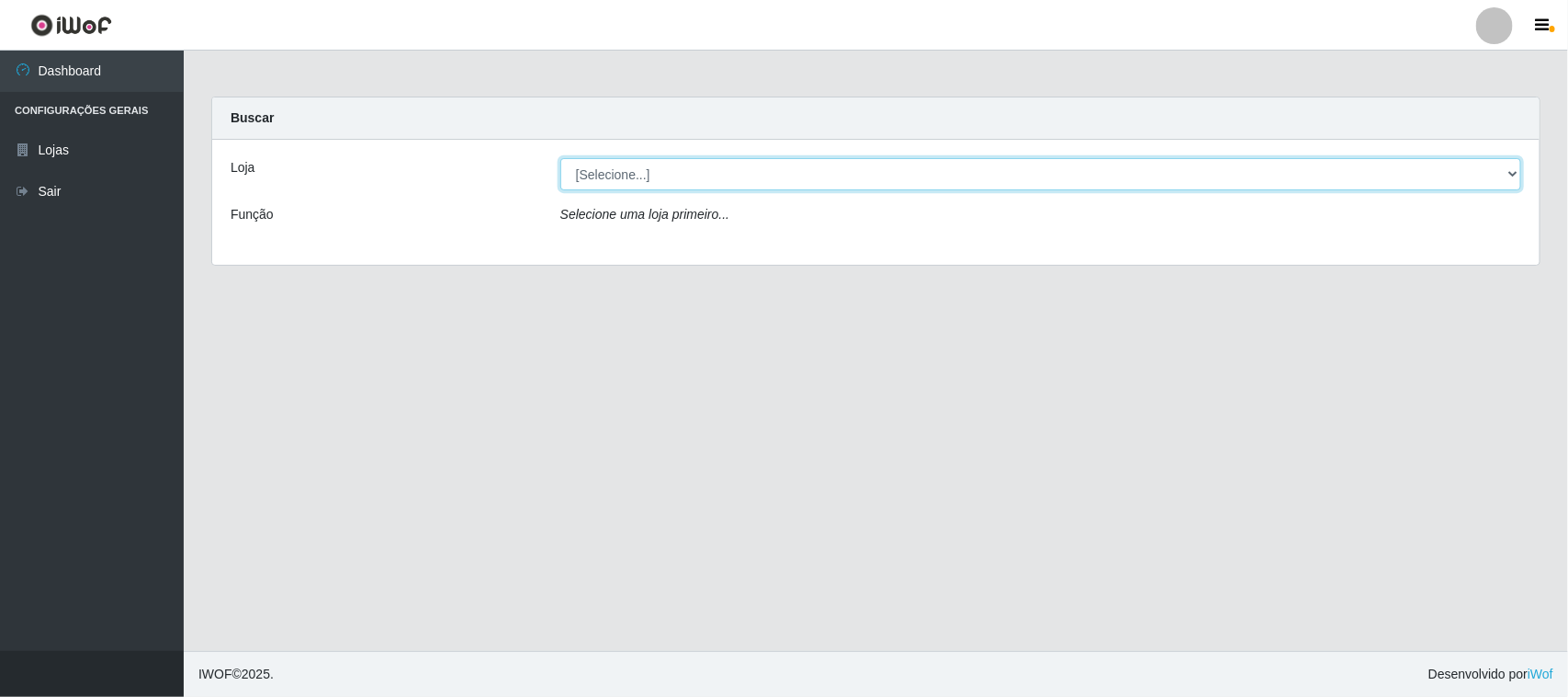
click at [625, 181] on select "[Selecione...] Nordestão - [GEOGRAPHIC_DATA]" at bounding box center [1040, 174] width 961 height 33
select select "420"
click at [560, 158] on select "[Selecione...] Nordestão - [GEOGRAPHIC_DATA]" at bounding box center [1040, 174] width 961 height 33
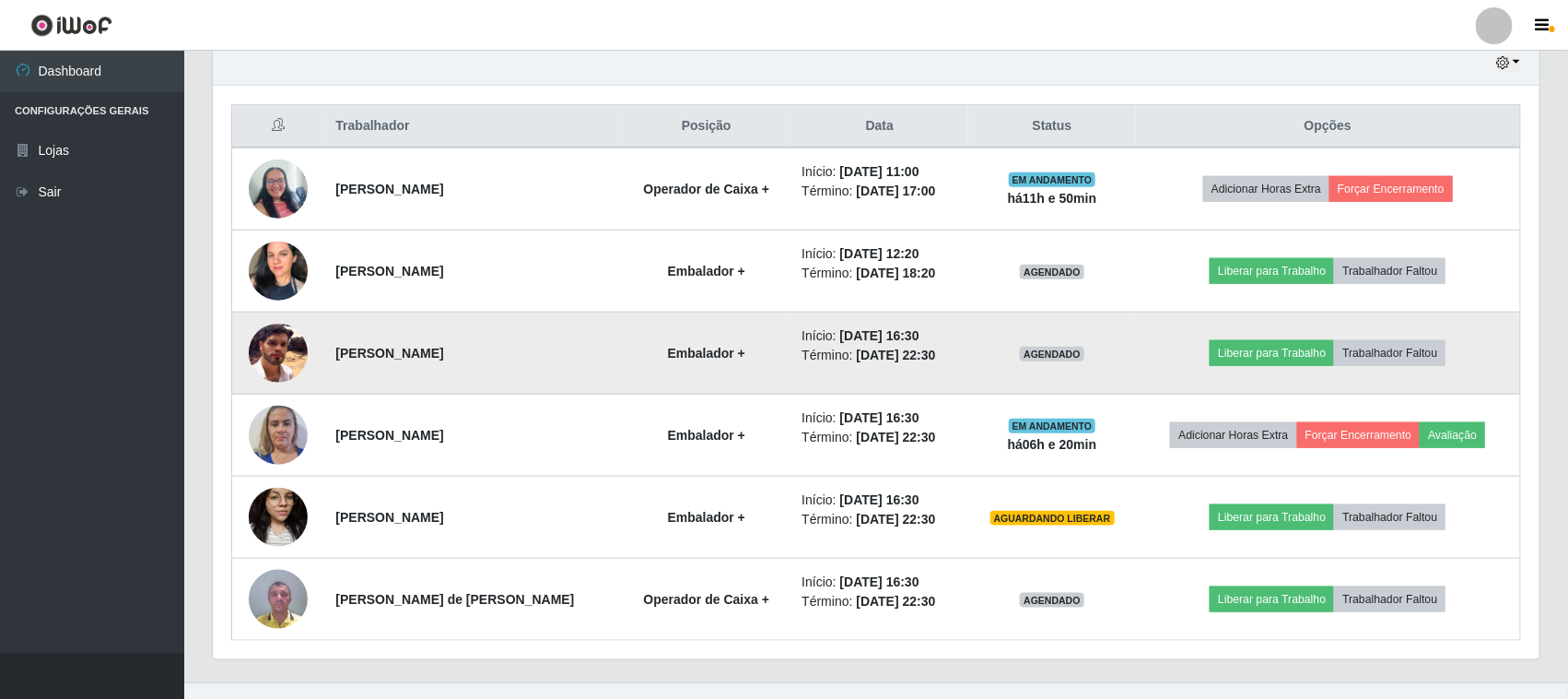
scroll to position [692, 0]
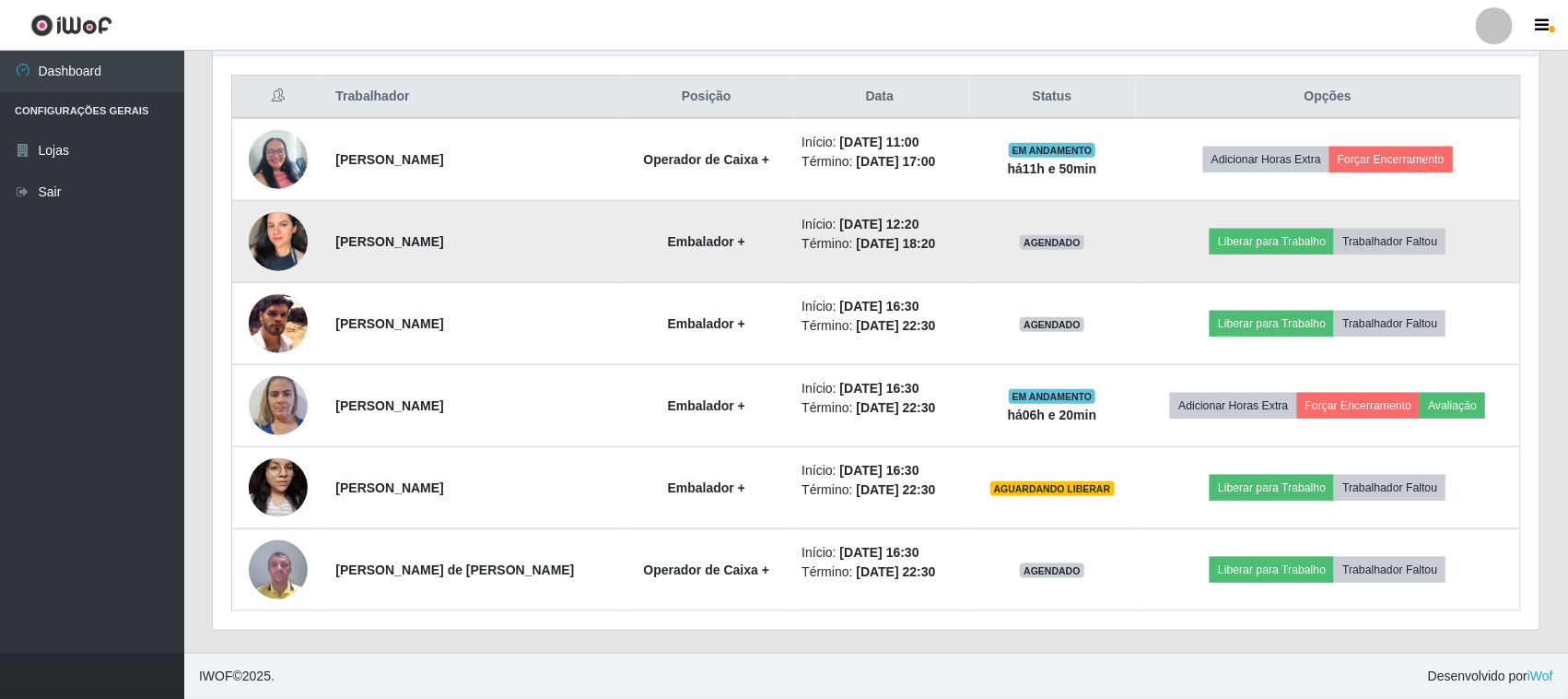
click at [292, 231] on img at bounding box center [278, 241] width 59 height 83
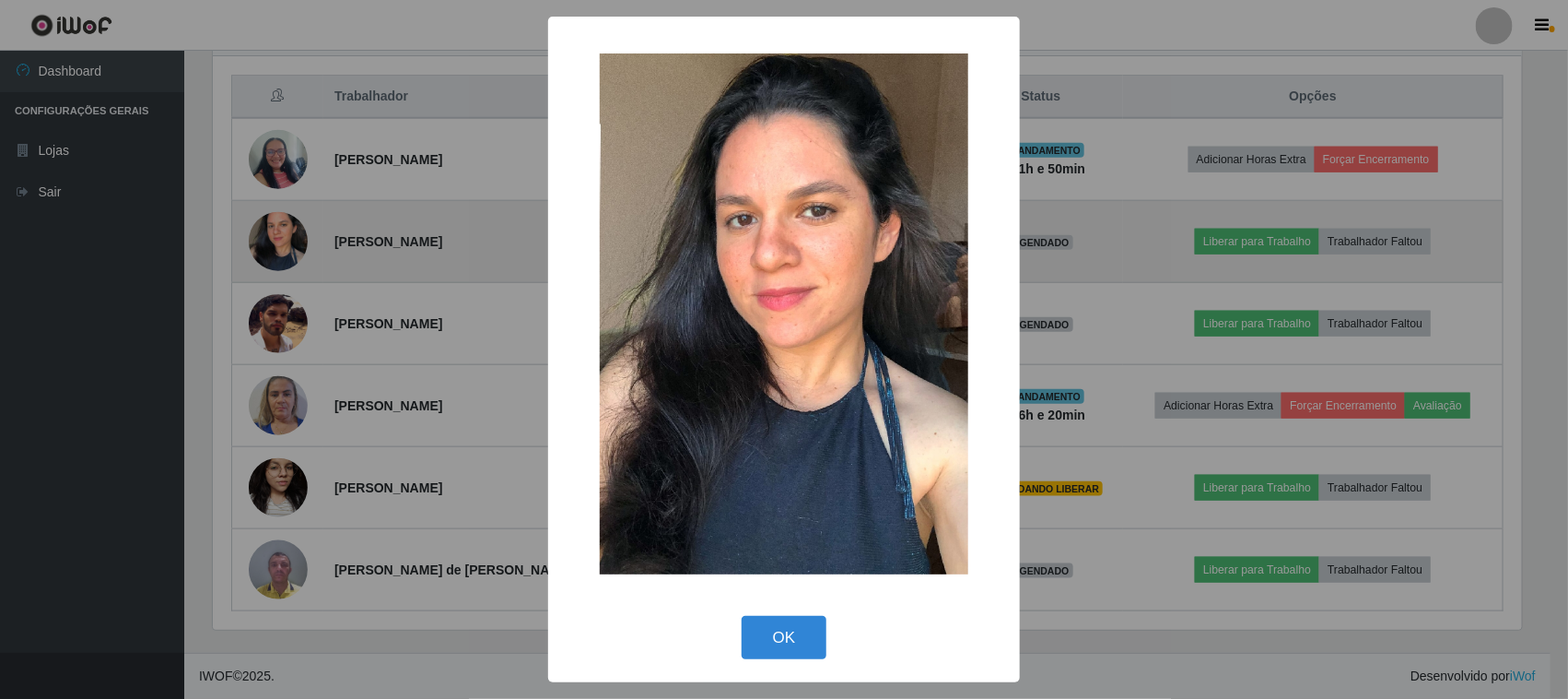
scroll to position [384, 1313]
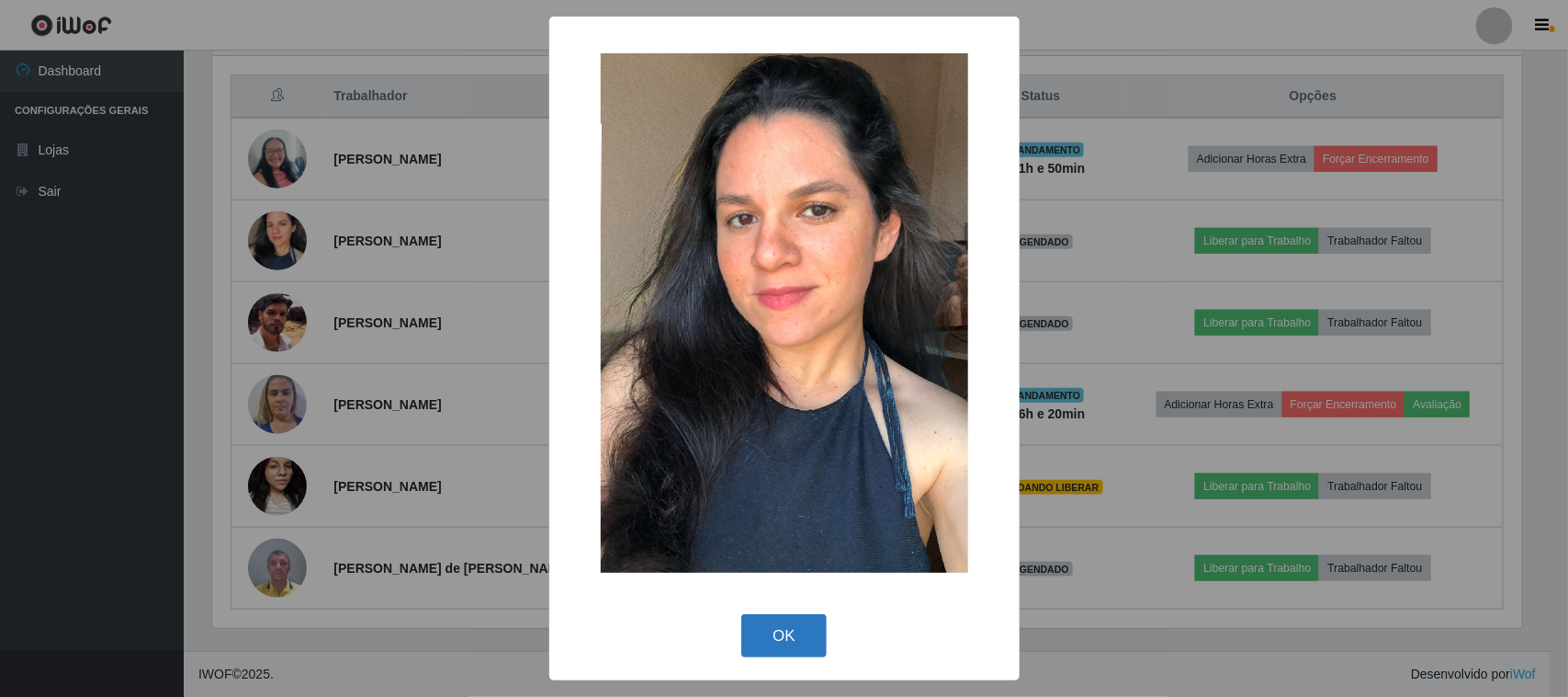
click at [814, 631] on button "OK" at bounding box center [784, 636] width 86 height 43
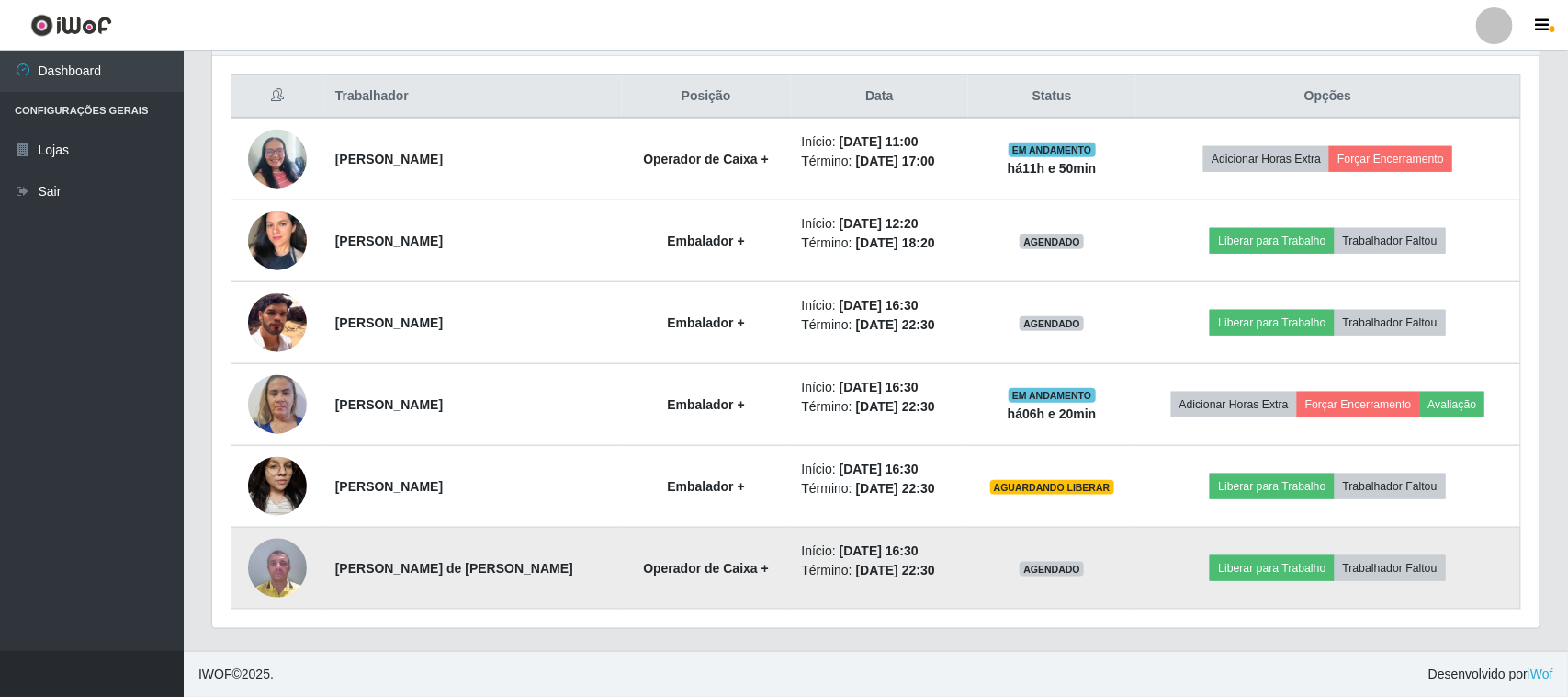
scroll to position [382, 1322]
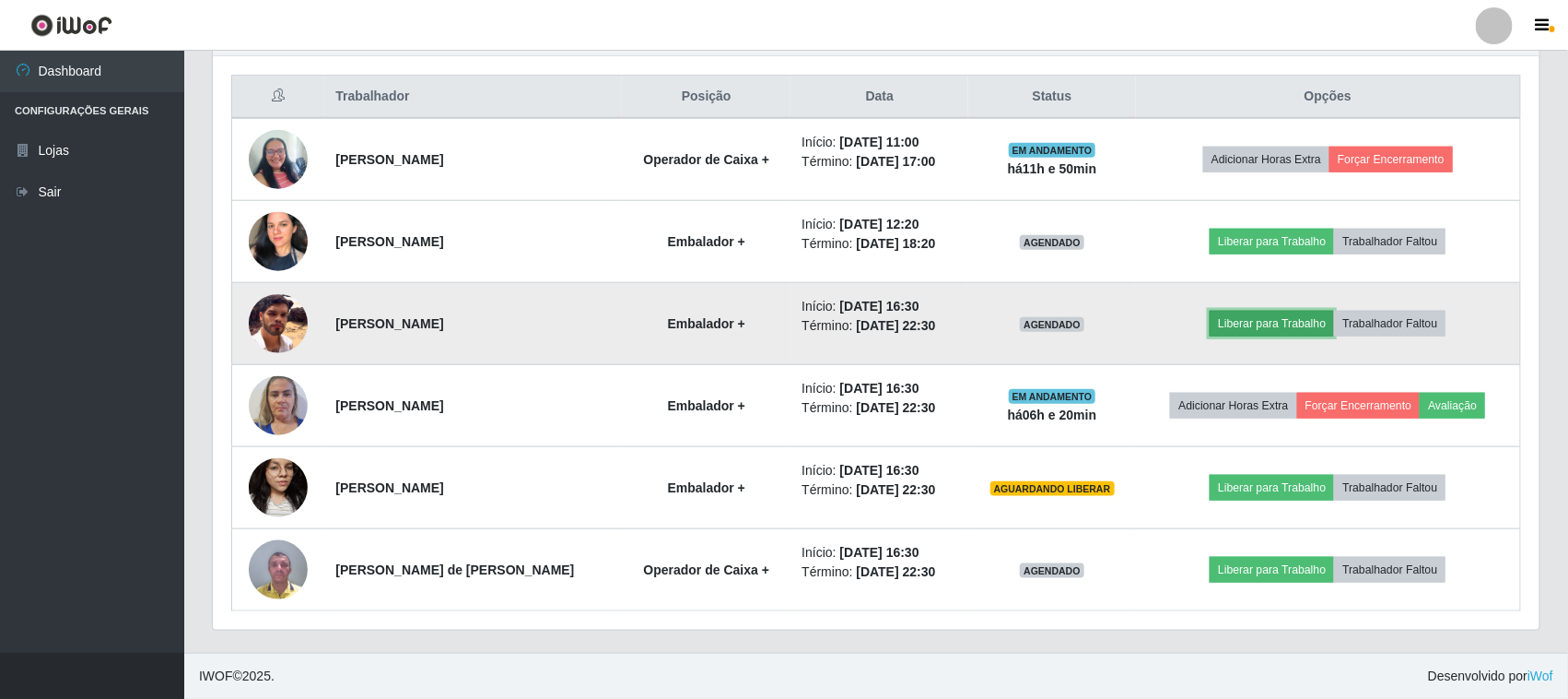
click at [1242, 326] on button "Liberar para Trabalho" at bounding box center [1271, 324] width 124 height 26
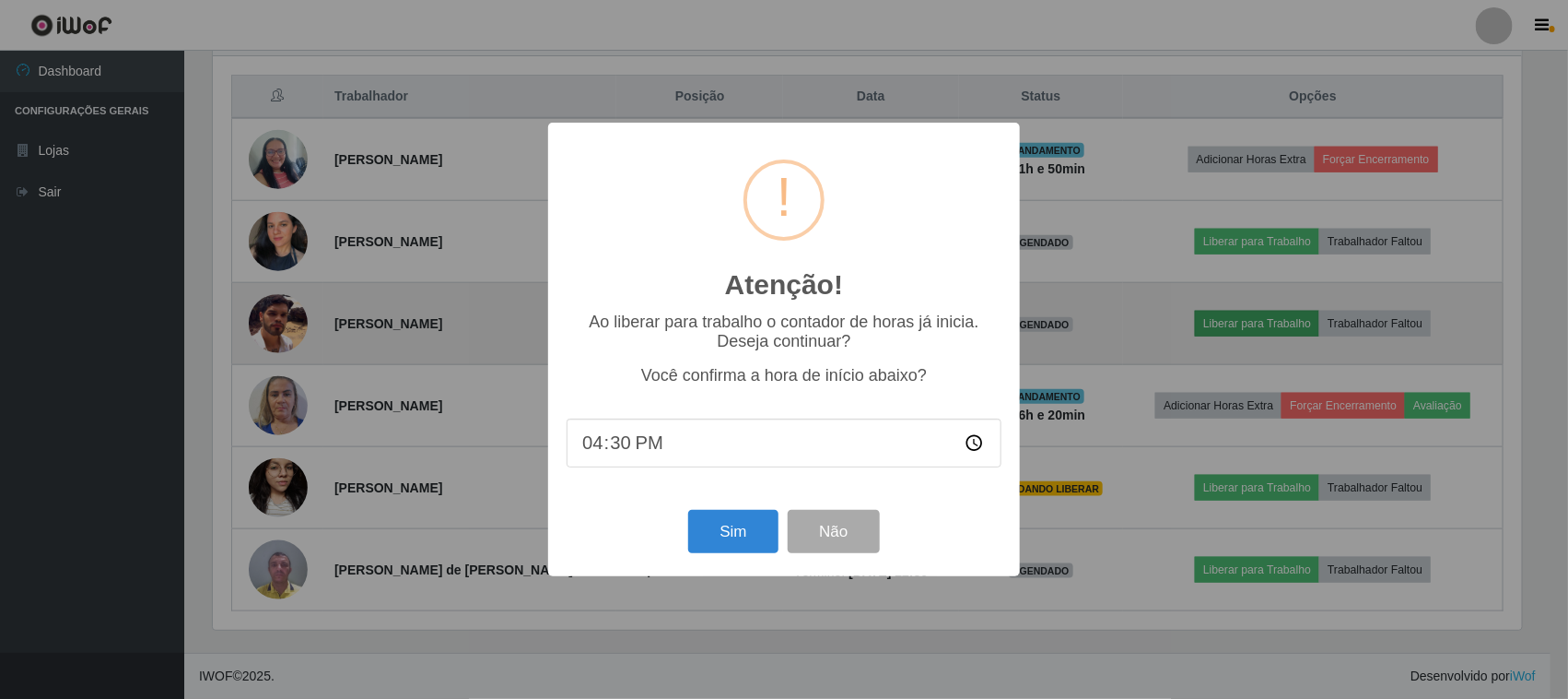
scroll to position [384, 1313]
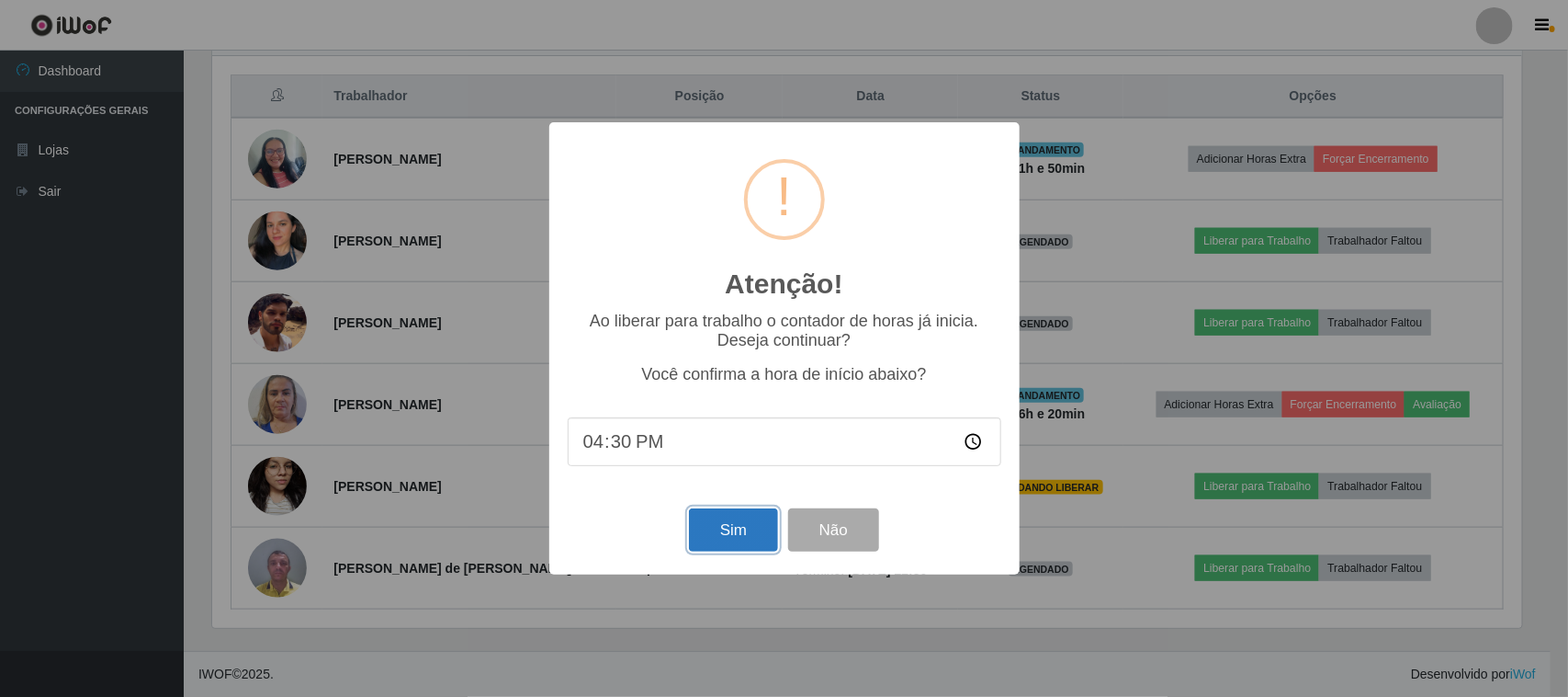
click at [728, 530] on button "Sim" at bounding box center [734, 529] width 89 height 43
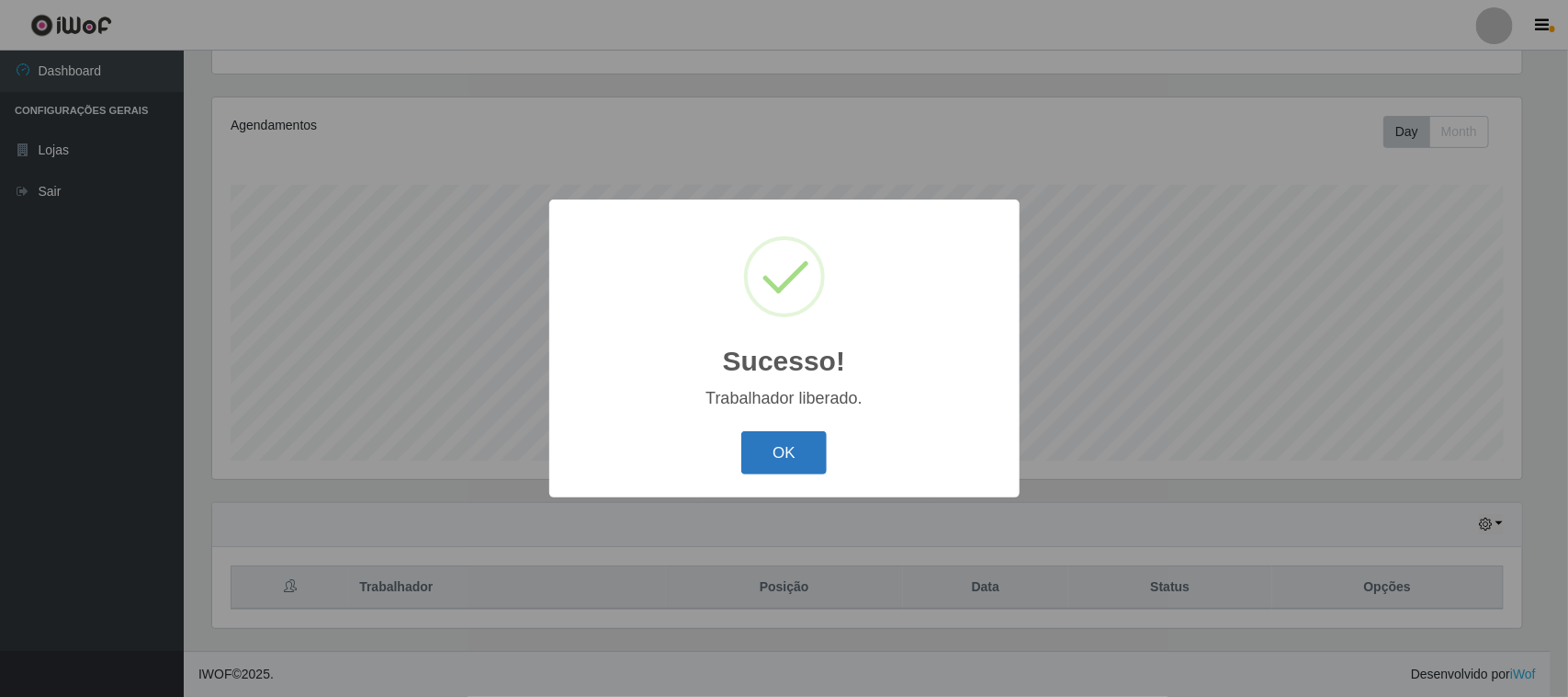
click at [791, 457] on button "OK" at bounding box center [784, 452] width 86 height 43
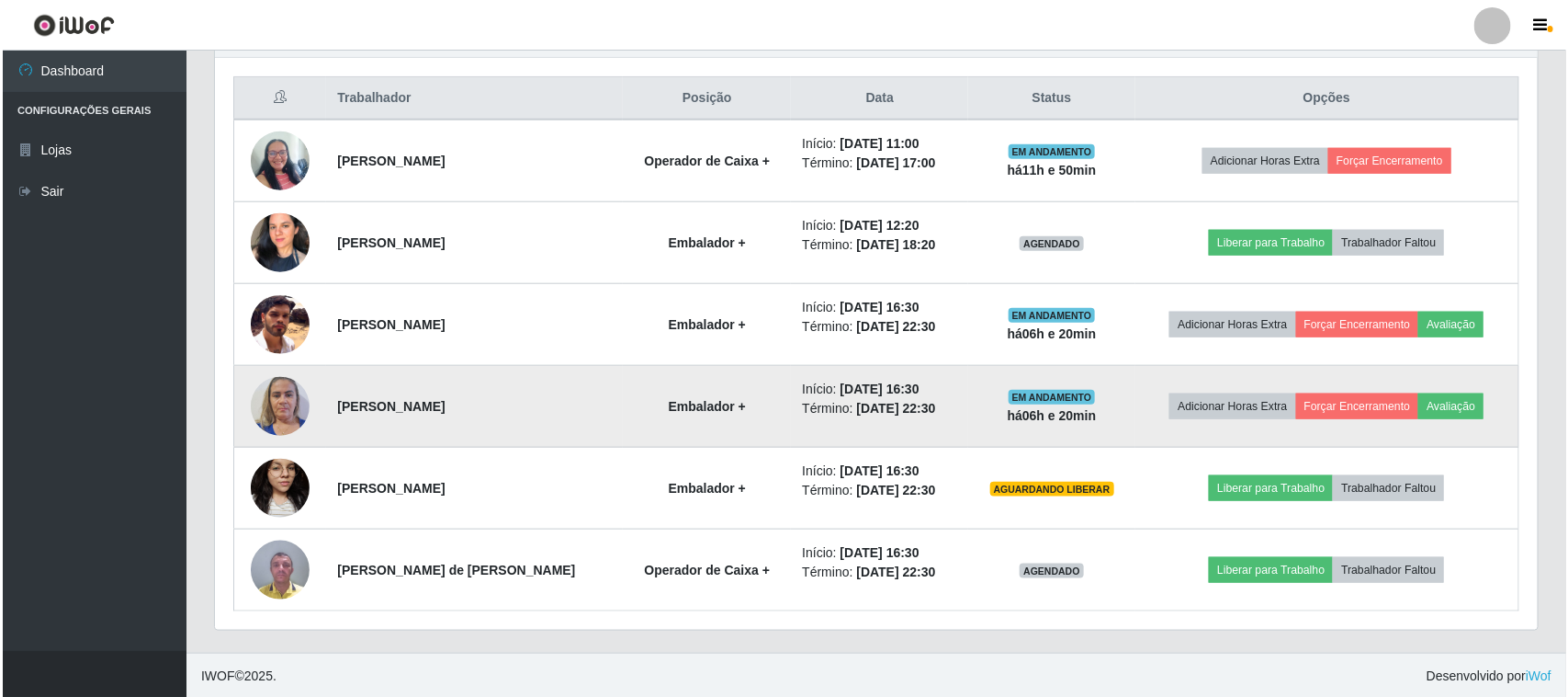
scroll to position [690, 0]
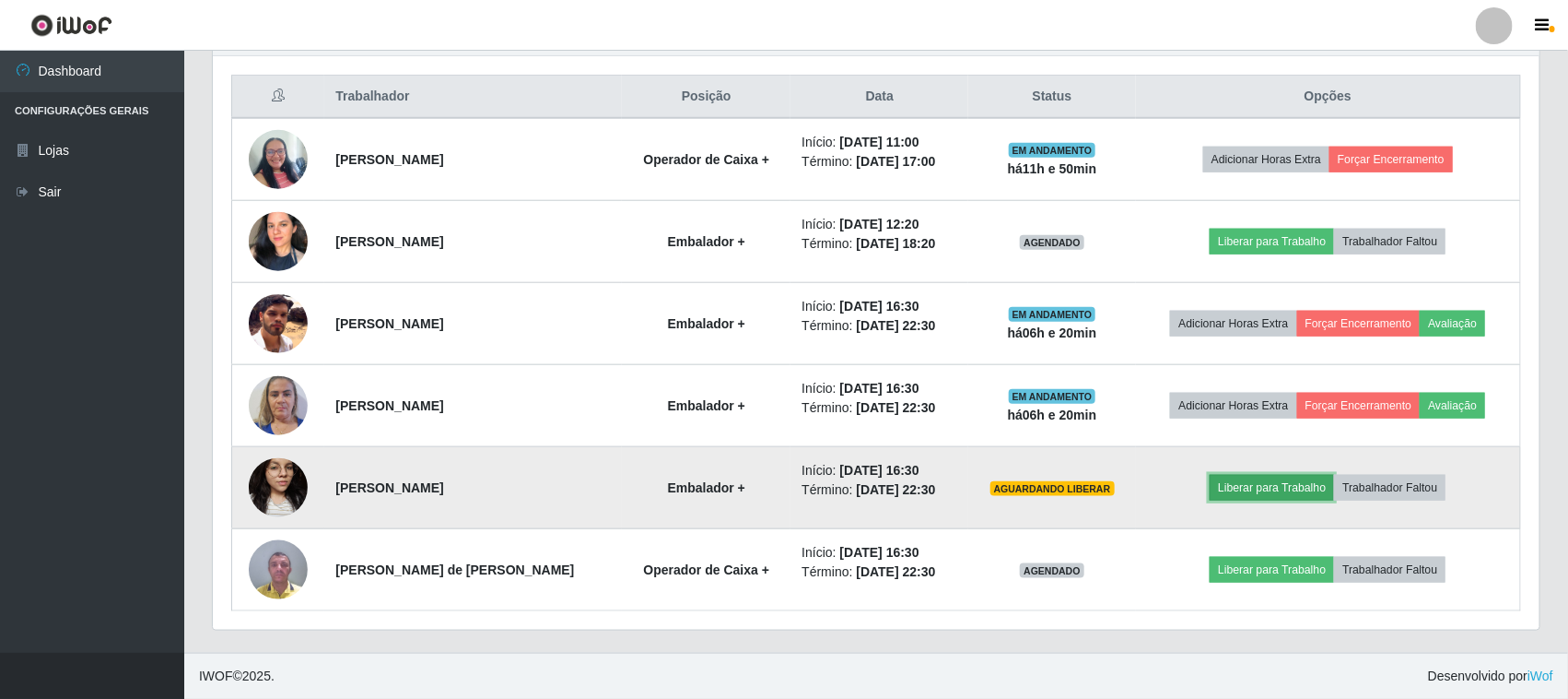
click at [1242, 483] on button "Liberar para Trabalho" at bounding box center [1271, 488] width 124 height 26
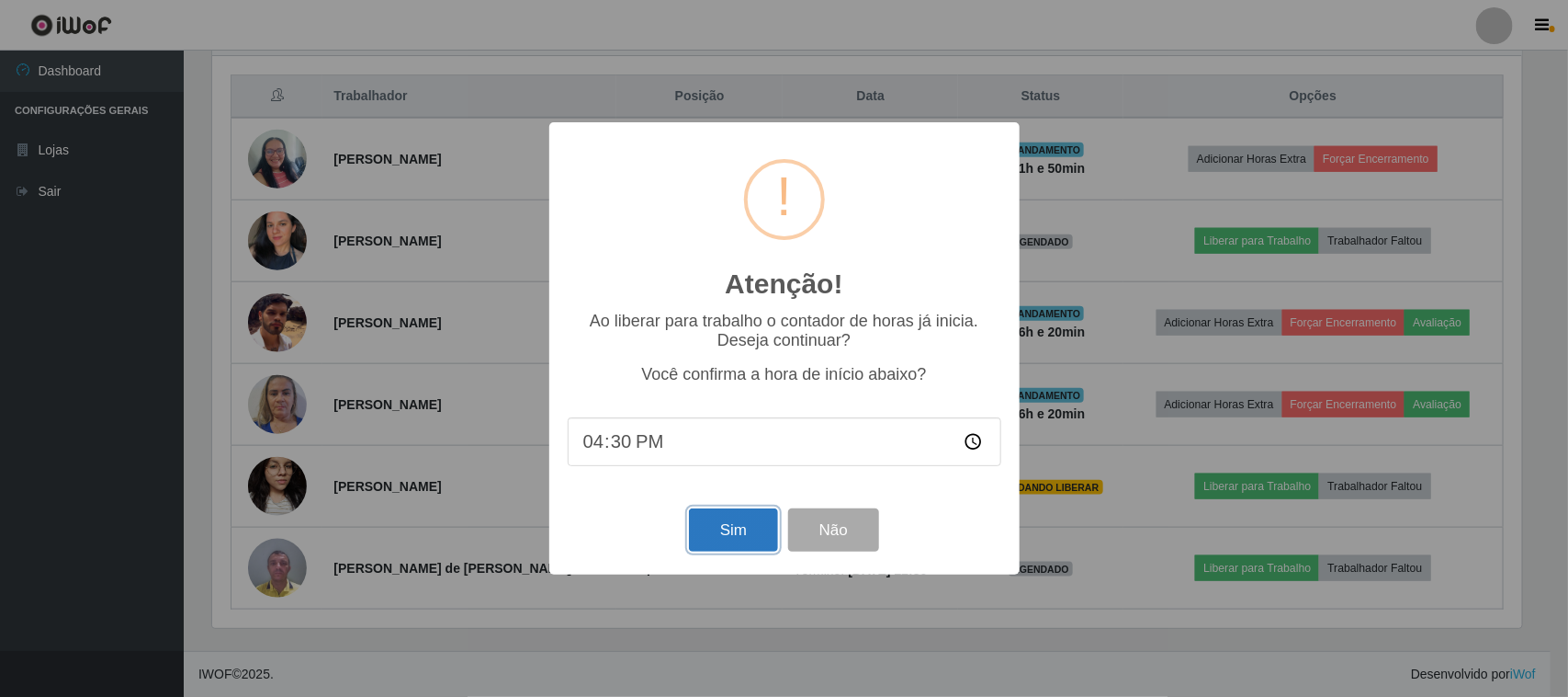
click at [708, 535] on button "Sim" at bounding box center [734, 529] width 89 height 43
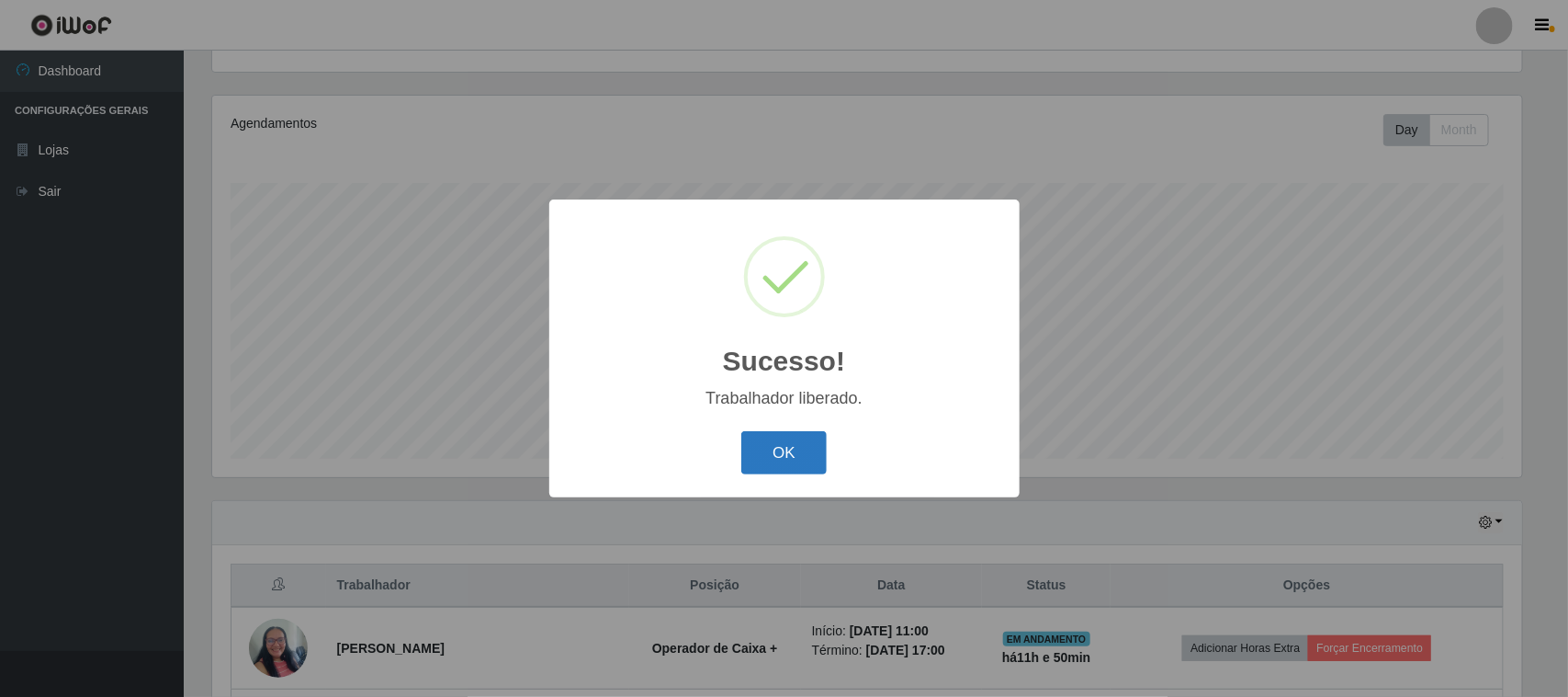
click at [794, 449] on button "OK" at bounding box center [784, 452] width 86 height 43
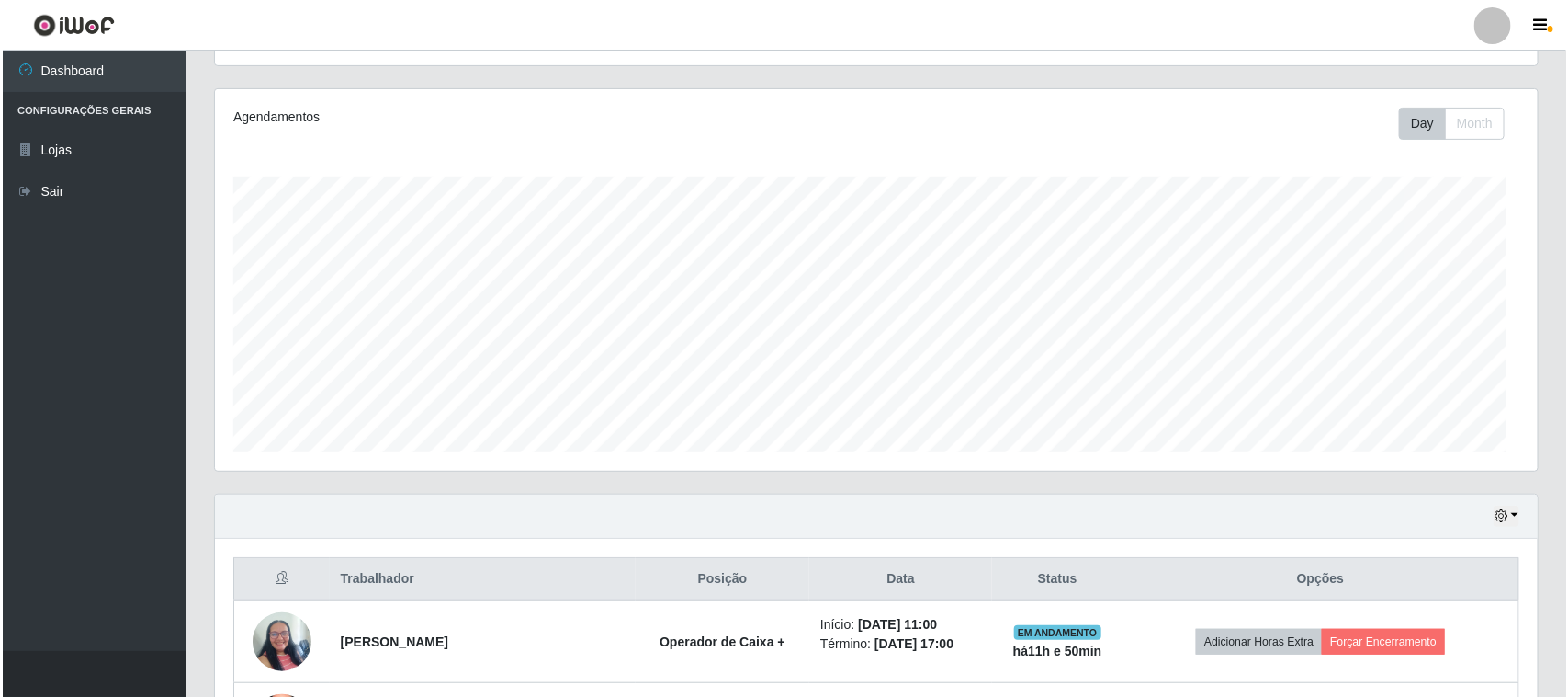
scroll to position [382, 1322]
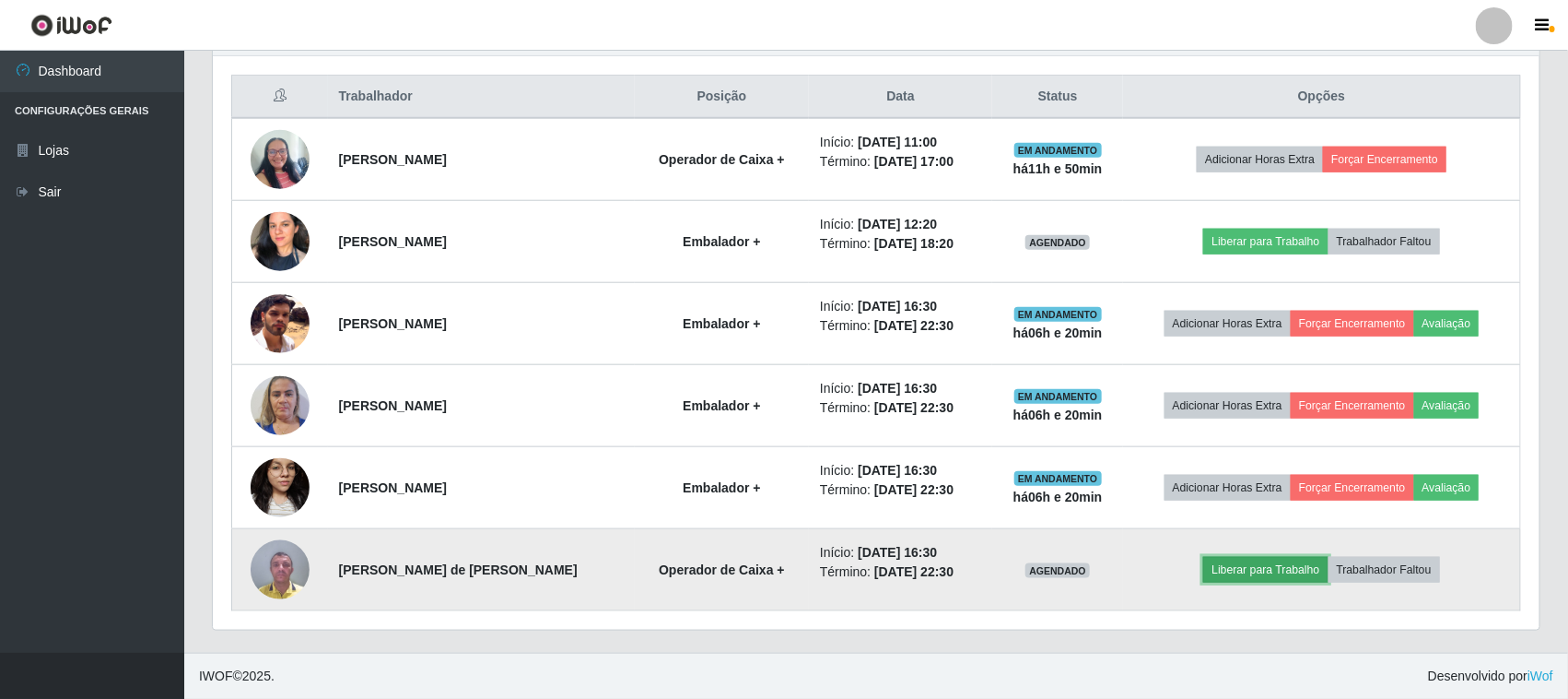
click at [1243, 568] on button "Liberar para Trabalho" at bounding box center [1265, 570] width 124 height 26
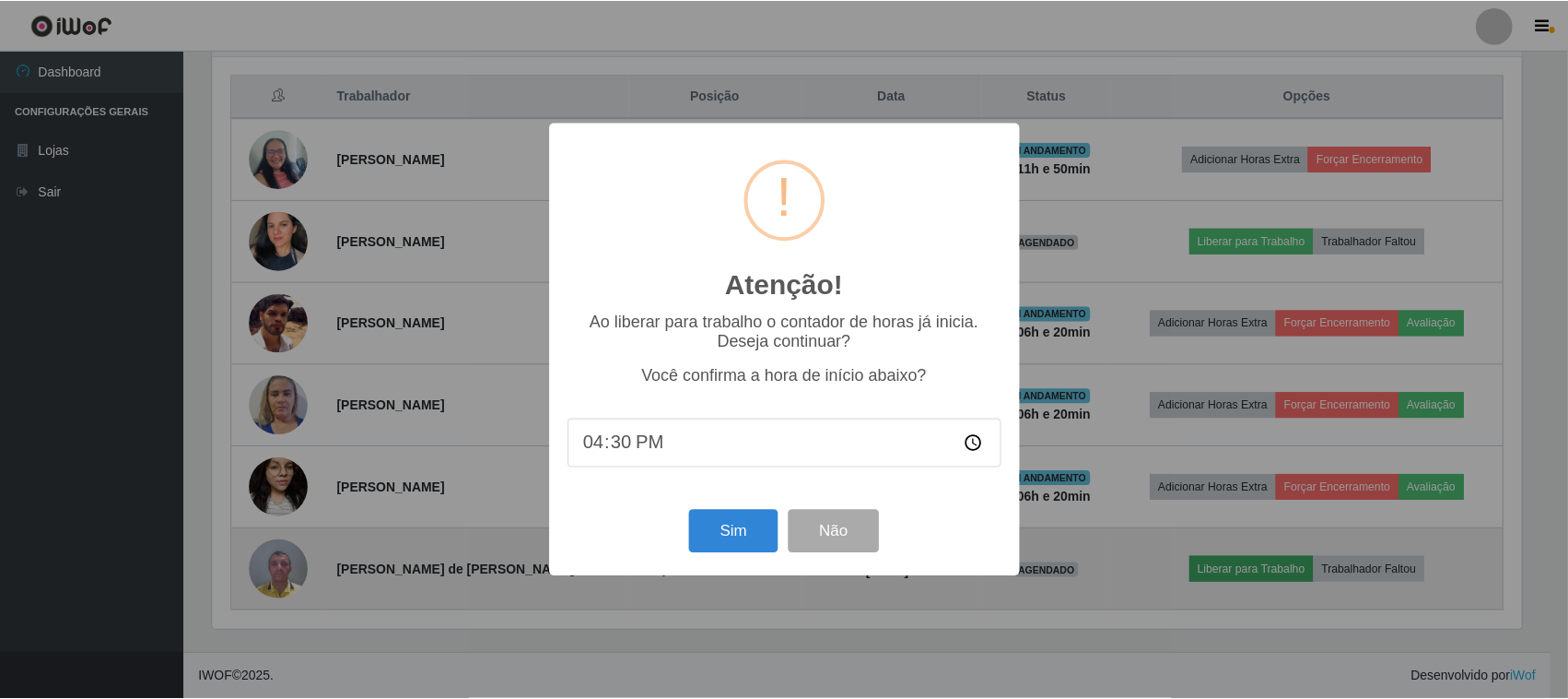
scroll to position [0, 0]
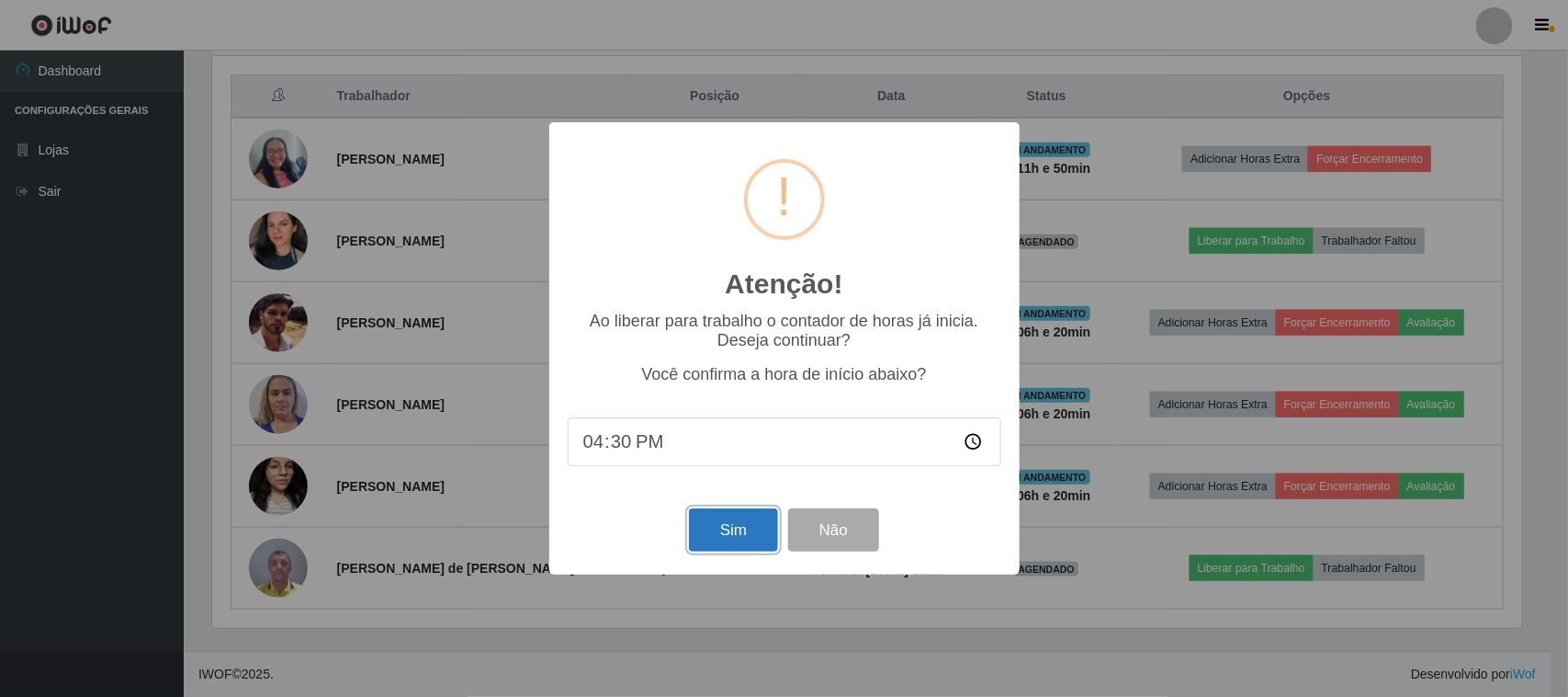
click at [727, 540] on button "Sim" at bounding box center [734, 529] width 89 height 43
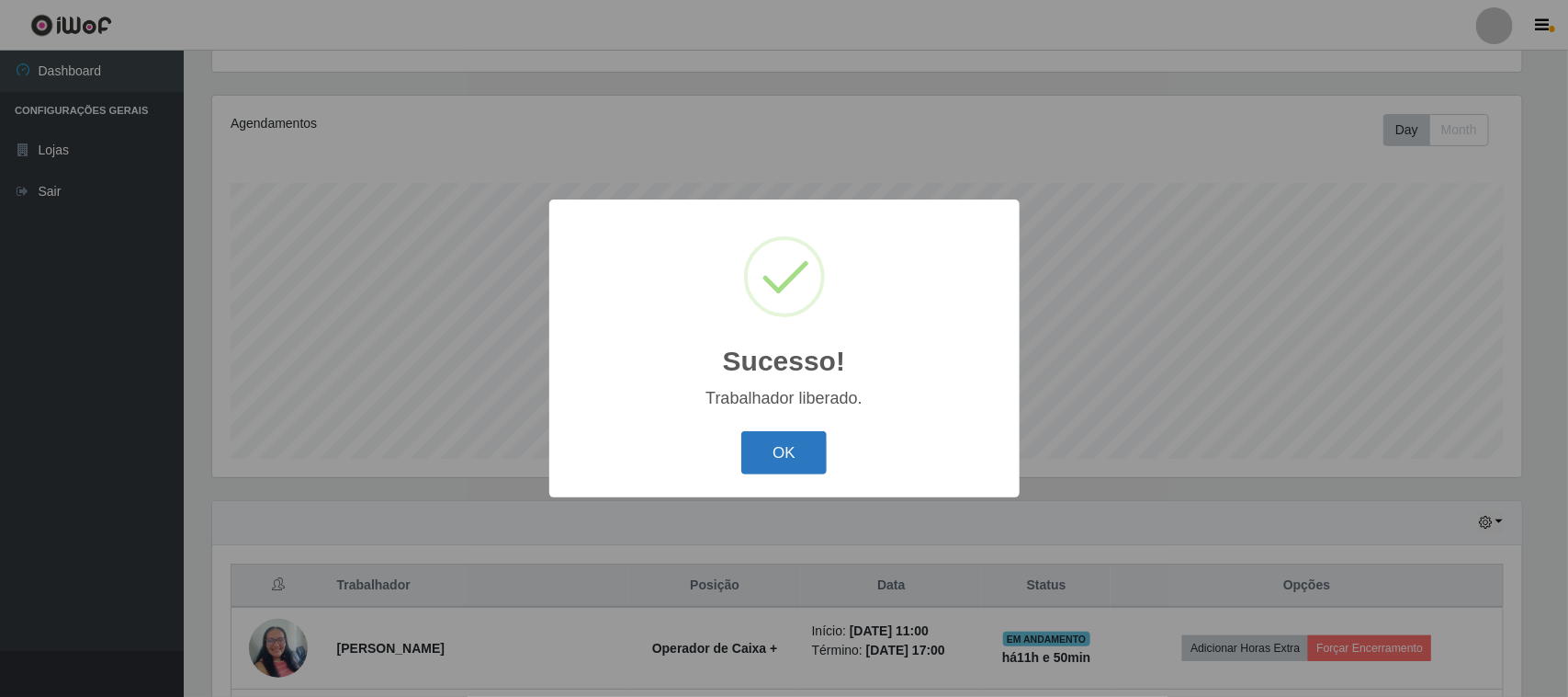
click at [767, 450] on button "OK" at bounding box center [784, 452] width 86 height 43
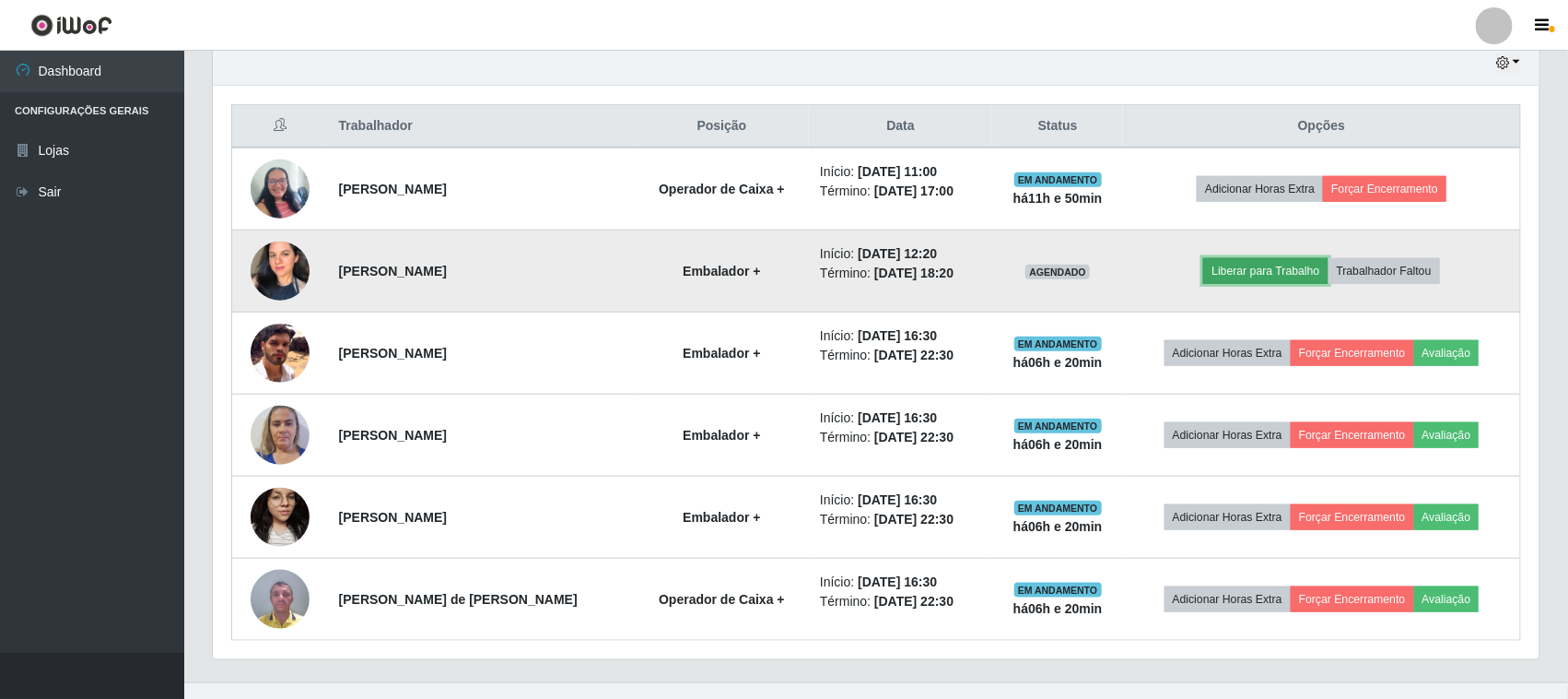
click at [1249, 274] on button "Liberar para Trabalho" at bounding box center [1265, 272] width 124 height 26
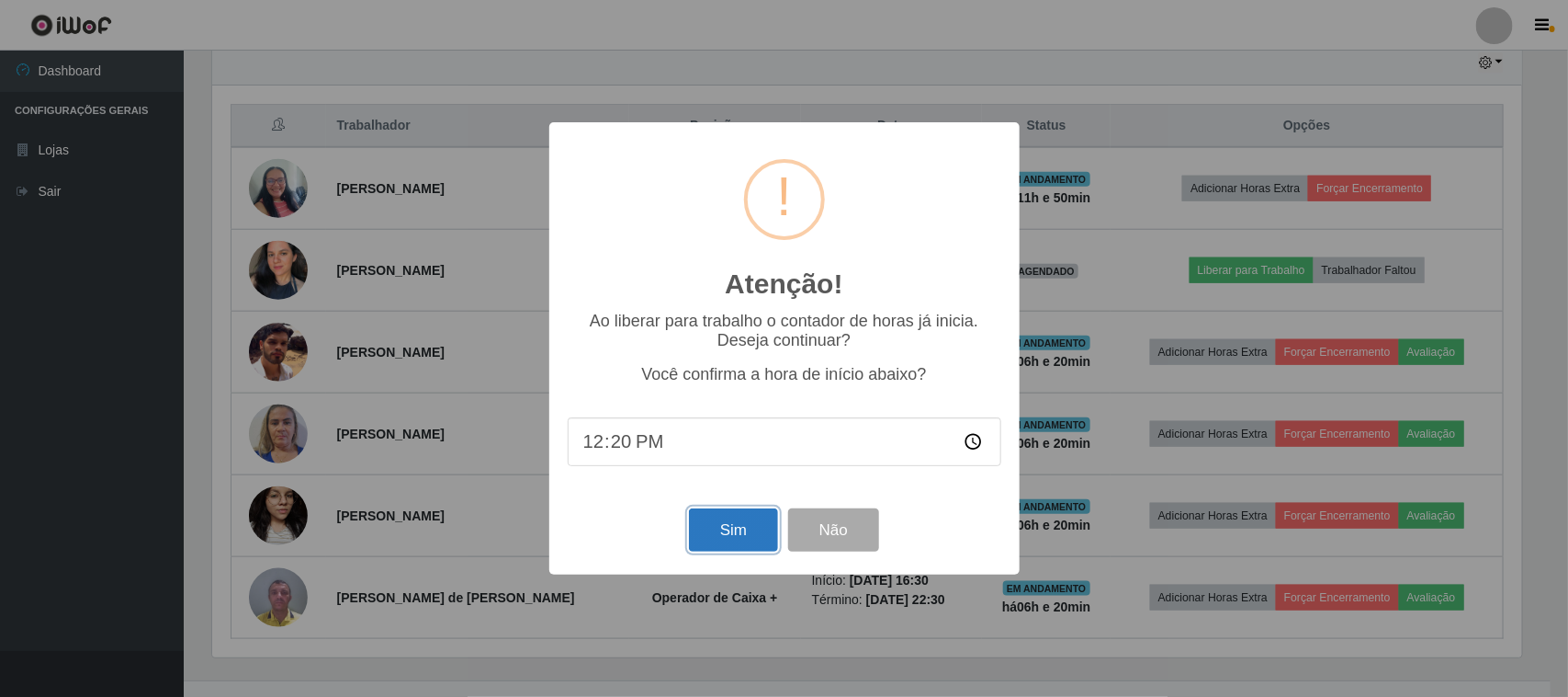
click at [754, 538] on button "Sim" at bounding box center [734, 529] width 89 height 43
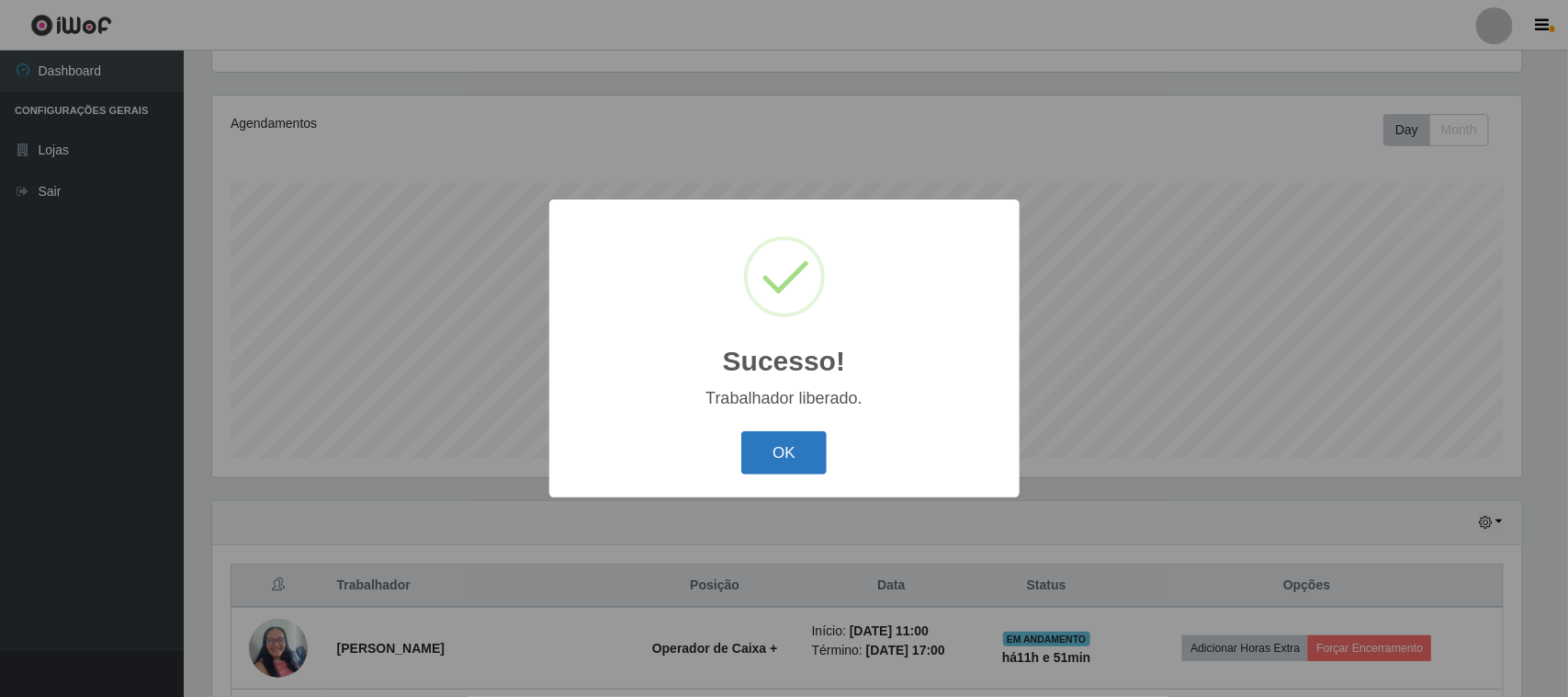
click at [788, 453] on button "OK" at bounding box center [784, 452] width 86 height 43
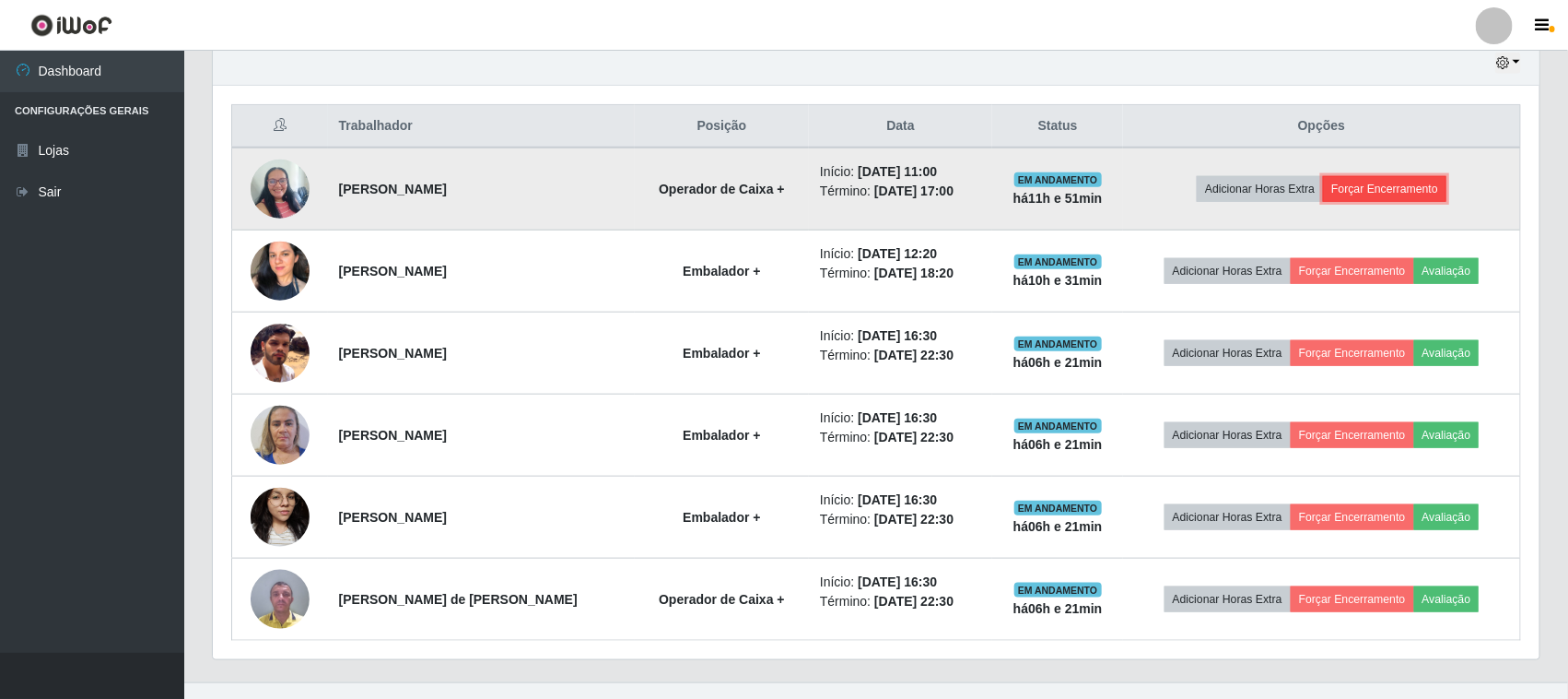
click at [1417, 189] on button "Forçar Encerramento" at bounding box center [1384, 189] width 123 height 26
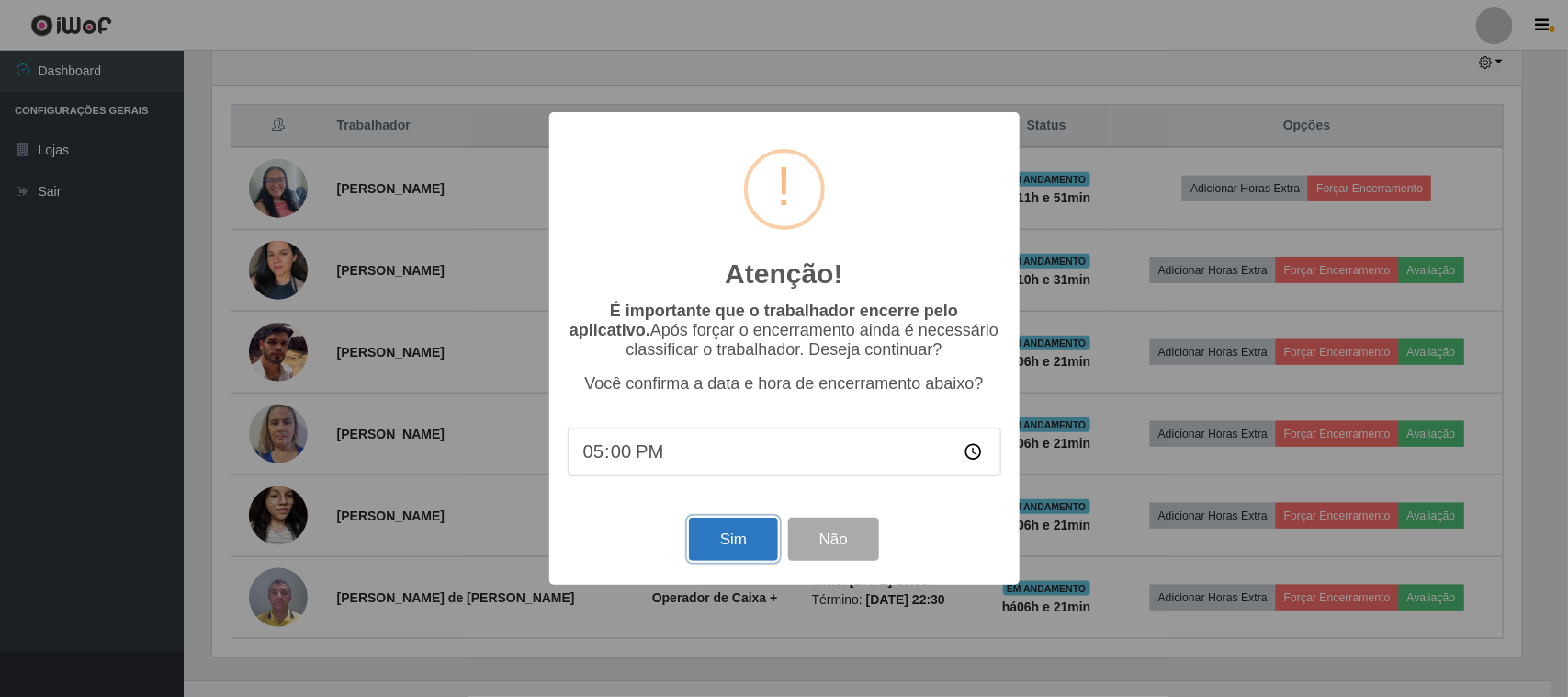
click at [728, 556] on button "Sim" at bounding box center [734, 539] width 89 height 43
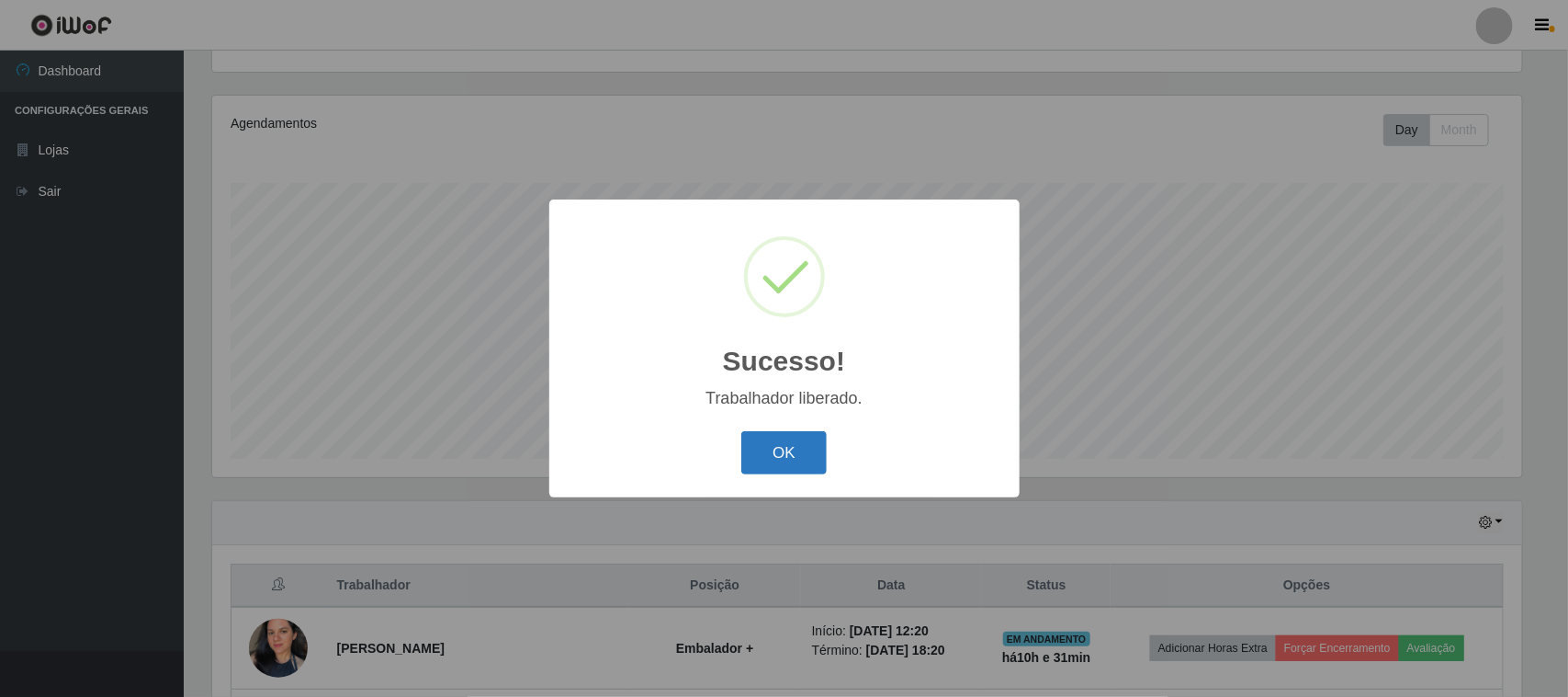
click at [800, 450] on button "OK" at bounding box center [784, 452] width 86 height 43
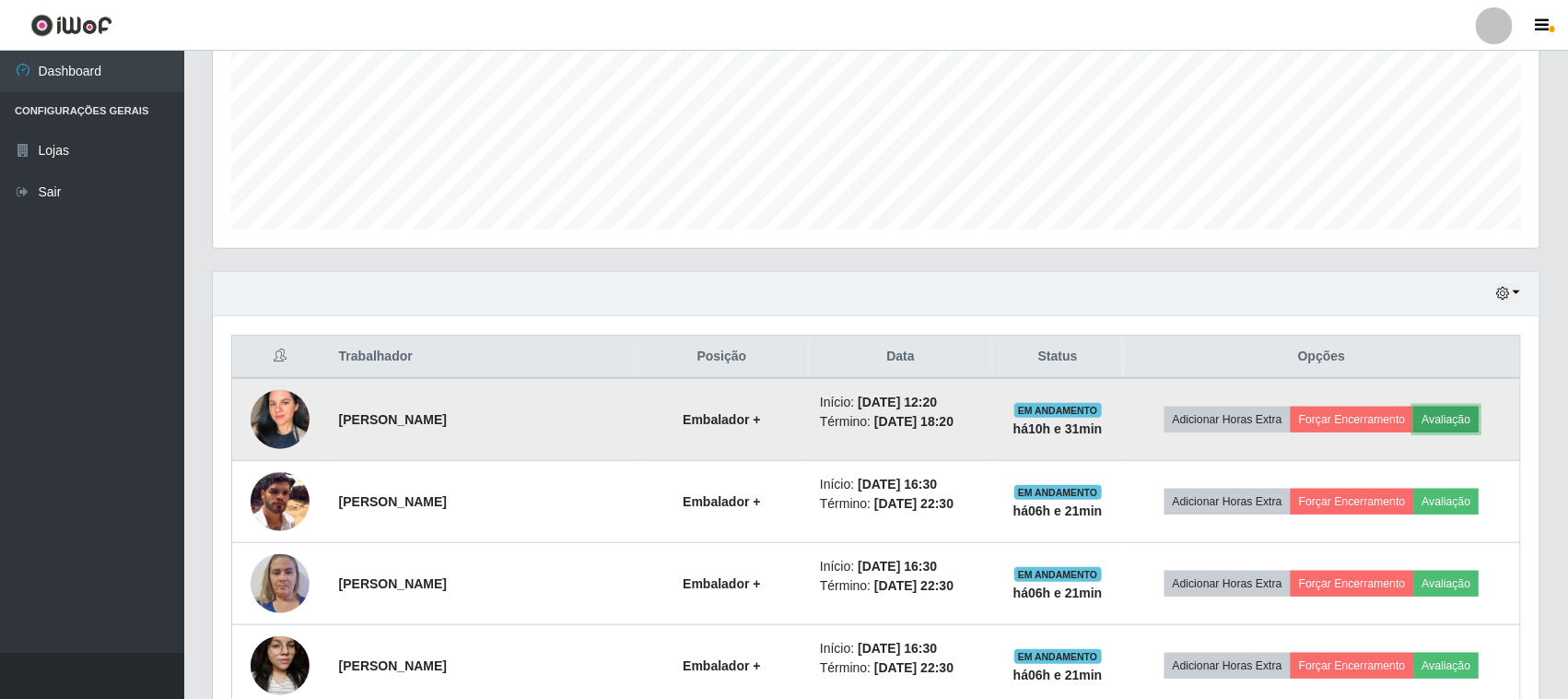
click at [1465, 425] on button "Avaliação" at bounding box center [1447, 420] width 65 height 26
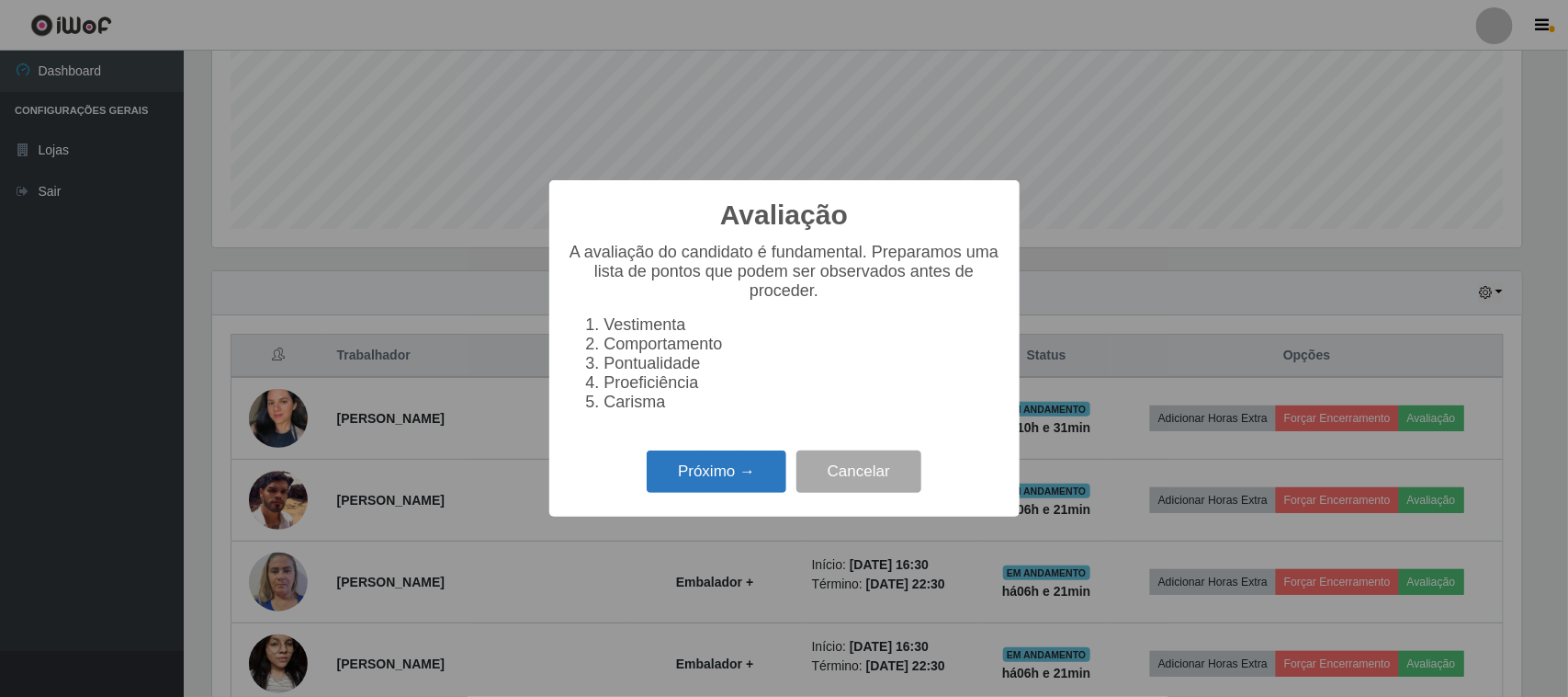
click at [691, 467] on button "Próximo →" at bounding box center [716, 472] width 140 height 43
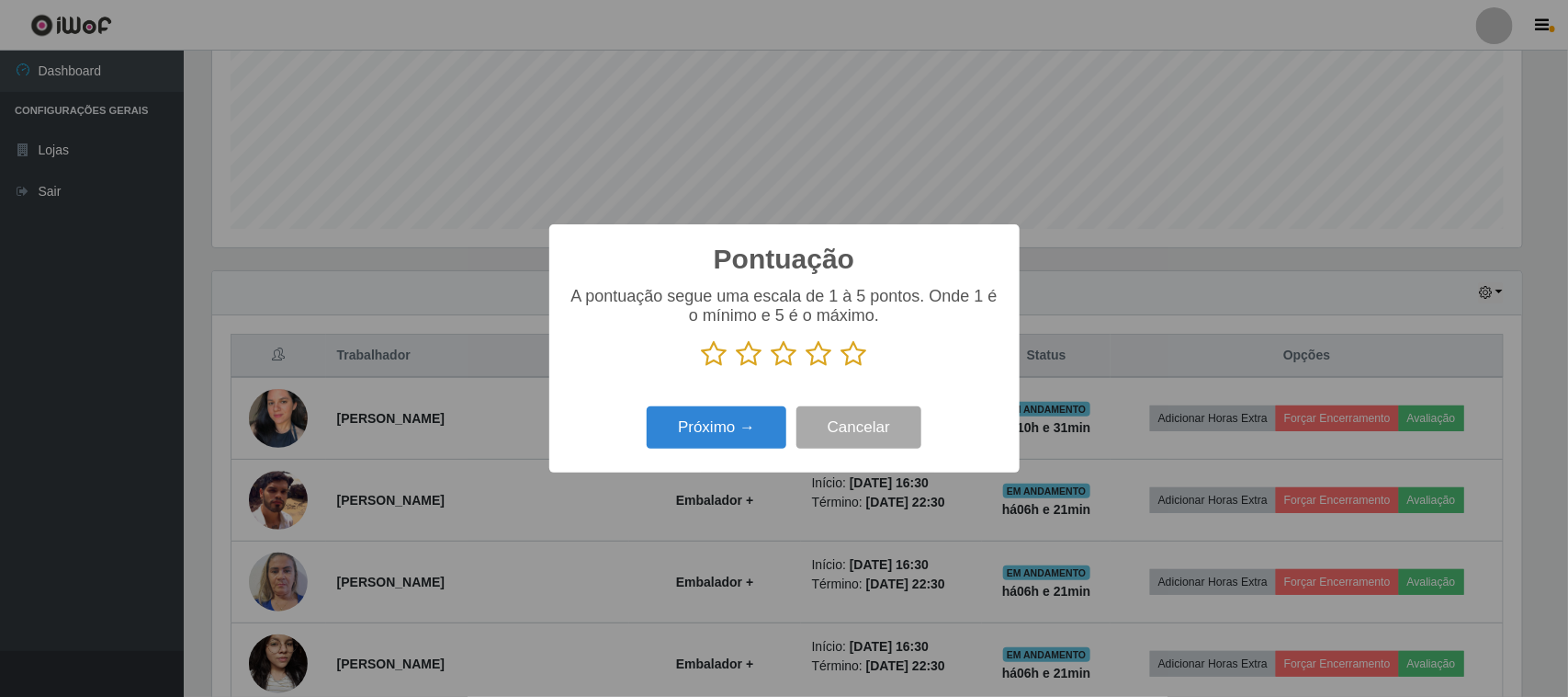
click at [861, 364] on icon at bounding box center [855, 354] width 26 height 28
click at [842, 368] on input "radio" at bounding box center [842, 368] width 0 height 0
click at [751, 429] on button "Próximo →" at bounding box center [716, 428] width 140 height 43
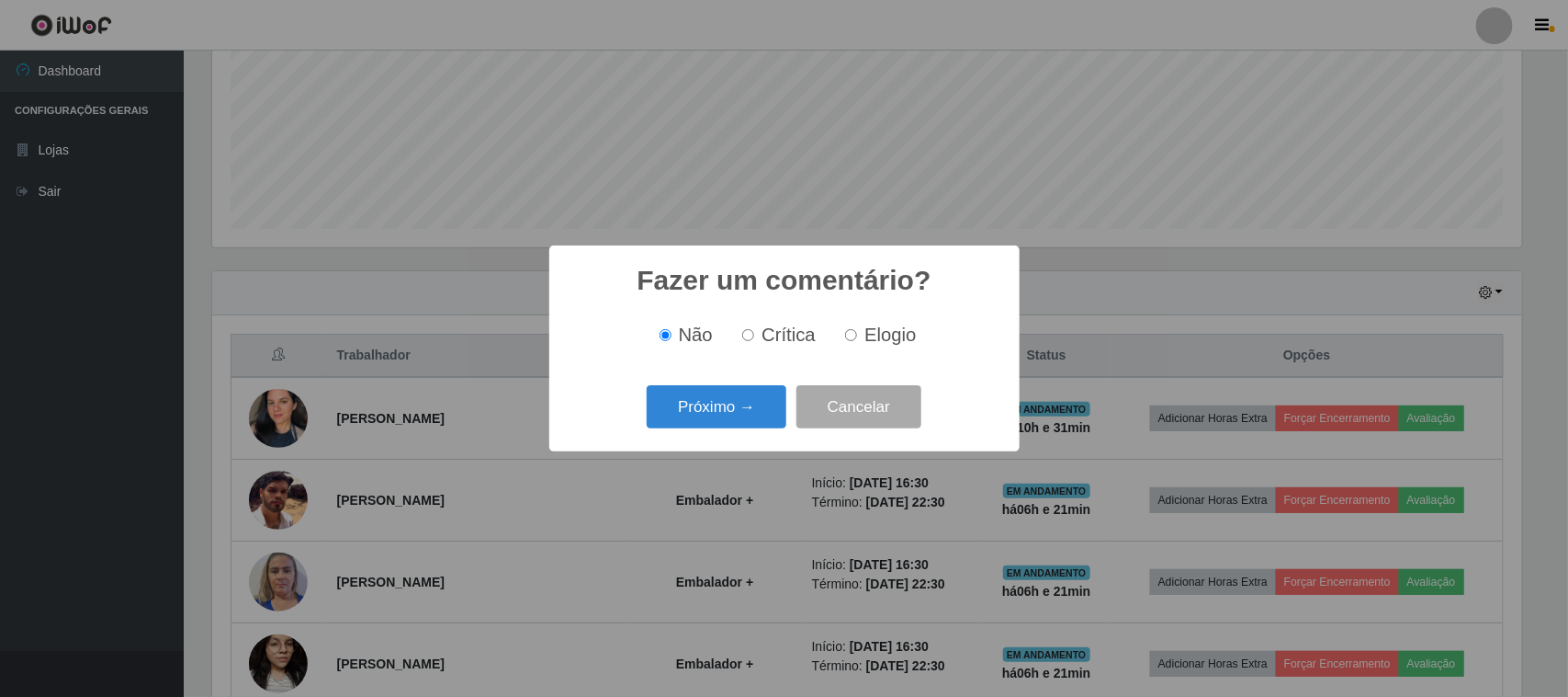
click at [843, 365] on div "Fazer um comentário? × Não Crítica Elogio Próximo → Cancelar" at bounding box center [785, 348] width 471 height 206
click at [866, 332] on span "Elogio" at bounding box center [889, 335] width 51 height 20
click at [857, 332] on input "Elogio" at bounding box center [851, 335] width 12 height 12
radio input "true"
click at [747, 413] on button "Próximo →" at bounding box center [716, 407] width 140 height 43
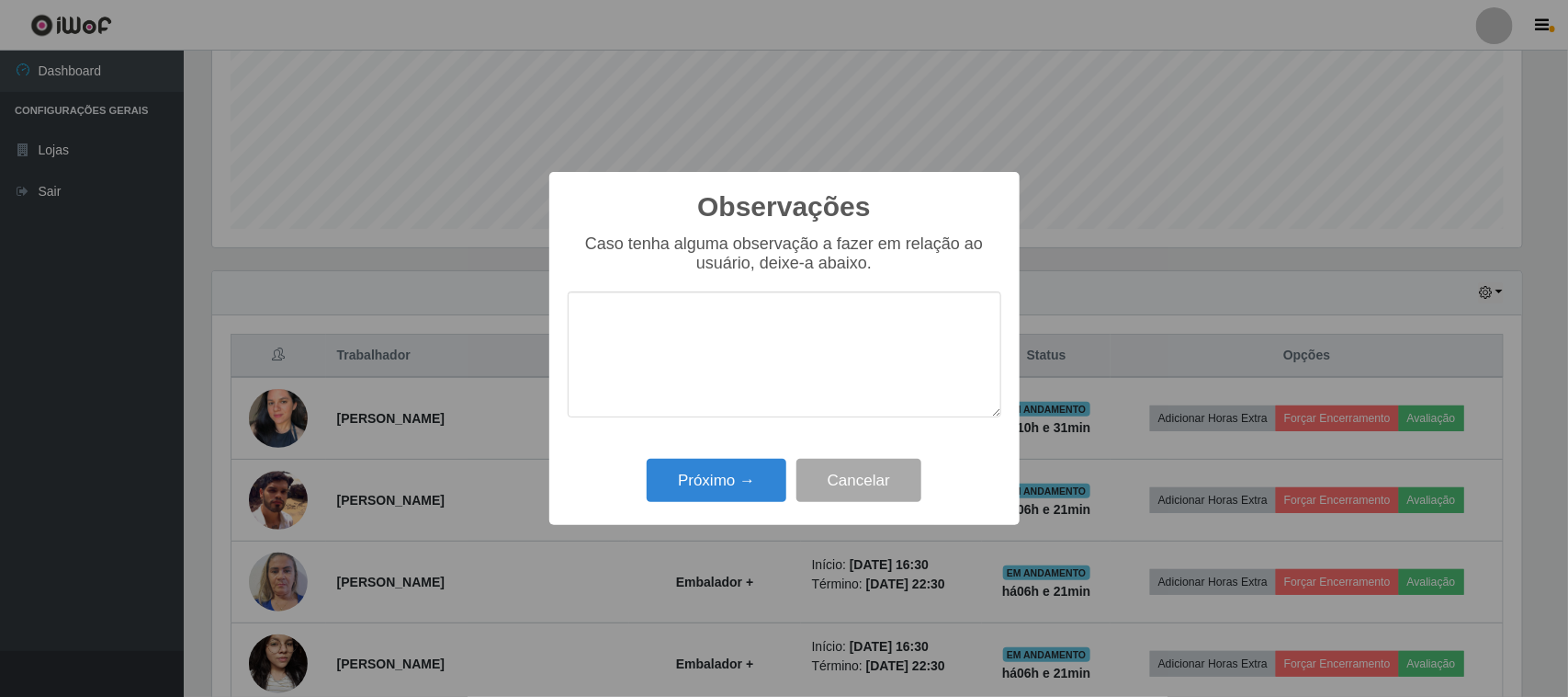
click at [805, 335] on textarea at bounding box center [784, 354] width 433 height 126
type textarea "pontual"
click at [692, 483] on button "Próximo →" at bounding box center [716, 480] width 140 height 43
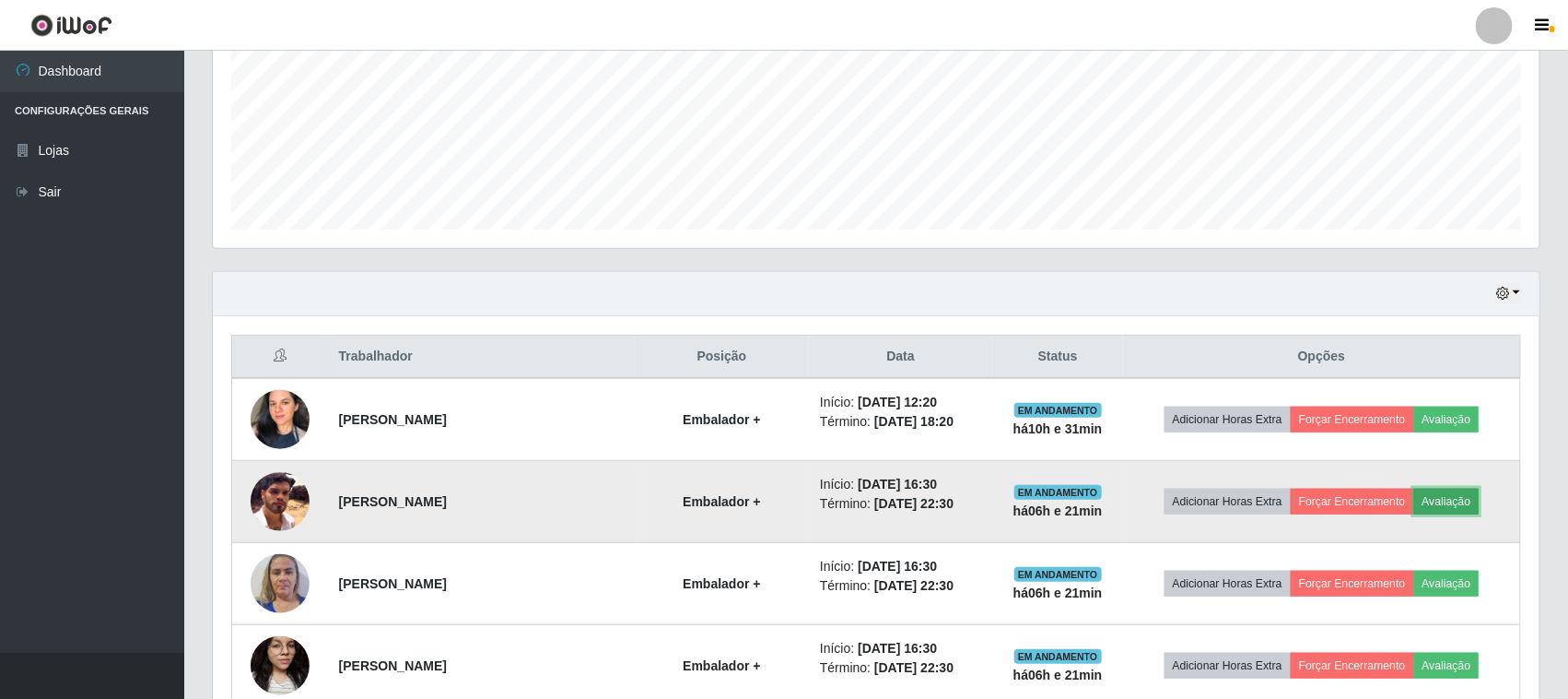
click at [1445, 509] on button "Avaliação" at bounding box center [1447, 501] width 65 height 26
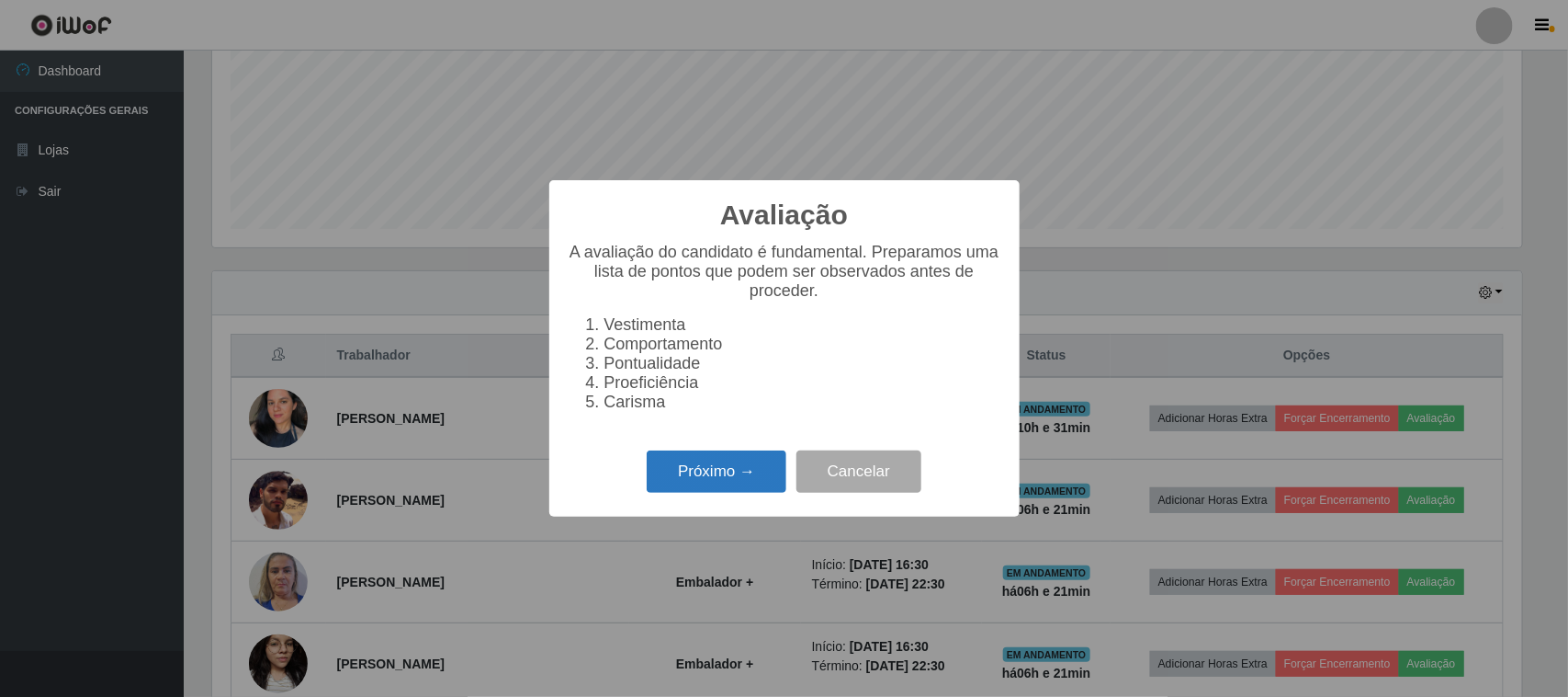
click at [724, 478] on button "Próximo →" at bounding box center [716, 472] width 140 height 43
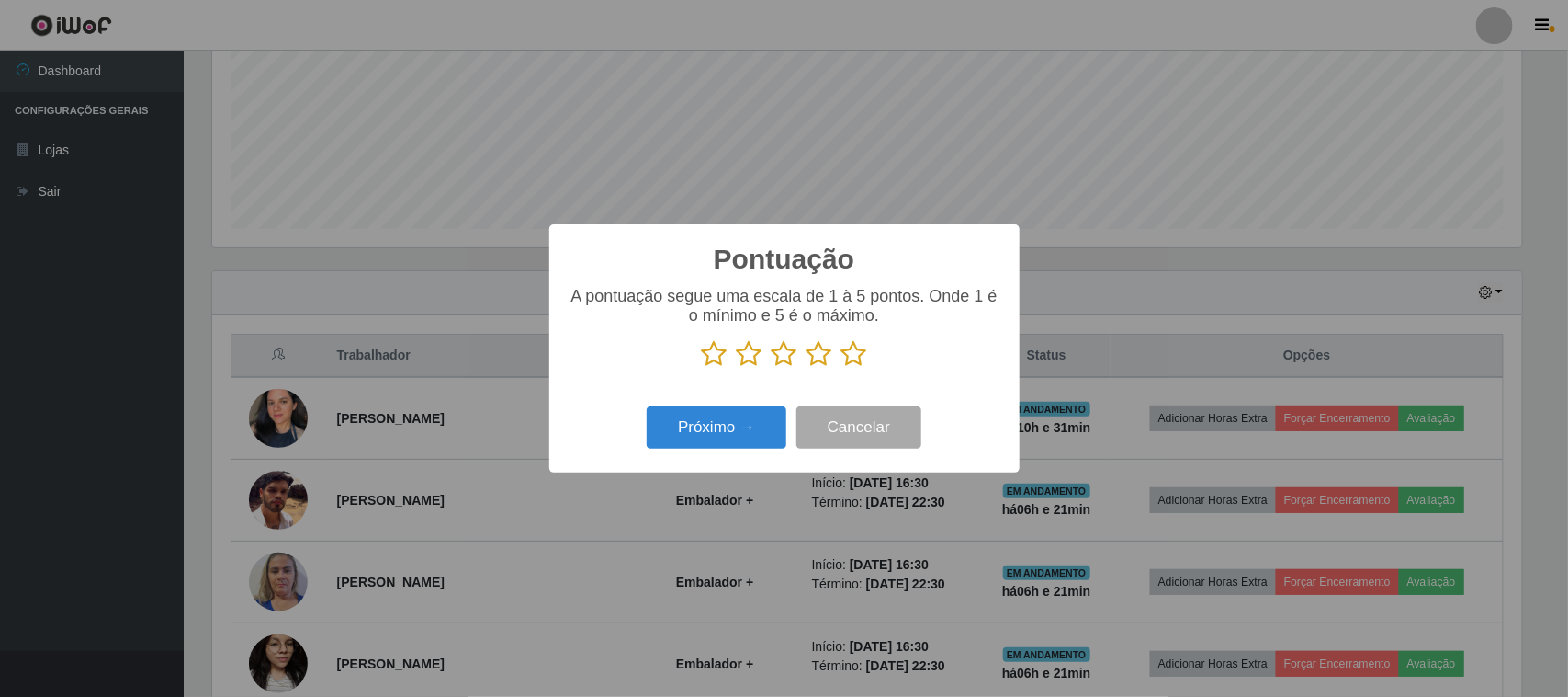
click at [844, 352] on icon at bounding box center [855, 354] width 26 height 28
click at [842, 368] on input "radio" at bounding box center [842, 368] width 0 height 0
click at [765, 420] on button "Próximo →" at bounding box center [716, 428] width 140 height 43
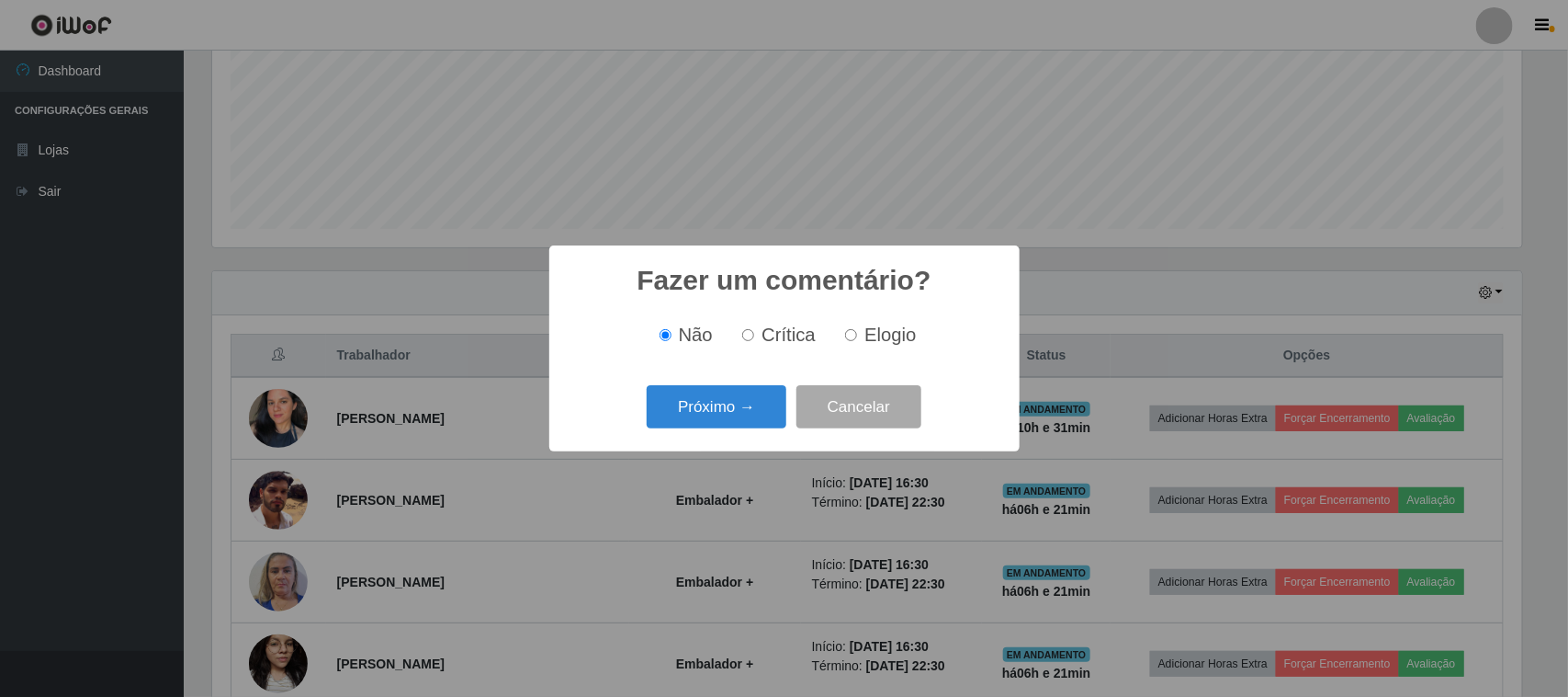
click at [884, 333] on span "Elogio" at bounding box center [889, 335] width 51 height 20
click at [857, 333] on input "Elogio" at bounding box center [851, 335] width 12 height 12
radio input "true"
click at [769, 408] on button "Próximo →" at bounding box center [716, 407] width 140 height 43
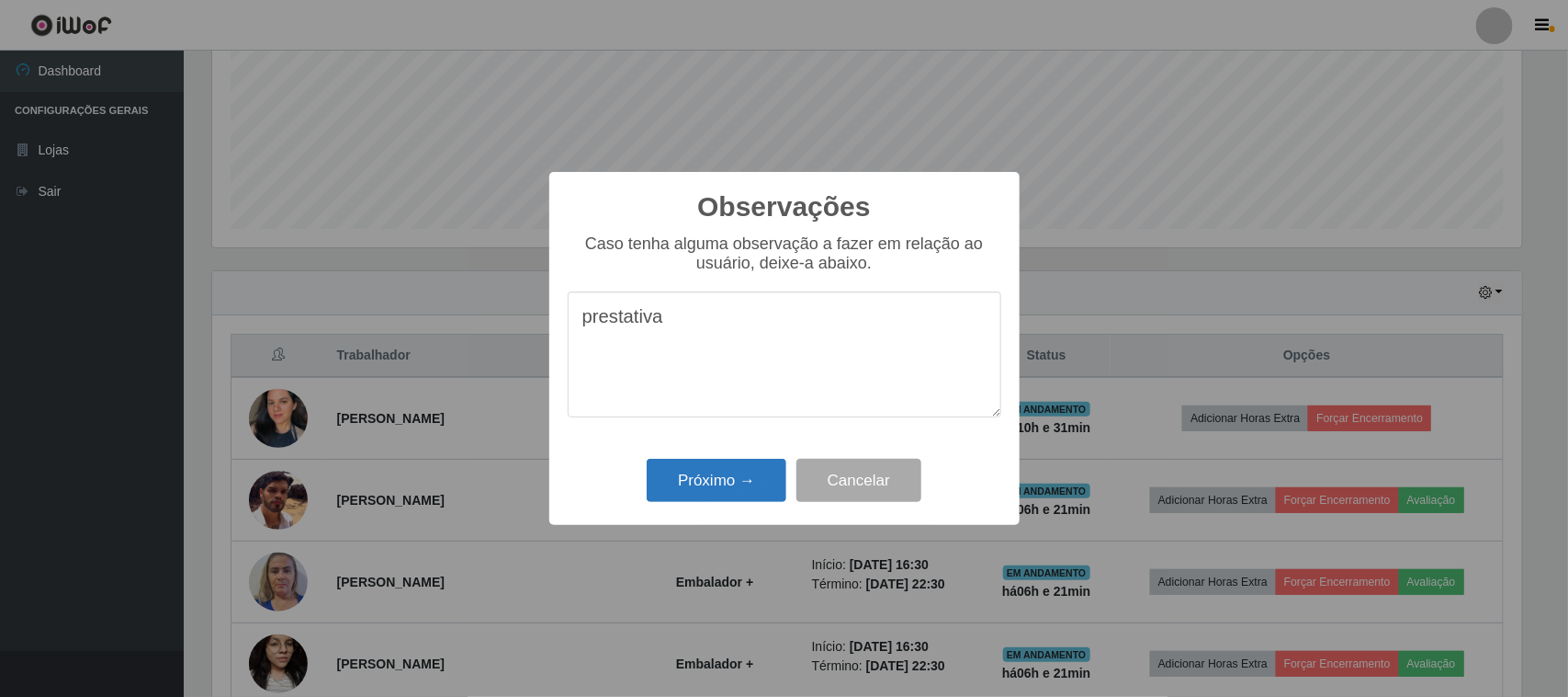
type textarea "prestativa"
click at [751, 469] on button "Próximo →" at bounding box center [716, 480] width 140 height 43
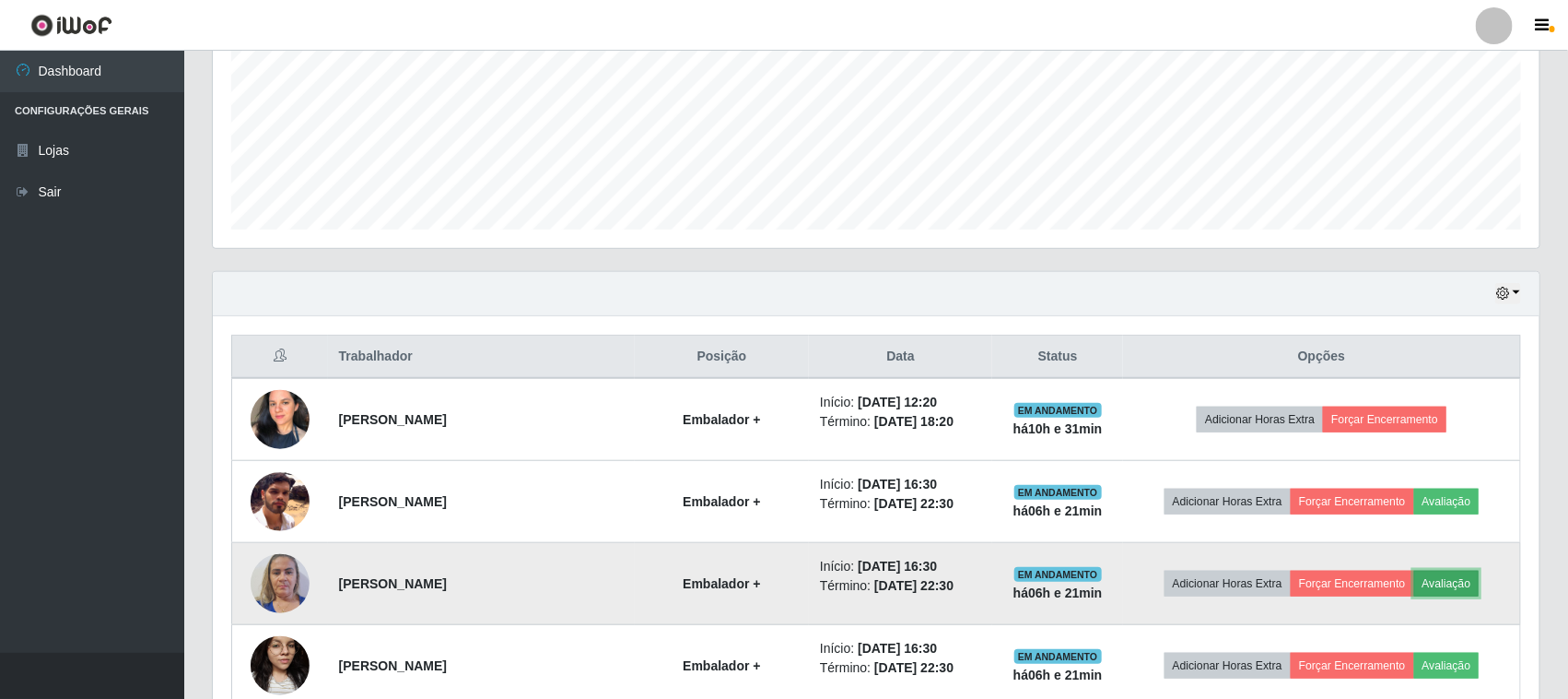
click at [1451, 576] on button "Avaliação" at bounding box center [1447, 583] width 65 height 26
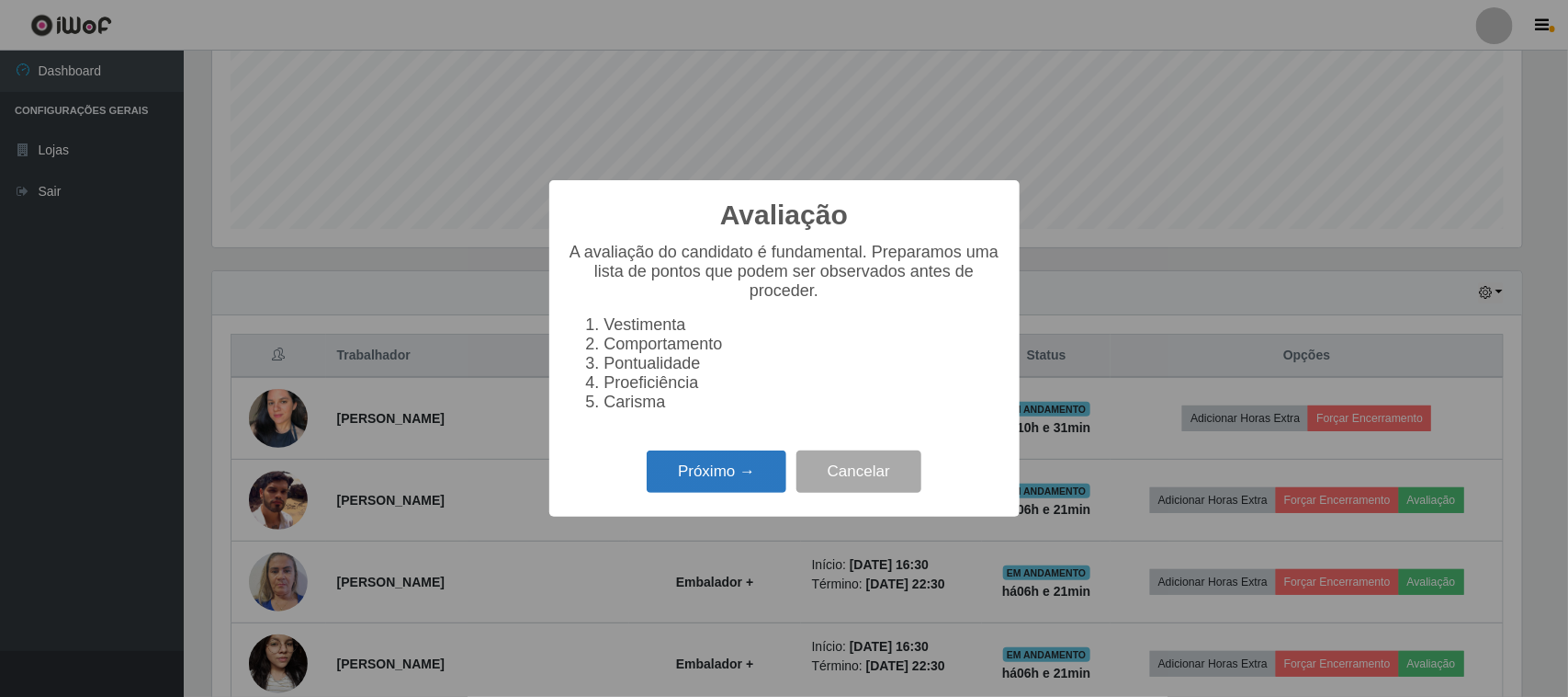
click at [755, 476] on button "Próximo →" at bounding box center [716, 472] width 140 height 43
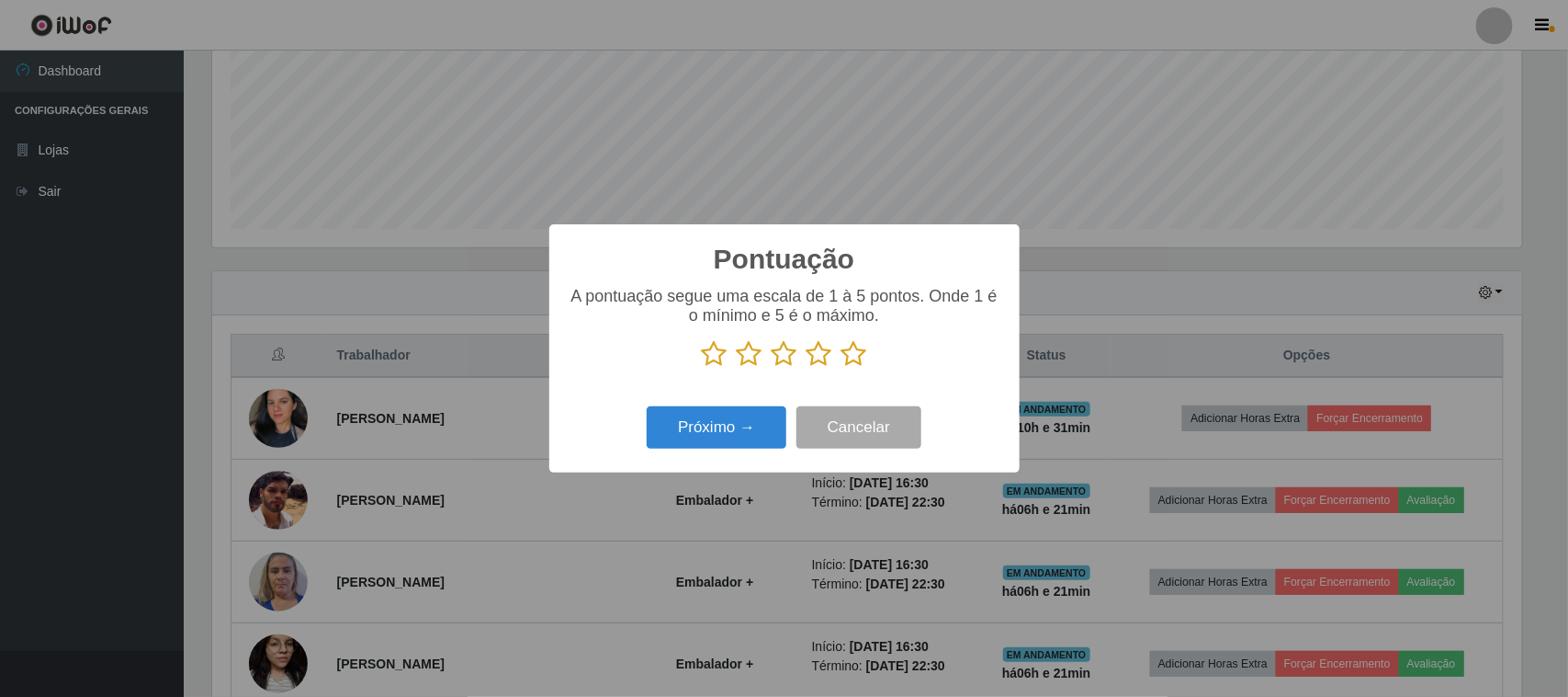
click at [858, 360] on icon at bounding box center [855, 354] width 26 height 28
click at [842, 368] on input "radio" at bounding box center [842, 368] width 0 height 0
click at [764, 422] on button "Próximo →" at bounding box center [716, 428] width 140 height 43
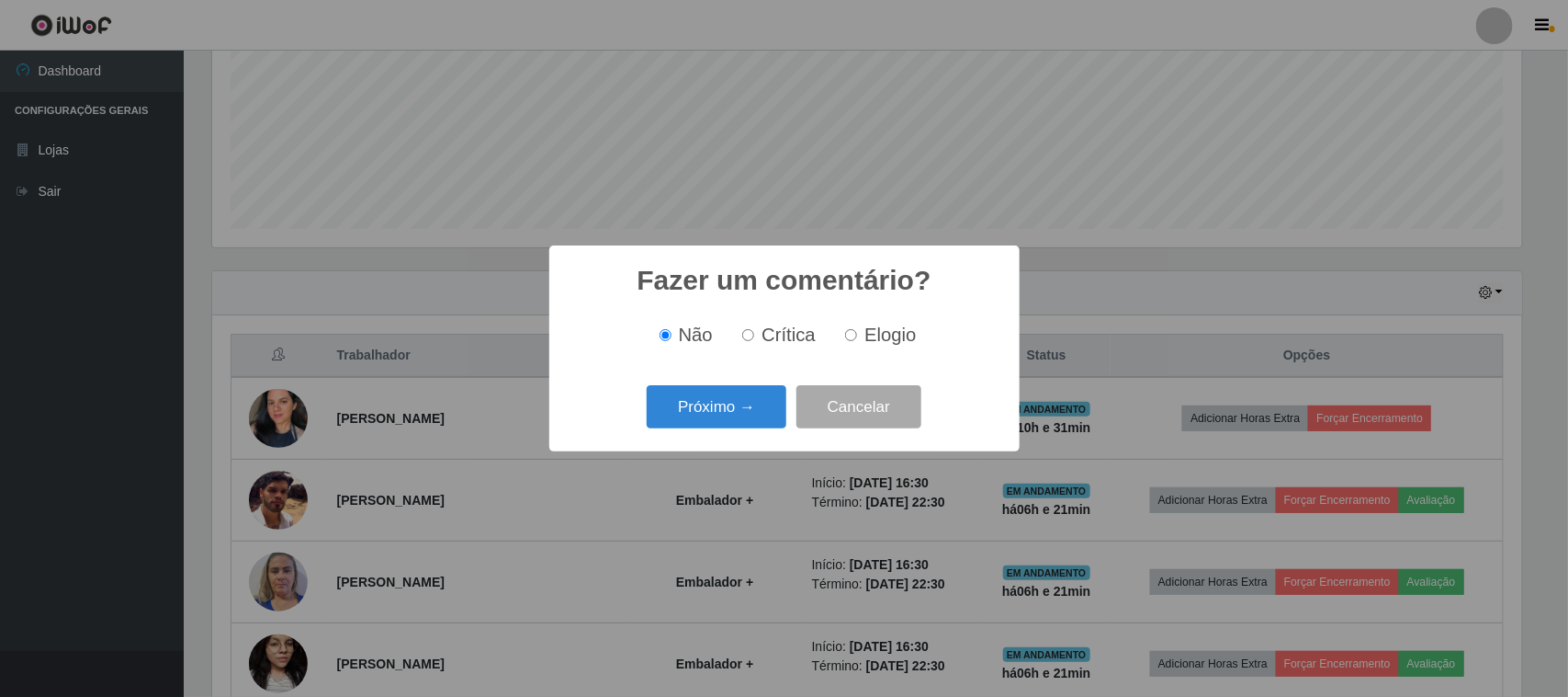
click at [879, 336] on span "Elogio" at bounding box center [889, 335] width 51 height 20
click at [857, 336] on input "Elogio" at bounding box center [851, 335] width 12 height 12
radio input "true"
click at [765, 400] on button "Próximo →" at bounding box center [716, 407] width 140 height 43
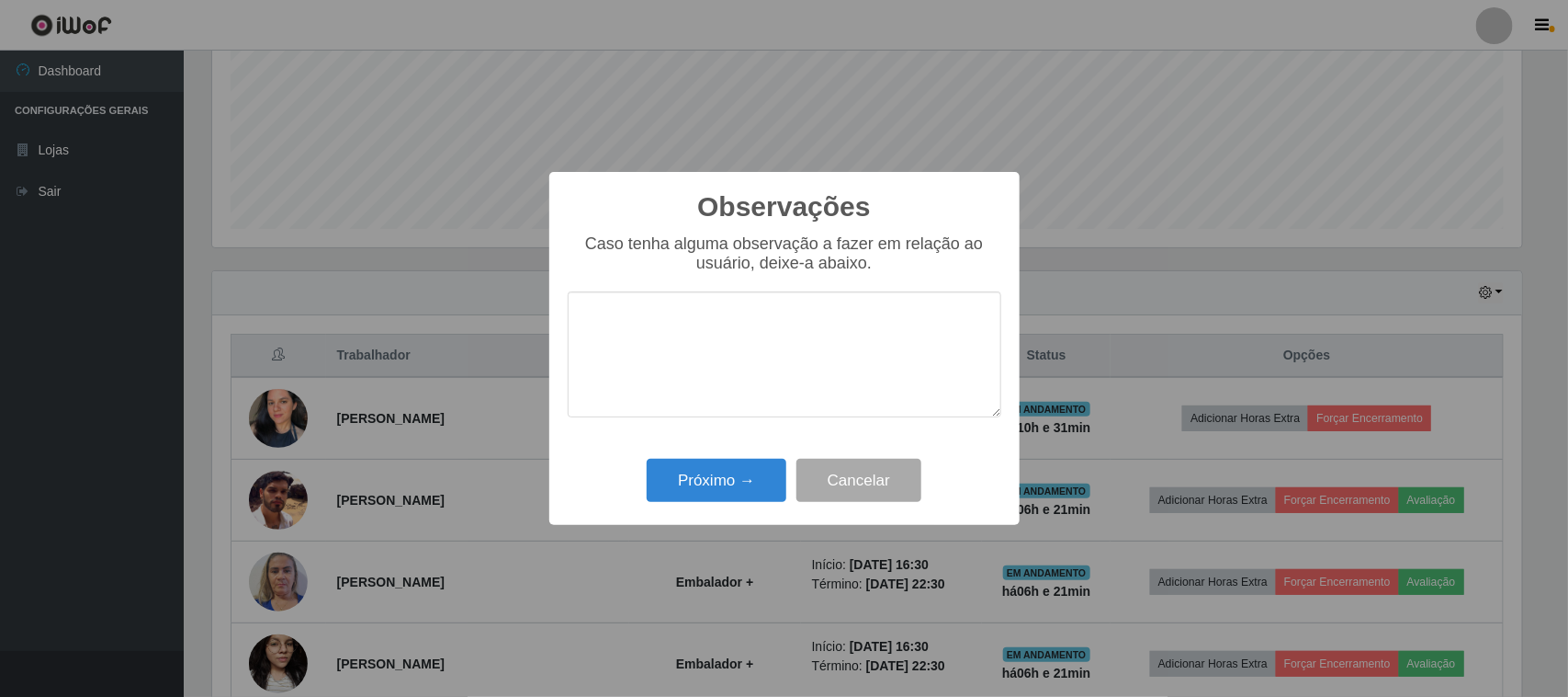
click at [844, 346] on textarea at bounding box center [784, 354] width 433 height 126
type textarea "pontual"
click at [745, 487] on button "Próximo →" at bounding box center [716, 480] width 140 height 43
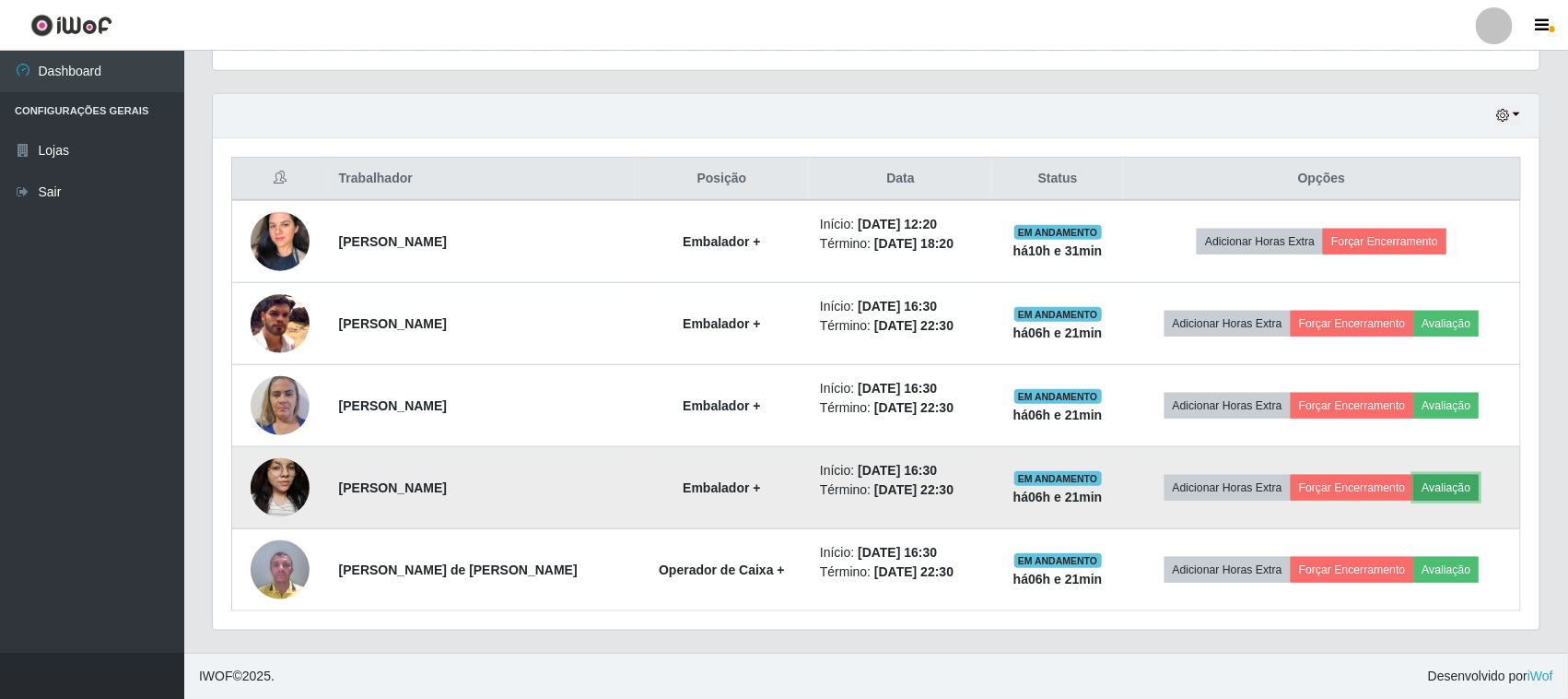
click at [1429, 491] on button "Avaliação" at bounding box center [1447, 488] width 65 height 26
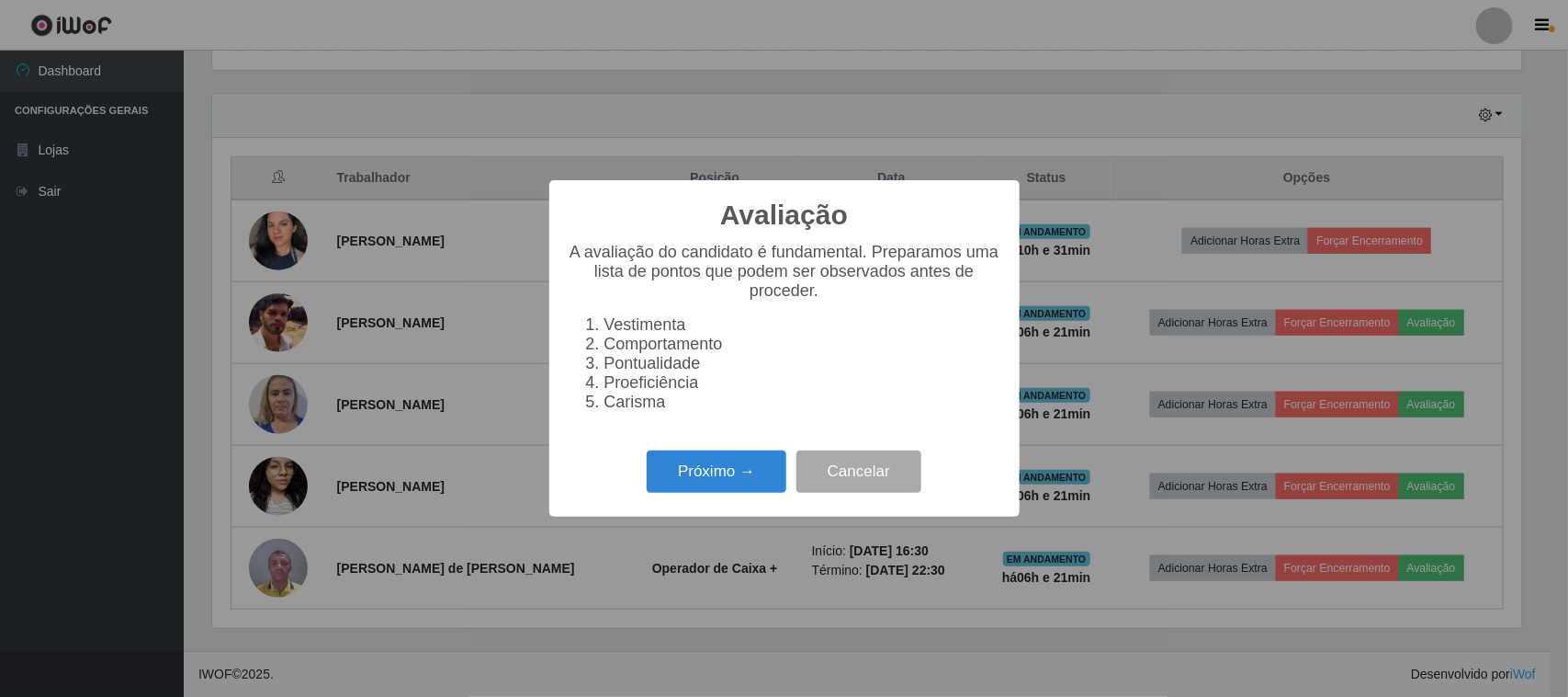
click at [677, 458] on div "Avaliação × A avaliação do candidato é fundamental. Preparamos uma lista de pon…" at bounding box center [785, 348] width 471 height 335
click at [673, 467] on button "Próximo →" at bounding box center [716, 472] width 140 height 43
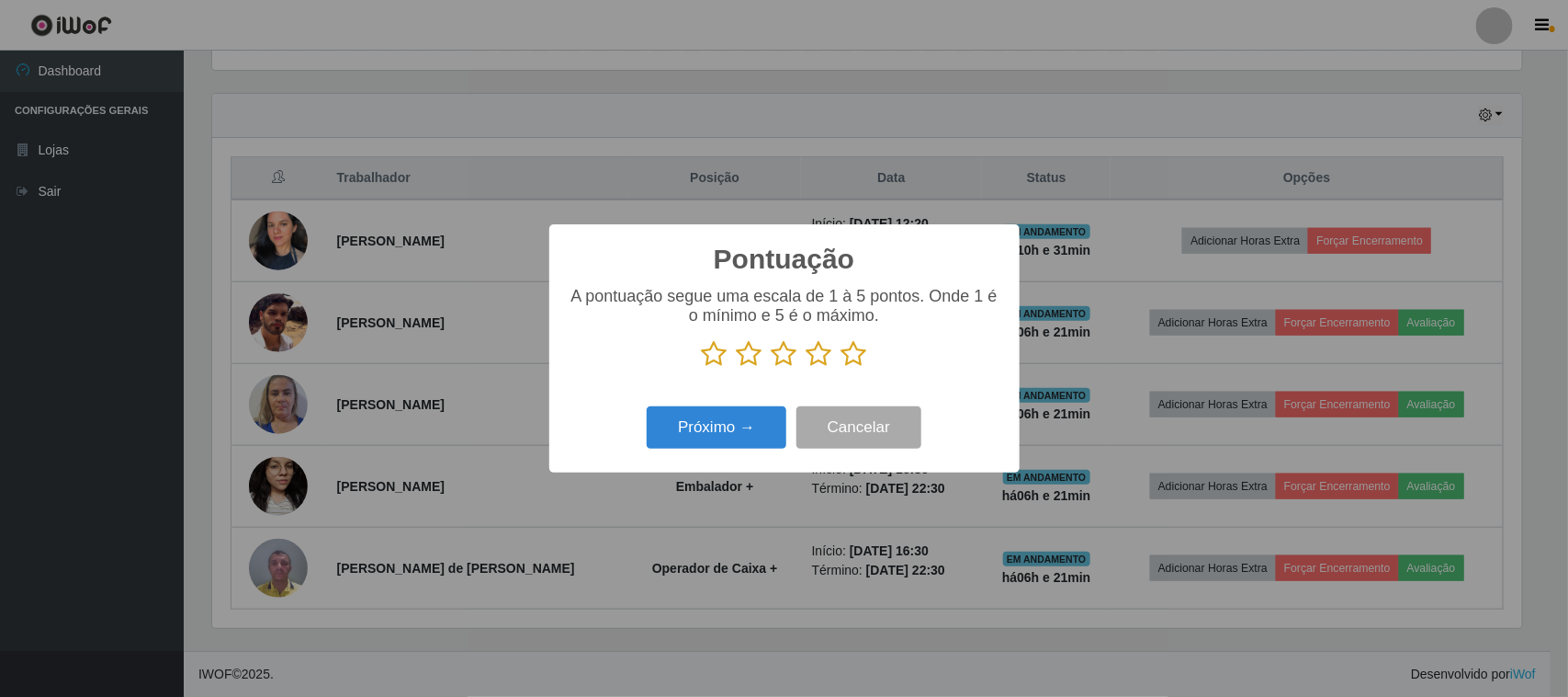
click at [854, 356] on icon at bounding box center [855, 354] width 26 height 28
click at [842, 368] on input "radio" at bounding box center [842, 368] width 0 height 0
click at [755, 424] on button "Próximo →" at bounding box center [716, 428] width 140 height 43
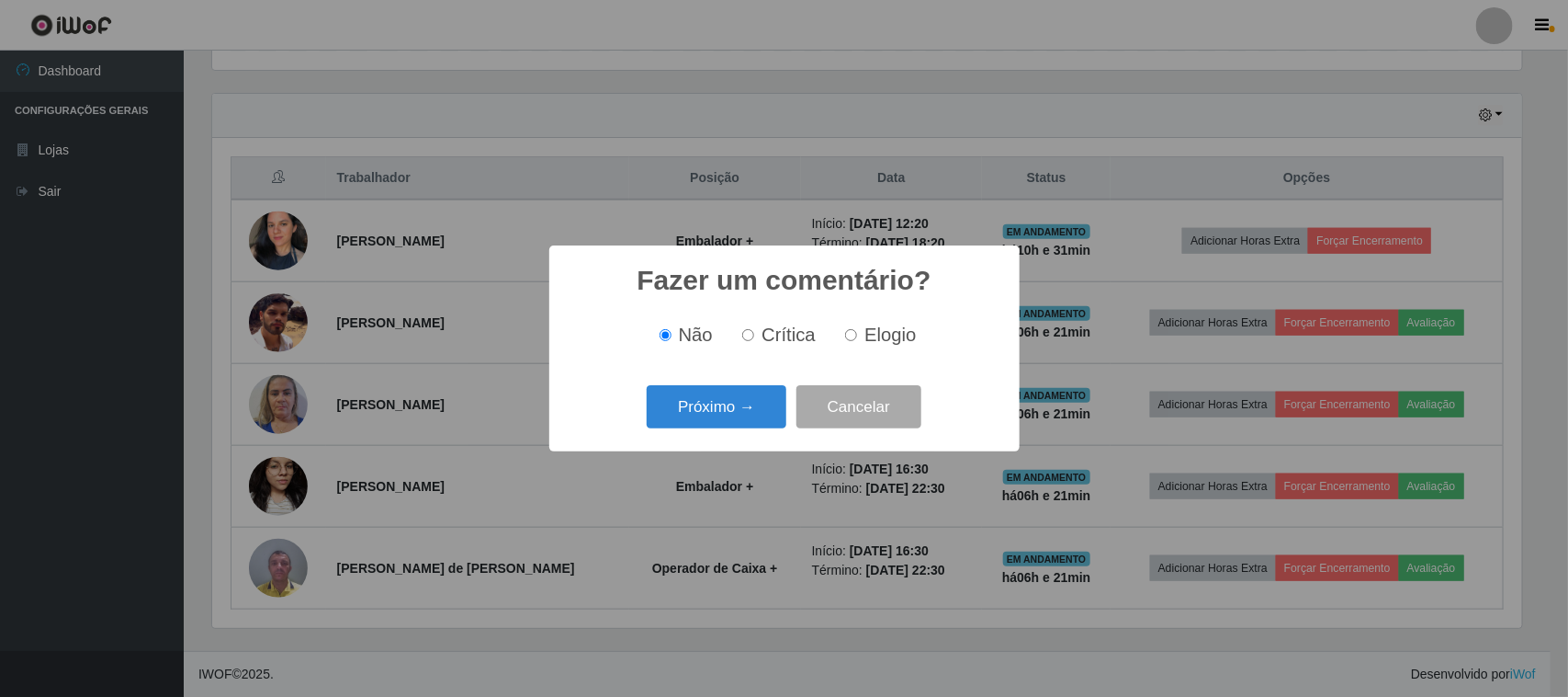
click at [855, 341] on input "Elogio" at bounding box center [851, 335] width 12 height 12
radio input "true"
click at [768, 411] on button "Próximo →" at bounding box center [716, 407] width 140 height 43
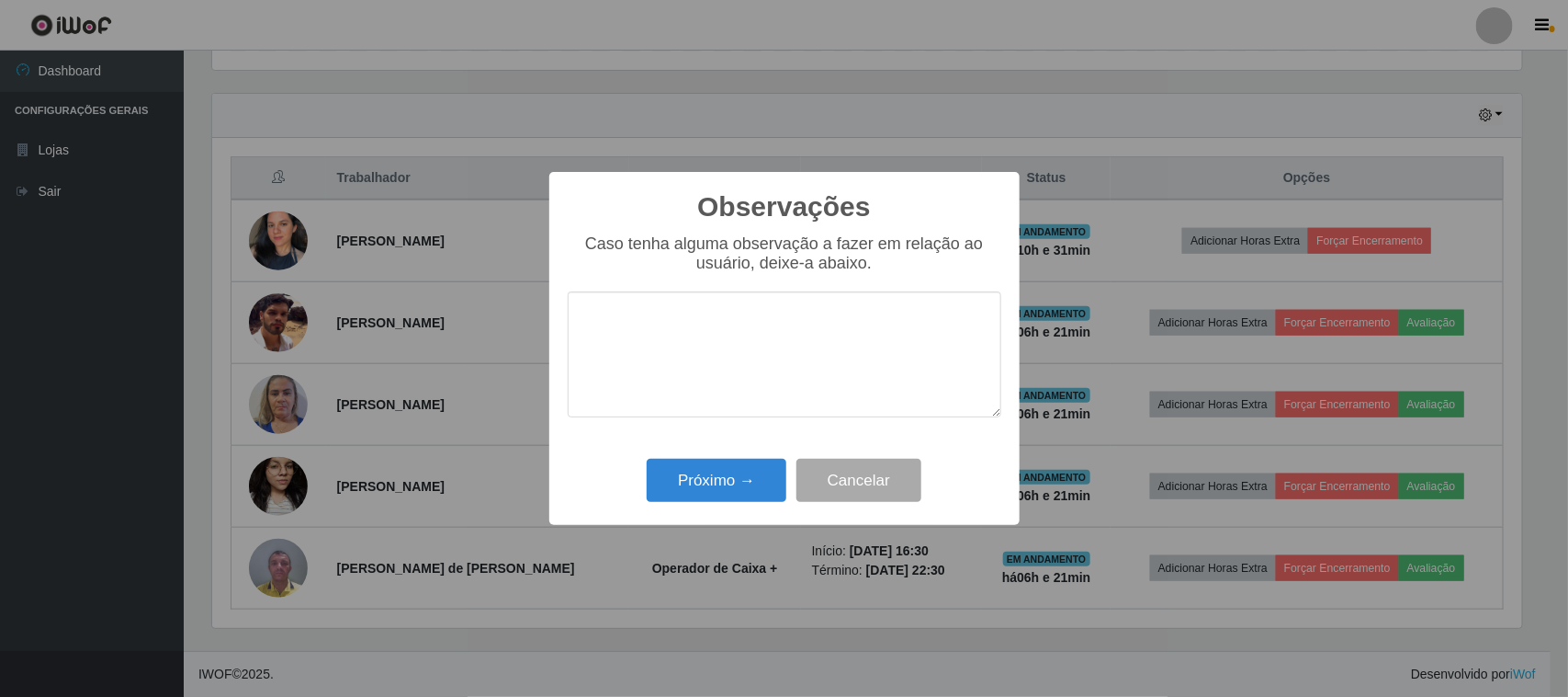
click at [866, 337] on textarea at bounding box center [784, 354] width 433 height 126
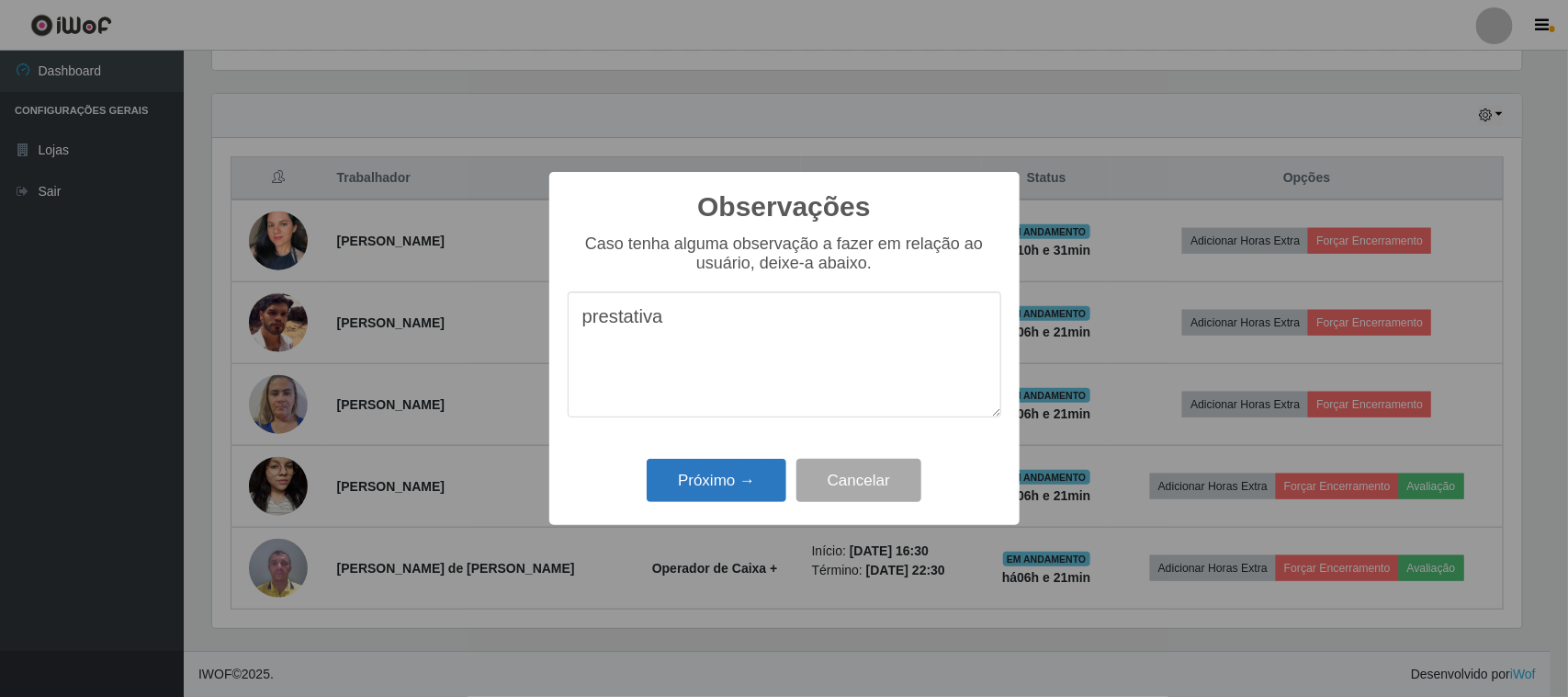
type textarea "prestativa"
click at [764, 479] on button "Próximo →" at bounding box center [716, 480] width 140 height 43
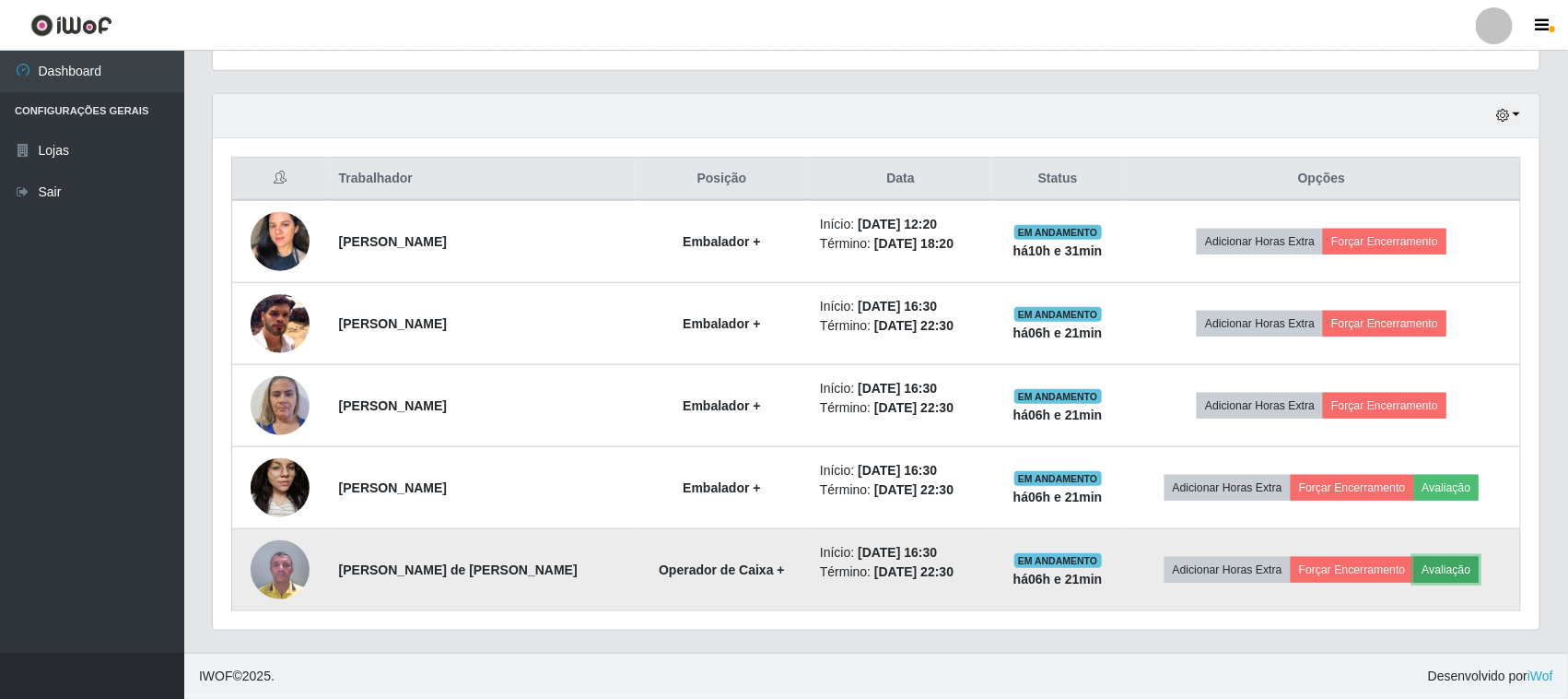
click at [1433, 566] on button "Avaliação" at bounding box center [1447, 570] width 65 height 26
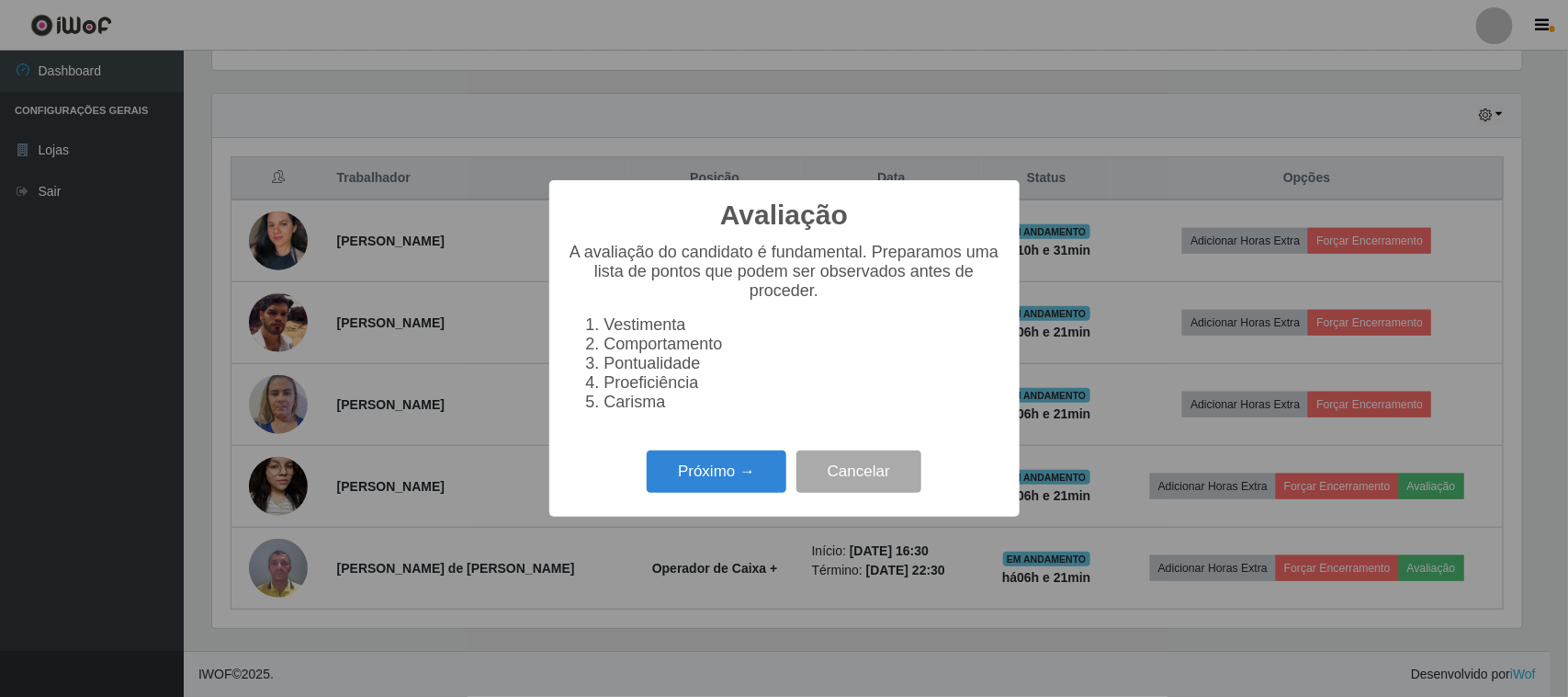
click at [742, 462] on div "Próximo → Cancelar" at bounding box center [784, 471] width 433 height 52
click at [732, 476] on button "Próximo →" at bounding box center [716, 472] width 140 height 43
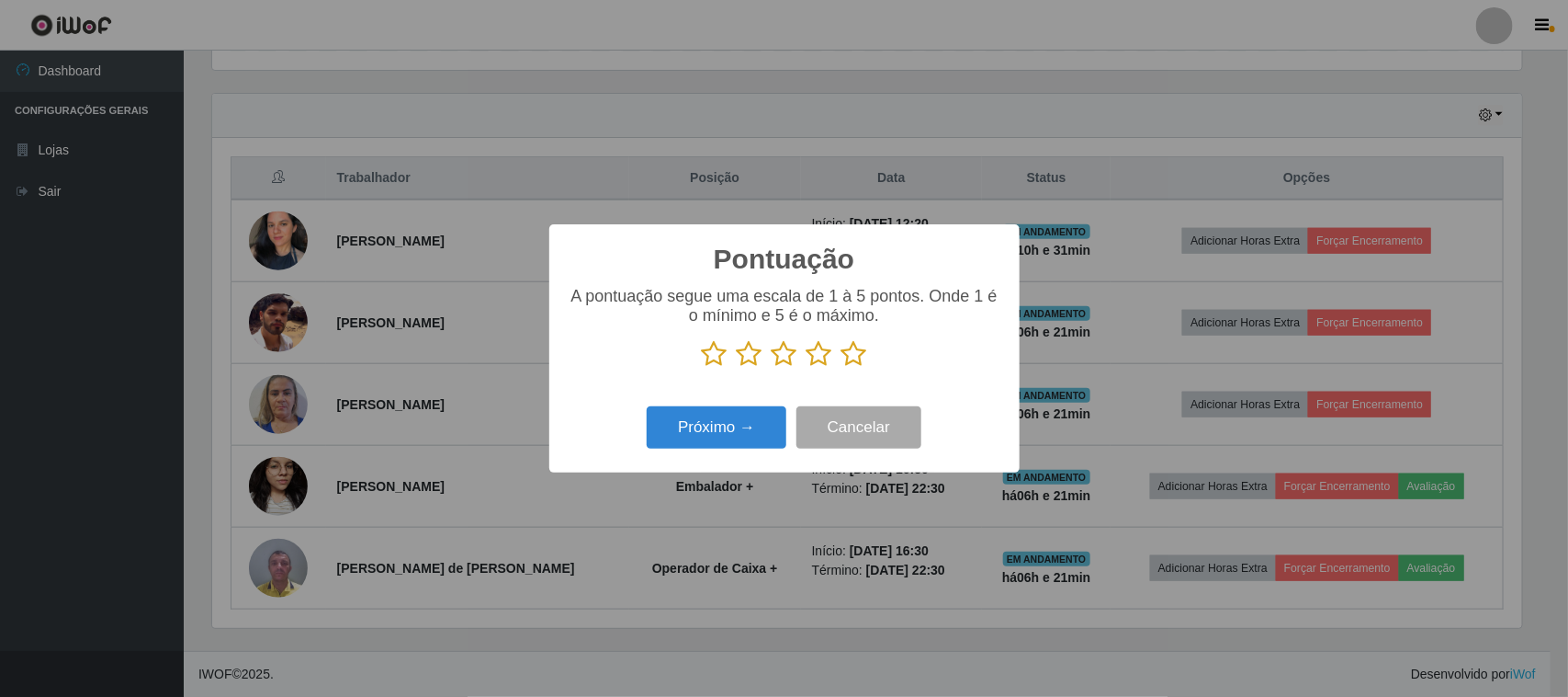
click at [848, 360] on icon at bounding box center [855, 354] width 26 height 28
click at [842, 368] on input "radio" at bounding box center [842, 368] width 0 height 0
click at [747, 416] on button "Próximo →" at bounding box center [716, 428] width 140 height 43
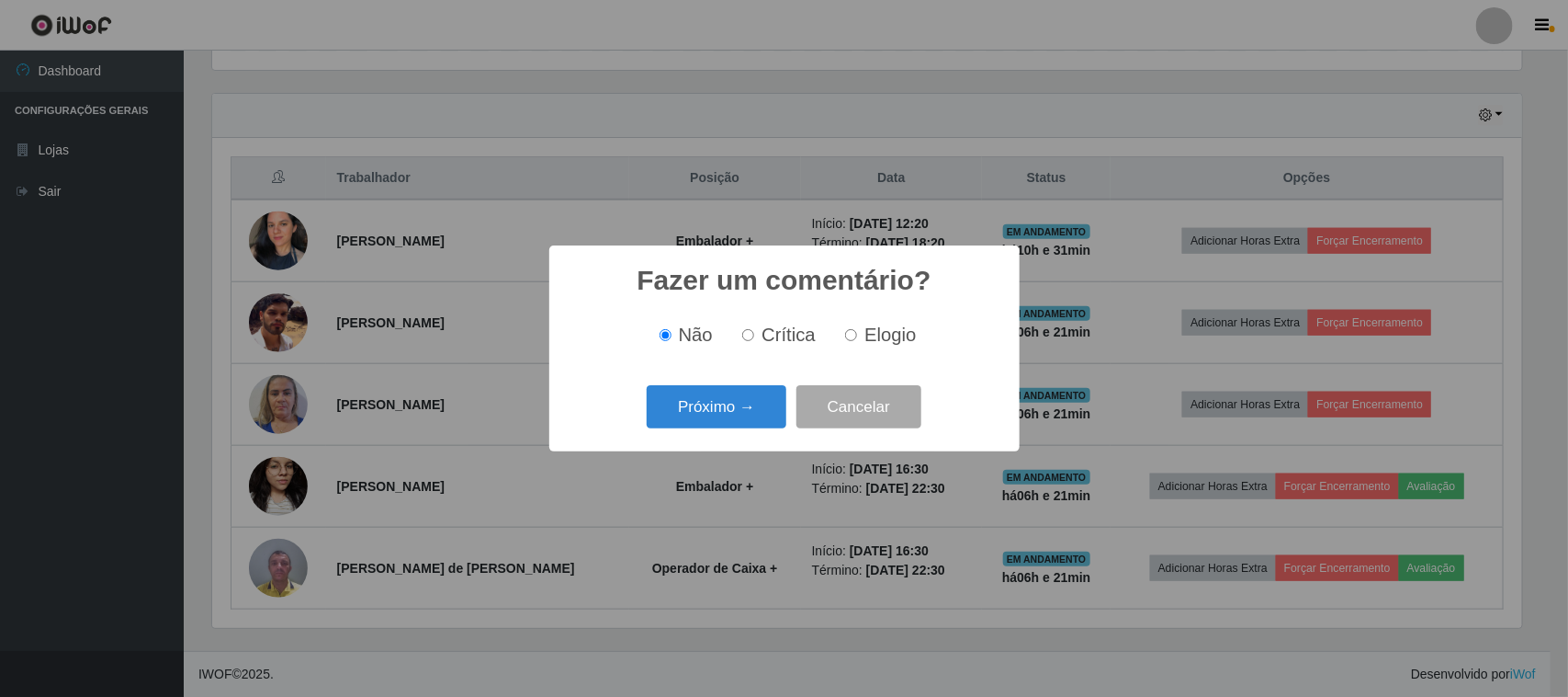
click at [879, 333] on span "Elogio" at bounding box center [889, 335] width 51 height 20
click at [857, 333] on input "Elogio" at bounding box center [851, 335] width 12 height 12
radio input "true"
click at [770, 403] on button "Próximo →" at bounding box center [716, 407] width 140 height 43
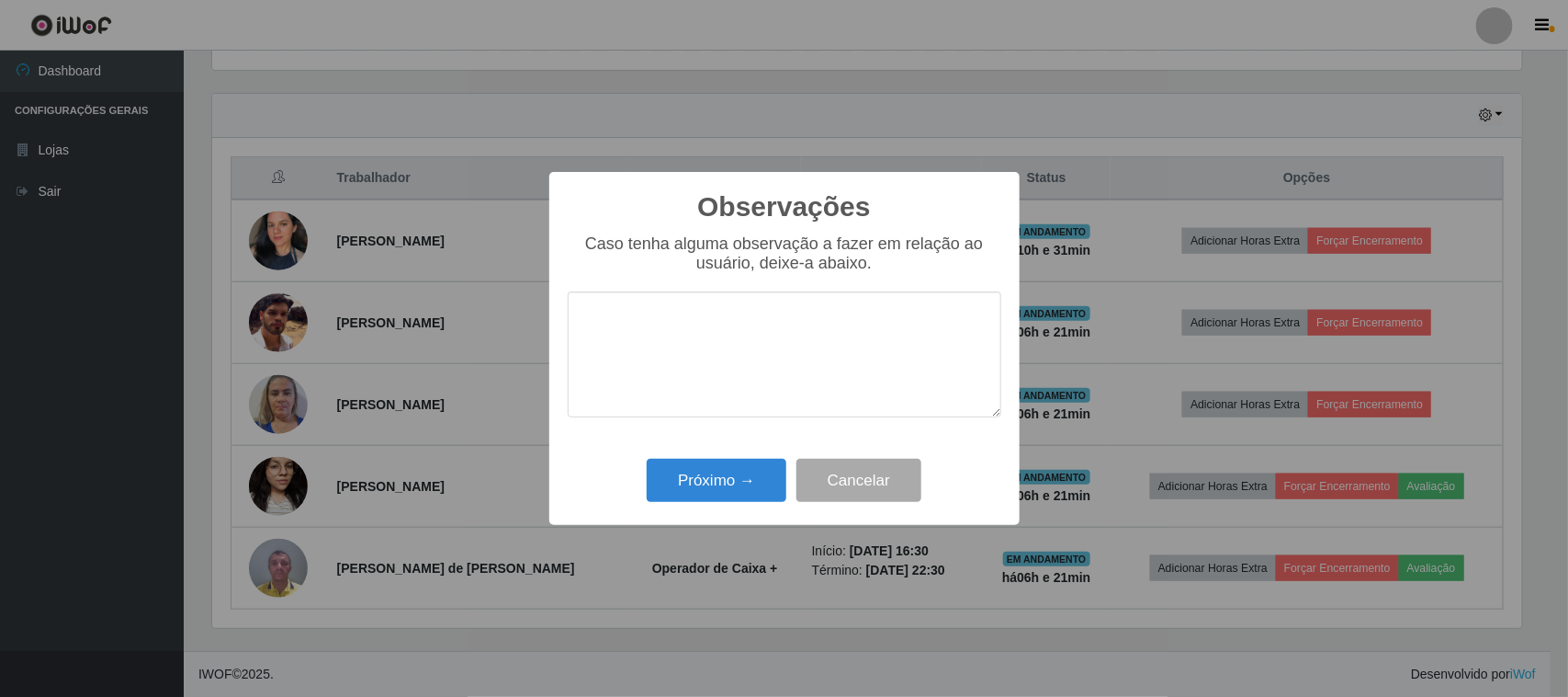
click at [851, 341] on textarea at bounding box center [784, 354] width 433 height 126
type textarea "presta um bom atendimento"
click at [767, 465] on button "Próximo →" at bounding box center [716, 480] width 140 height 43
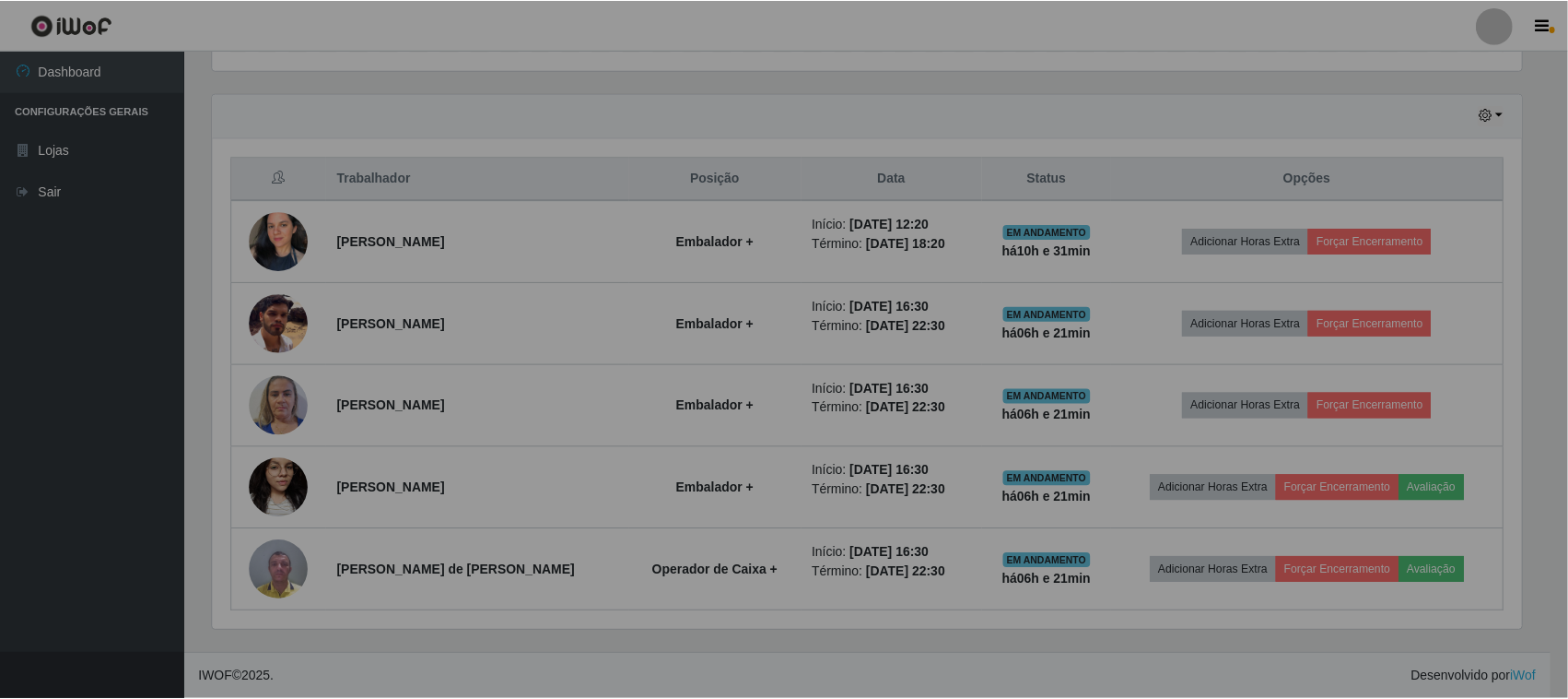
scroll to position [384, 1326]
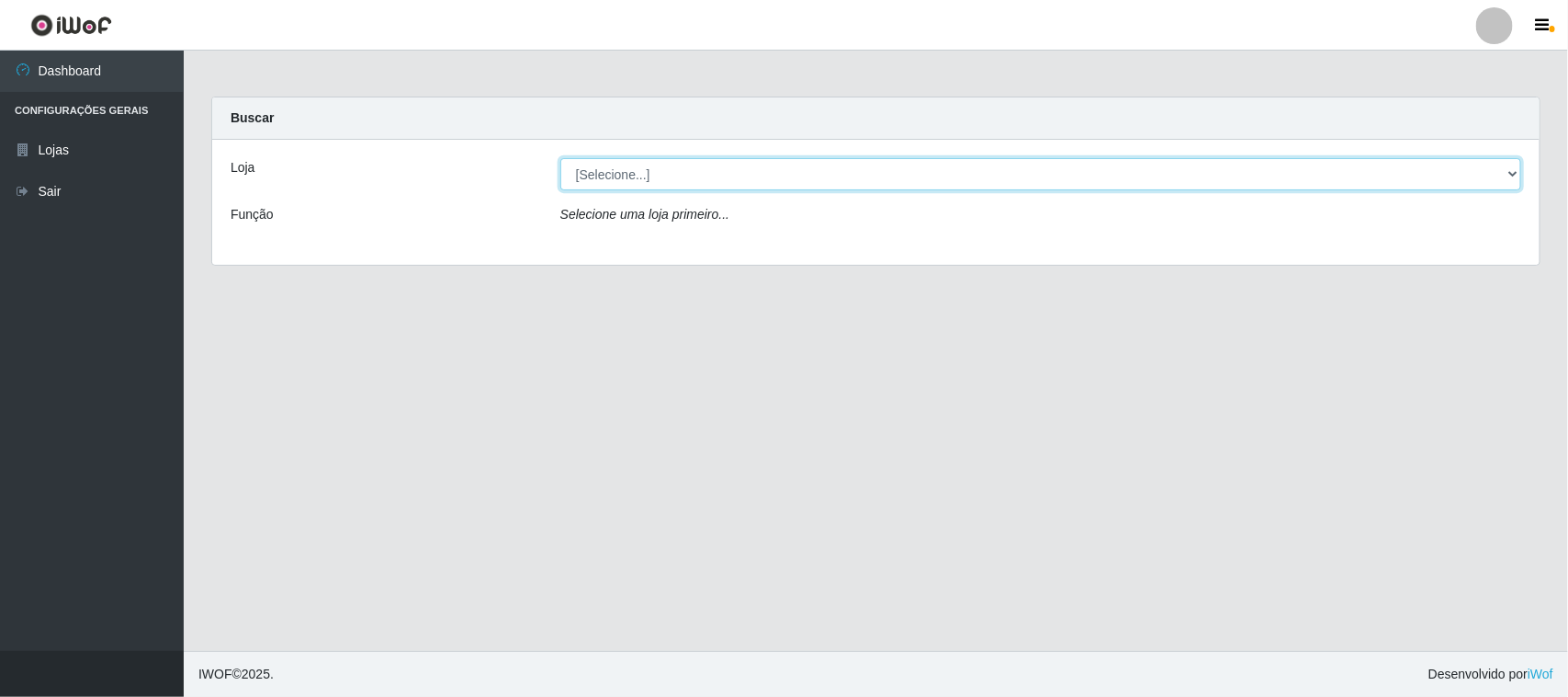
drag, startPoint x: 831, startPoint y: 194, endPoint x: 842, endPoint y: 181, distance: 17.0
click at [843, 180] on select "[Selecione...] Nordestão - [GEOGRAPHIC_DATA]" at bounding box center [1040, 174] width 961 height 33
select select "420"
click at [560, 158] on select "[Selecione...] Nordestão - [GEOGRAPHIC_DATA]" at bounding box center [1040, 174] width 961 height 33
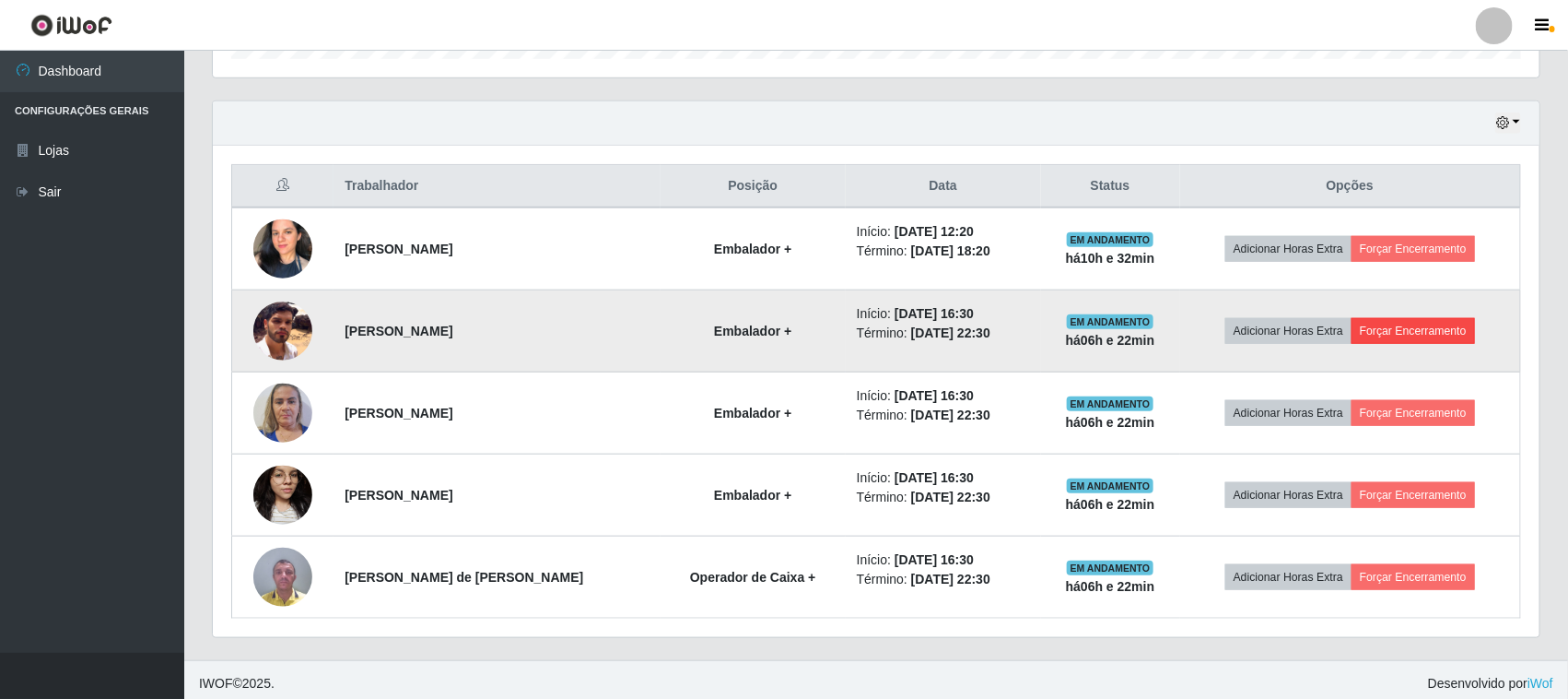
scroll to position [609, 0]
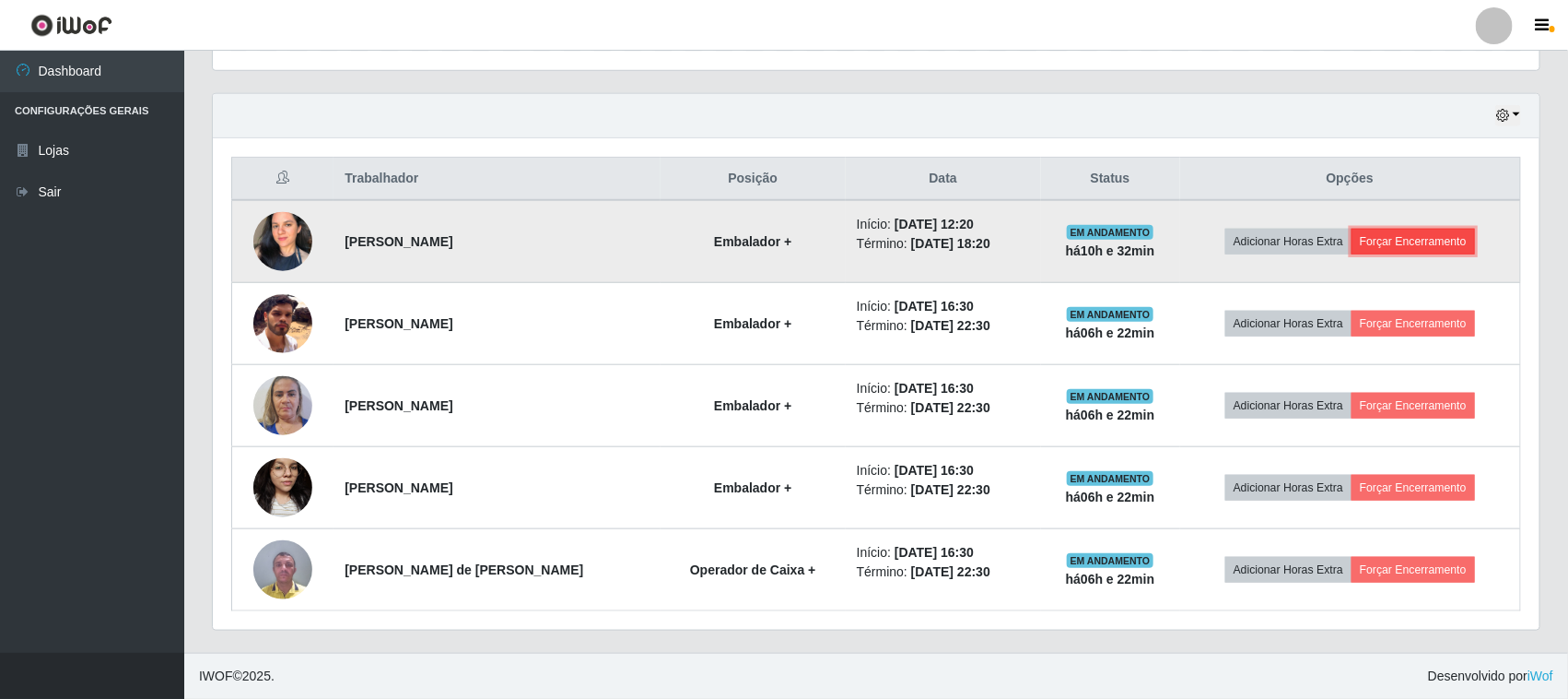
click at [1434, 247] on button "Forçar Encerramento" at bounding box center [1413, 242] width 123 height 26
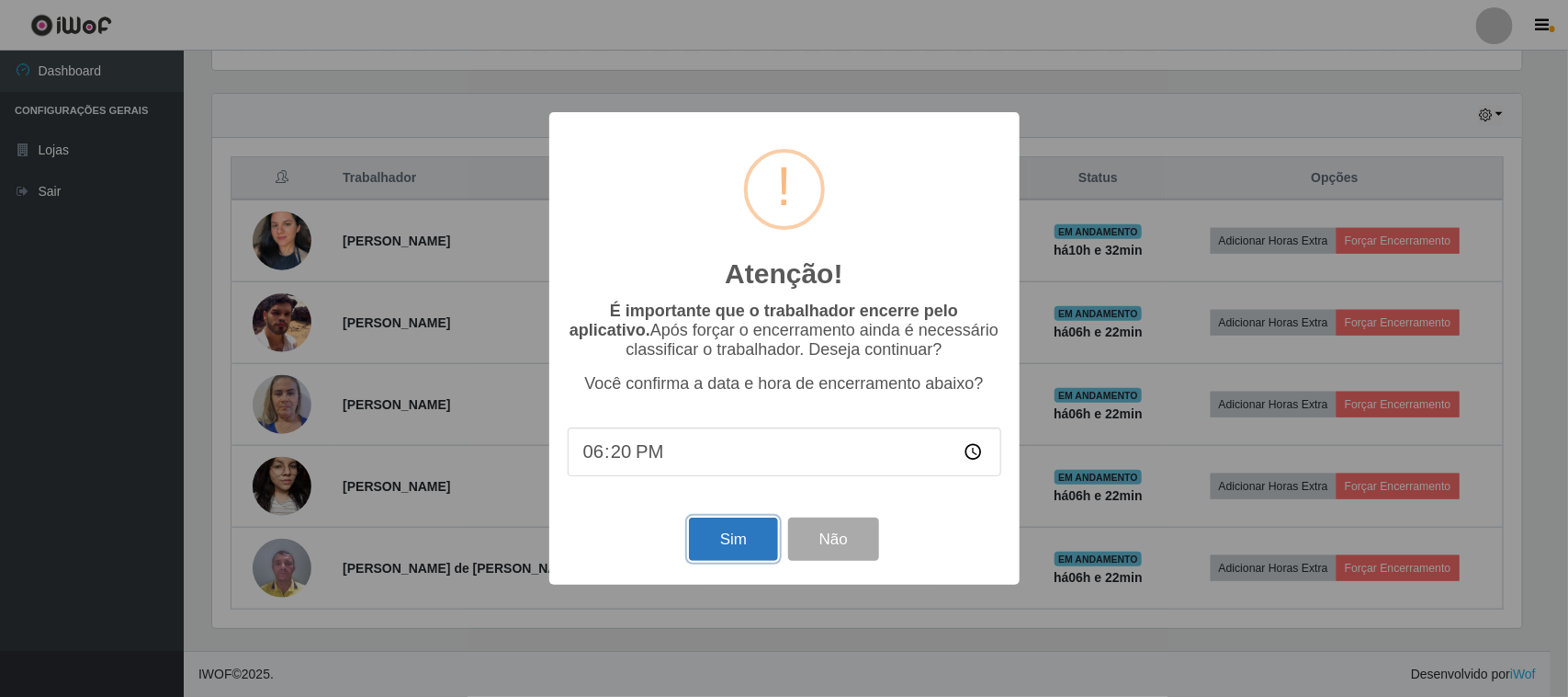
click at [724, 549] on button "Sim" at bounding box center [734, 539] width 89 height 43
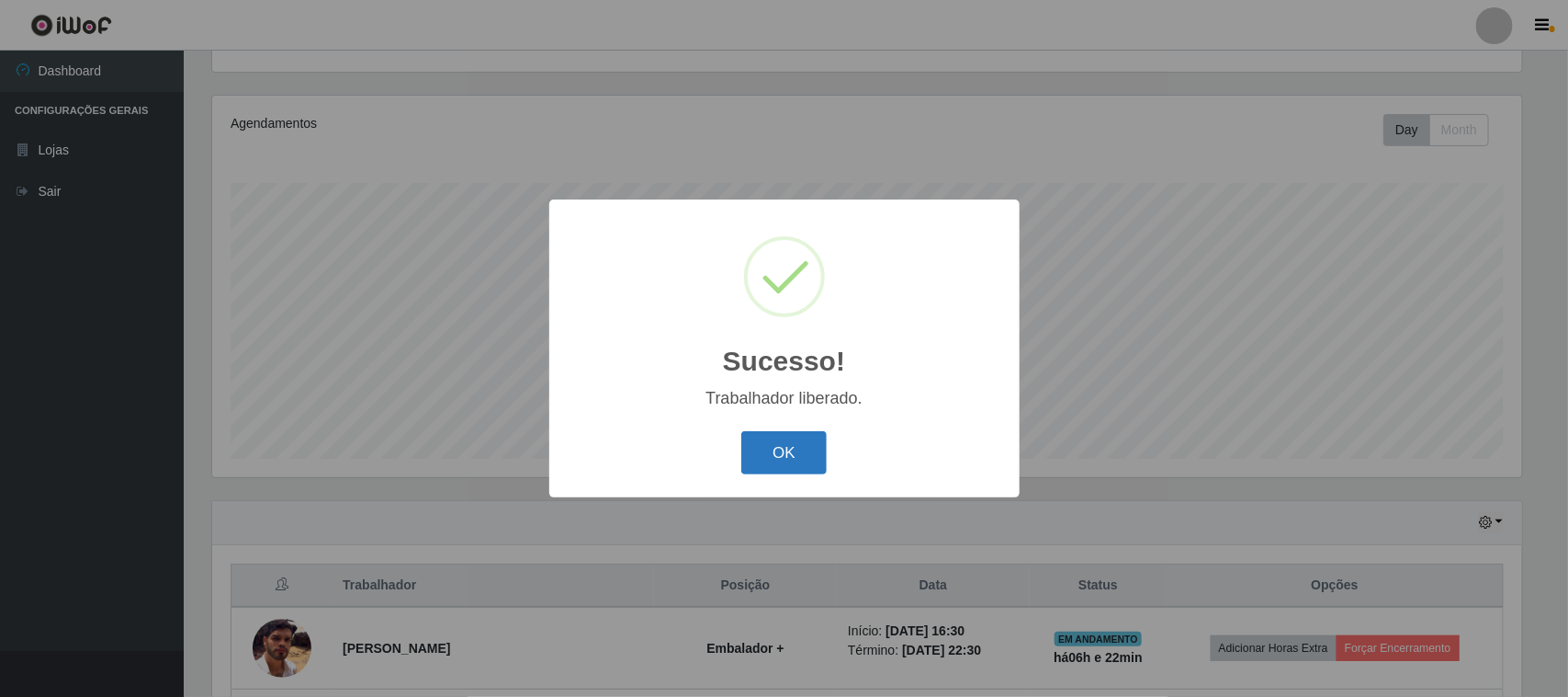
click at [790, 435] on button "OK" at bounding box center [784, 452] width 86 height 43
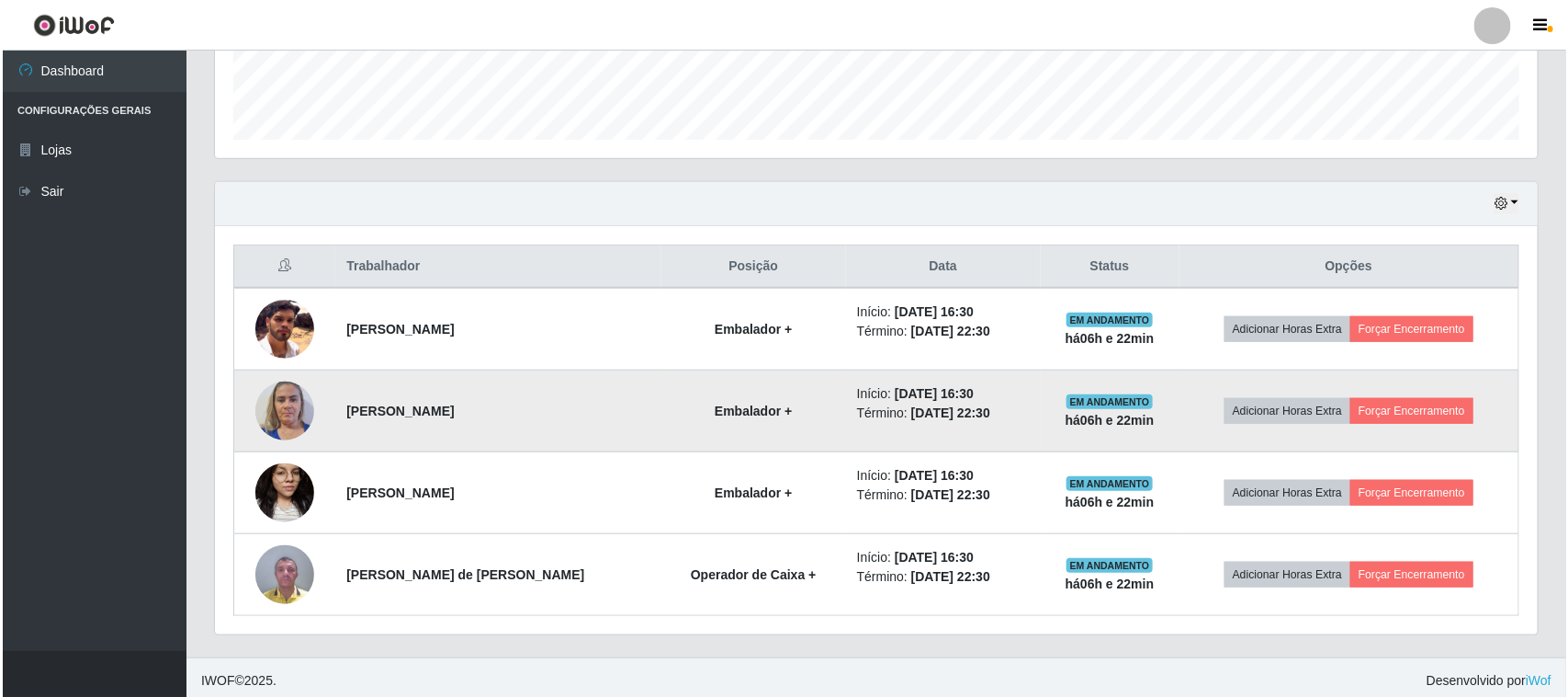
scroll to position [526, 0]
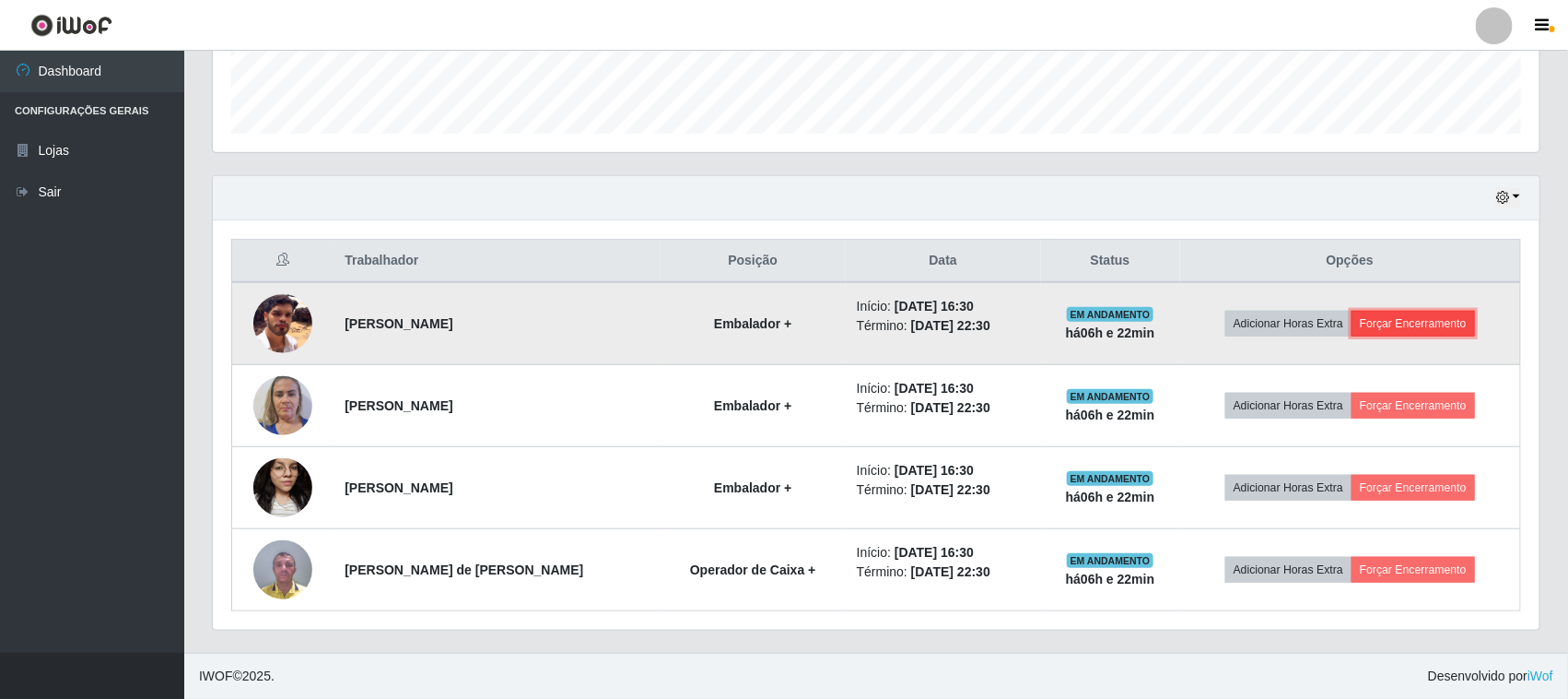
click at [1396, 323] on button "Forçar Encerramento" at bounding box center [1413, 324] width 123 height 26
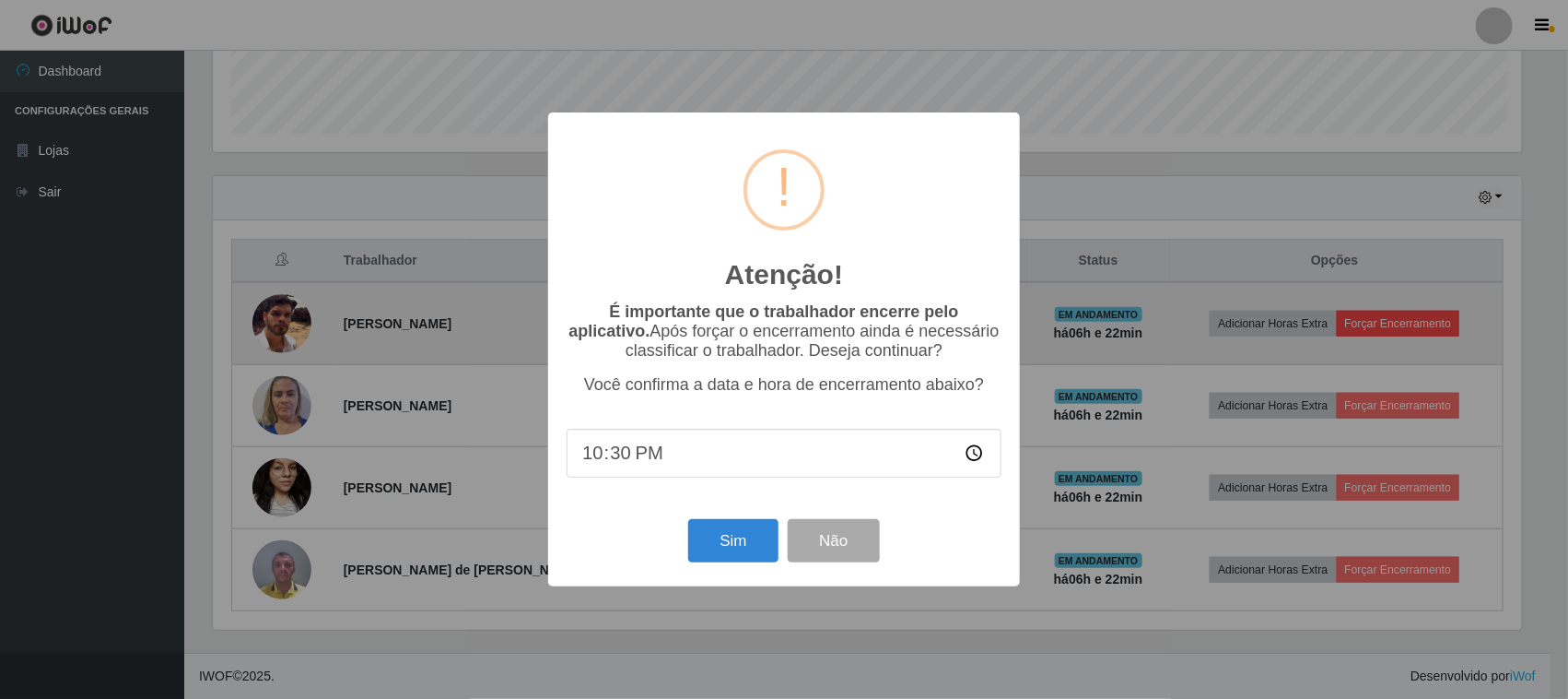
scroll to position [384, 1313]
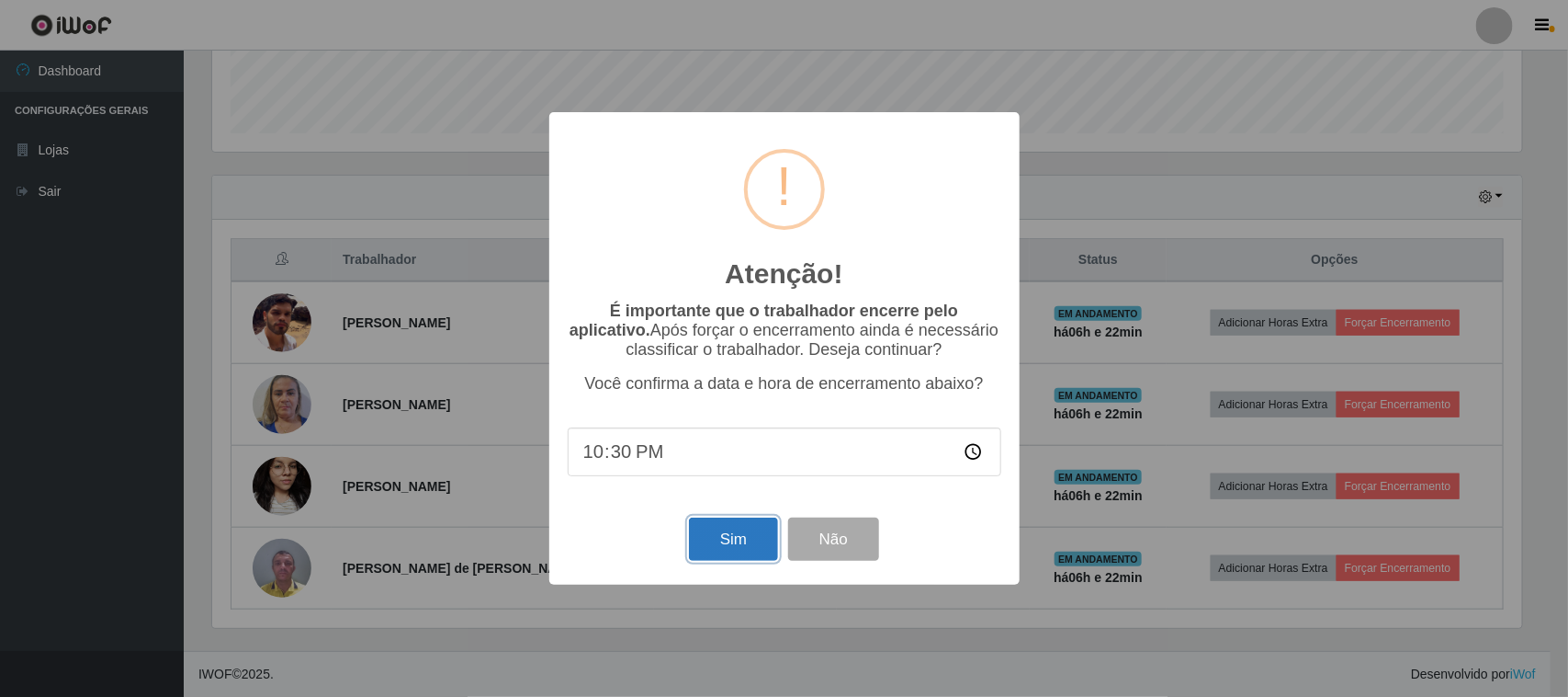
click at [731, 539] on button "Sim" at bounding box center [734, 539] width 89 height 43
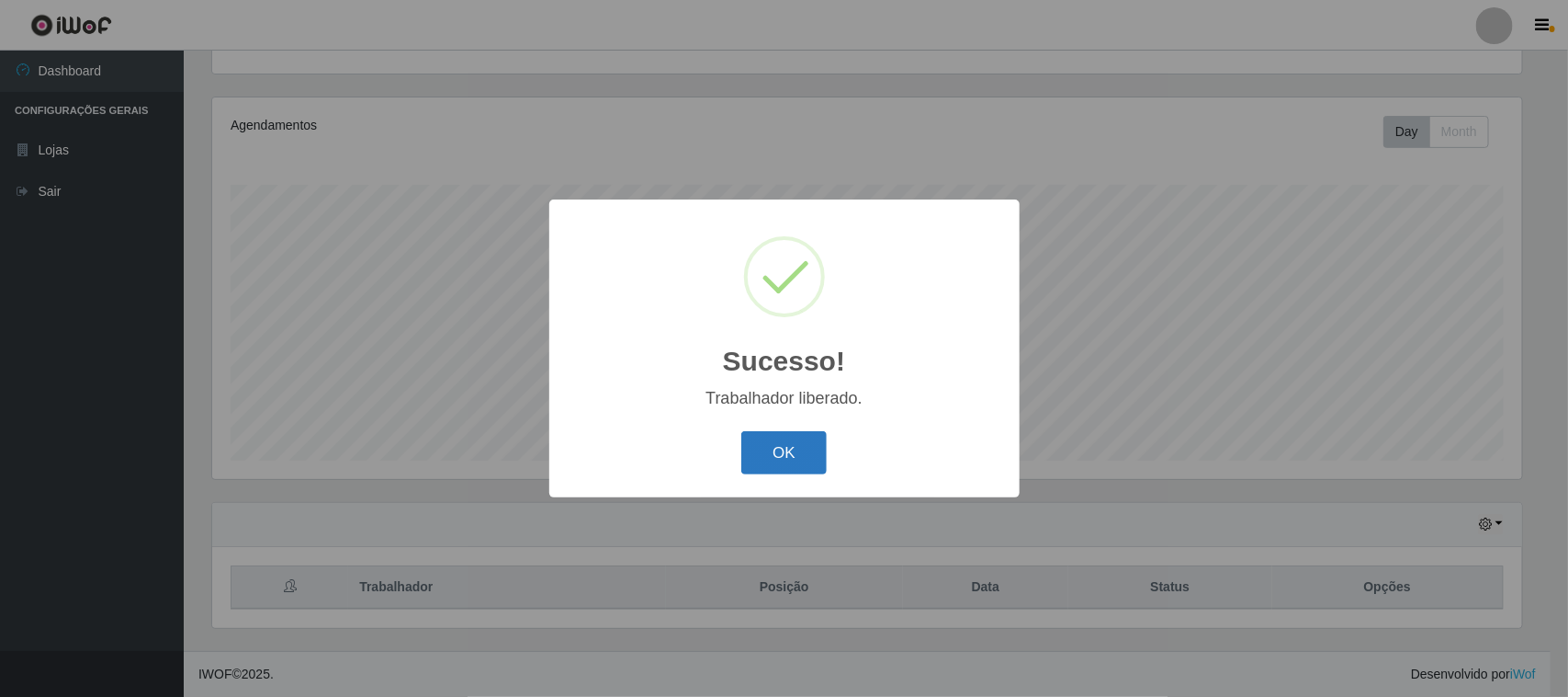
click at [772, 461] on button "OK" at bounding box center [784, 452] width 86 height 43
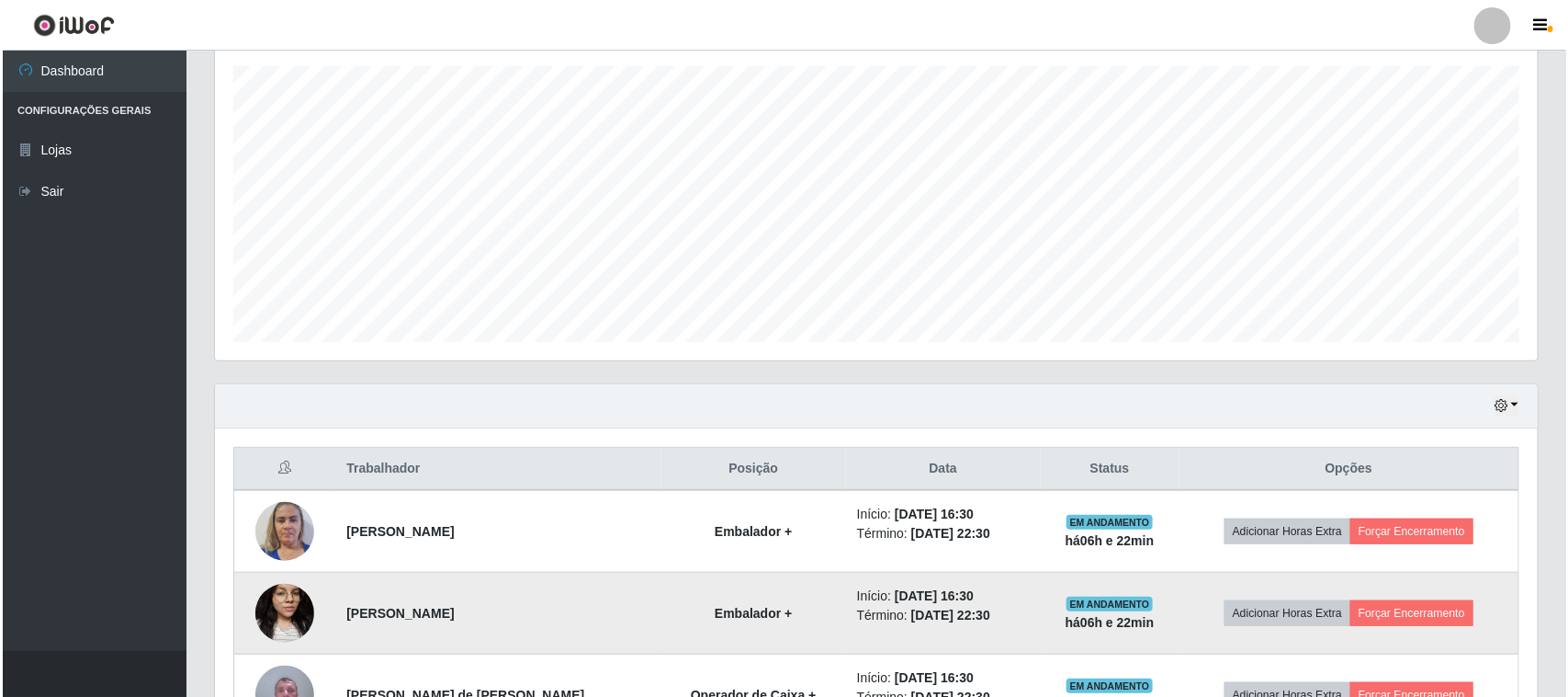
scroll to position [444, 0]
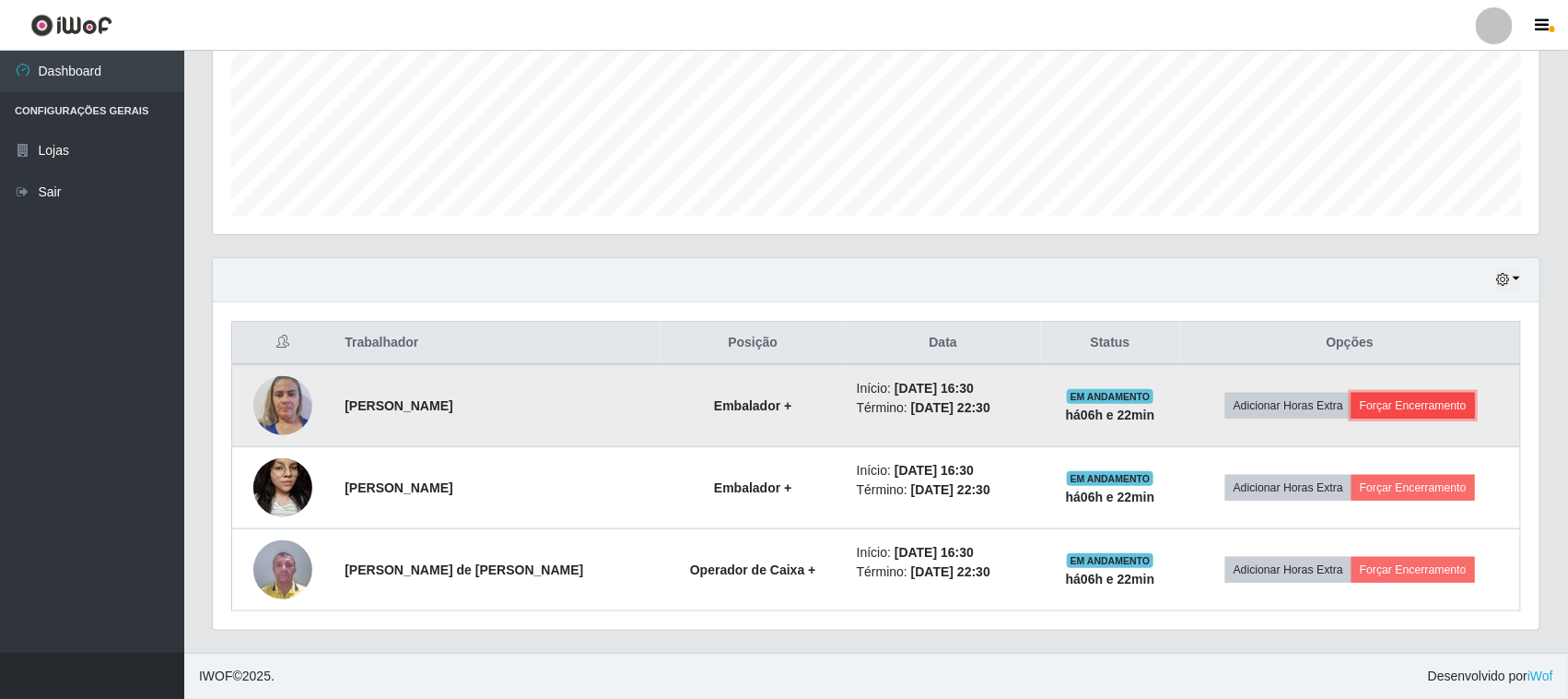
click at [1360, 402] on button "Forçar Encerramento" at bounding box center [1413, 406] width 123 height 26
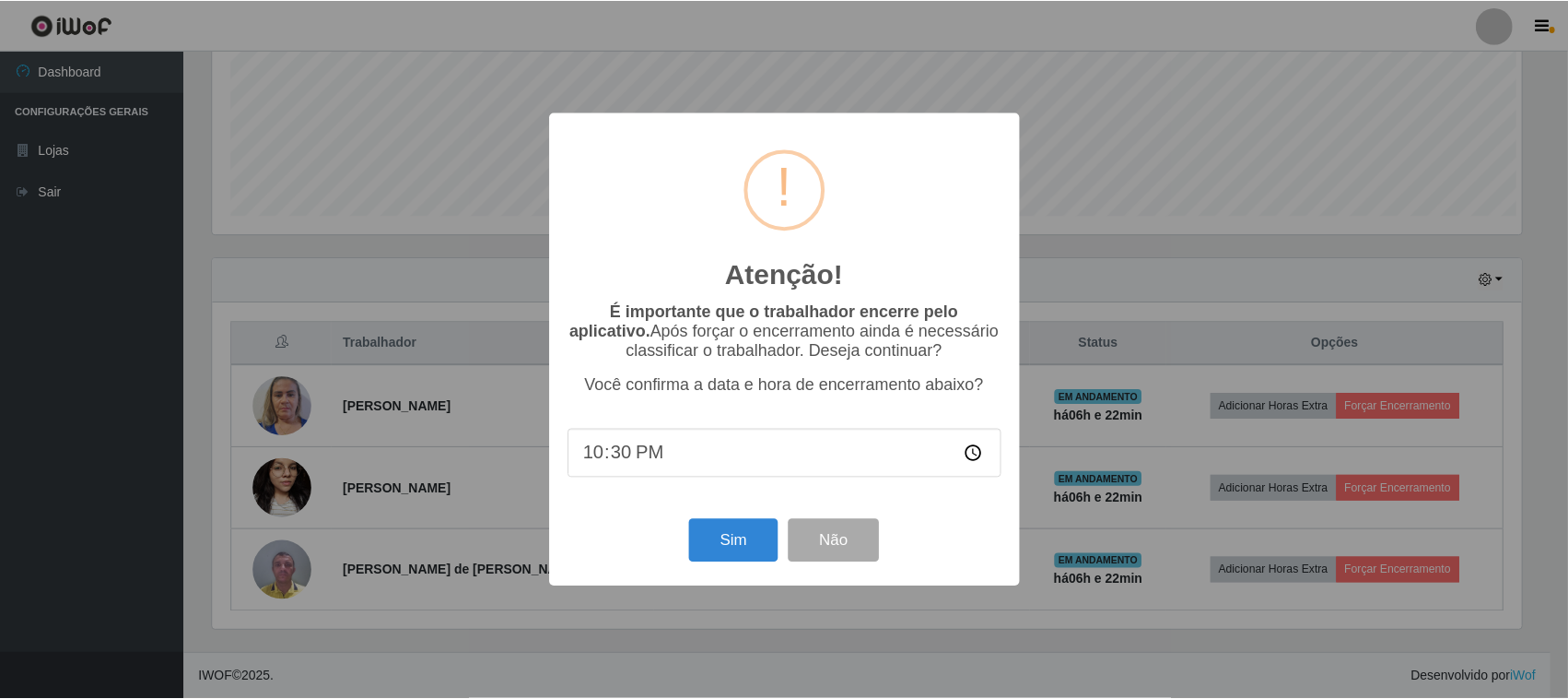
scroll to position [384, 1313]
click at [707, 546] on button "Sim" at bounding box center [736, 540] width 90 height 43
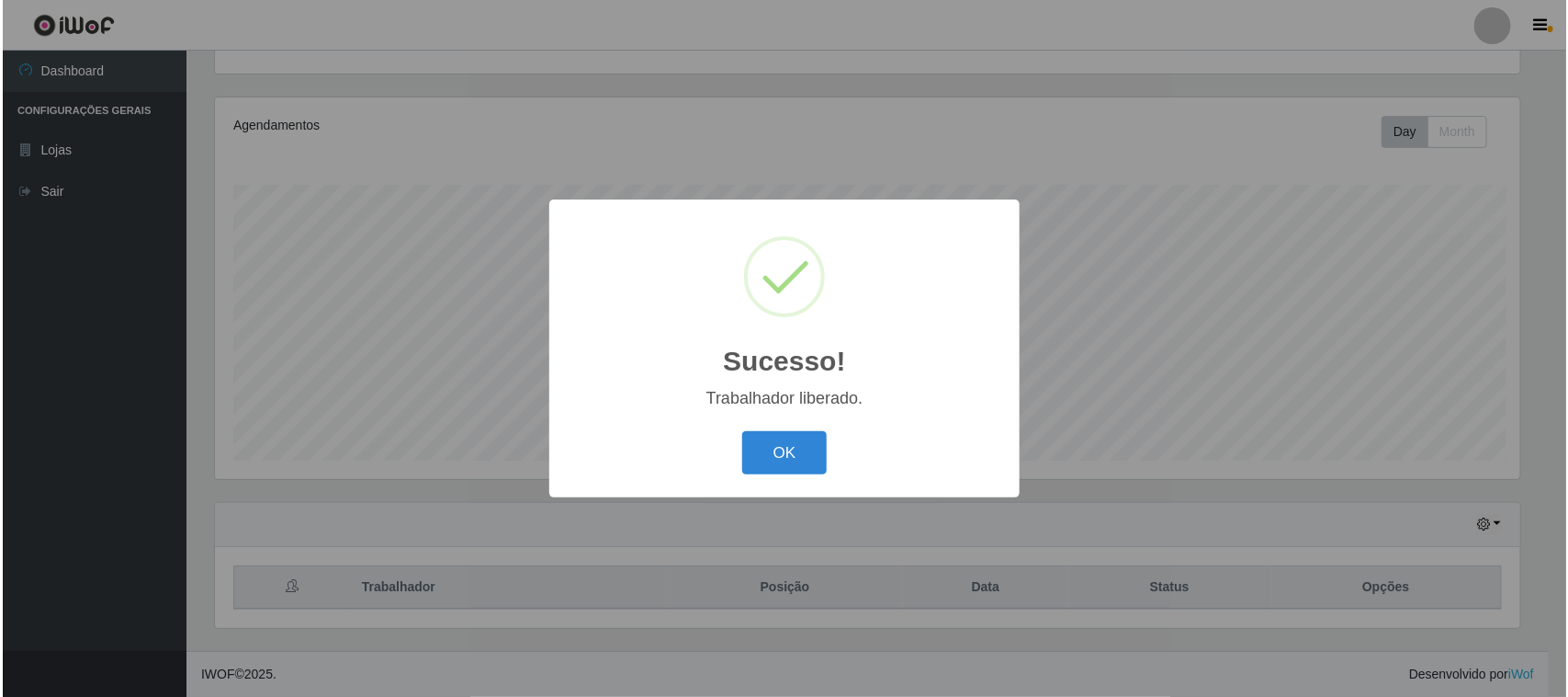
scroll to position [0, 0]
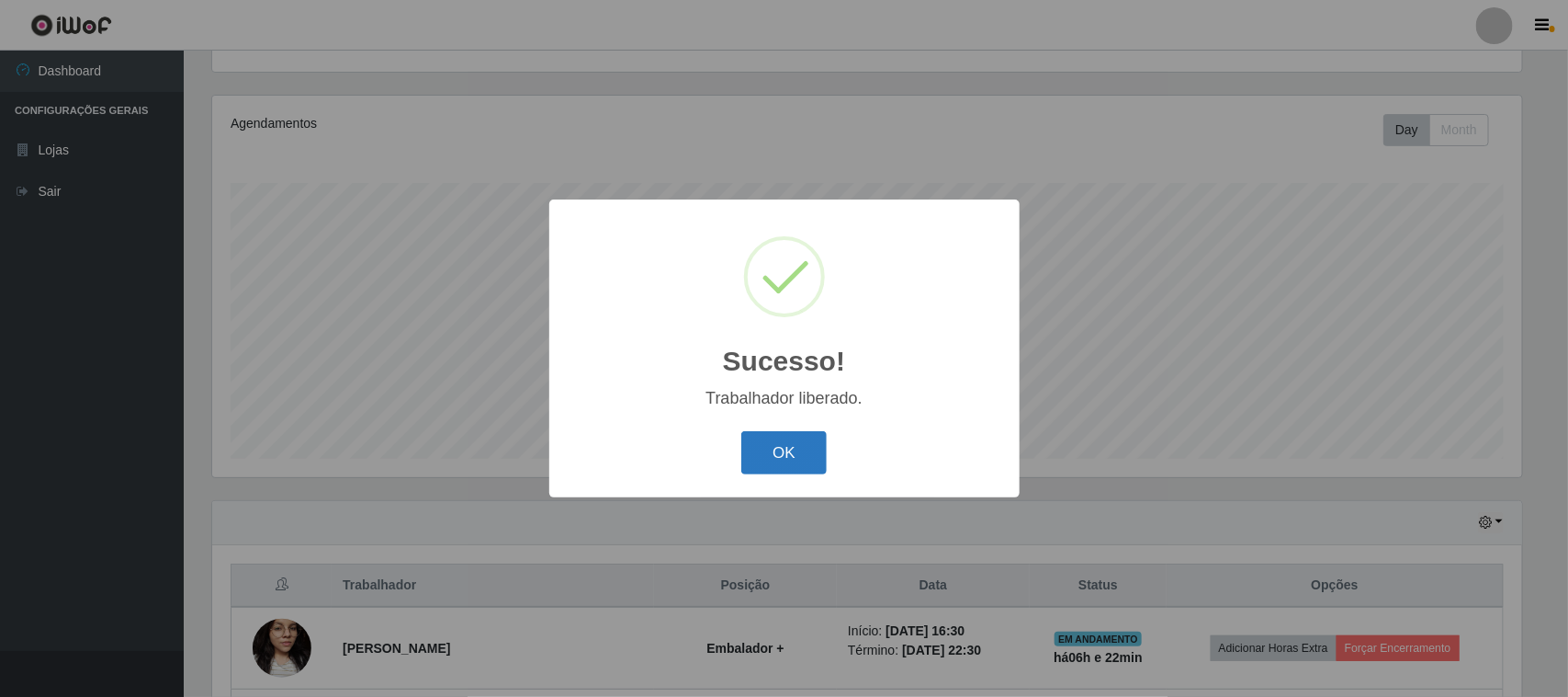
click at [783, 456] on button "OK" at bounding box center [784, 452] width 86 height 43
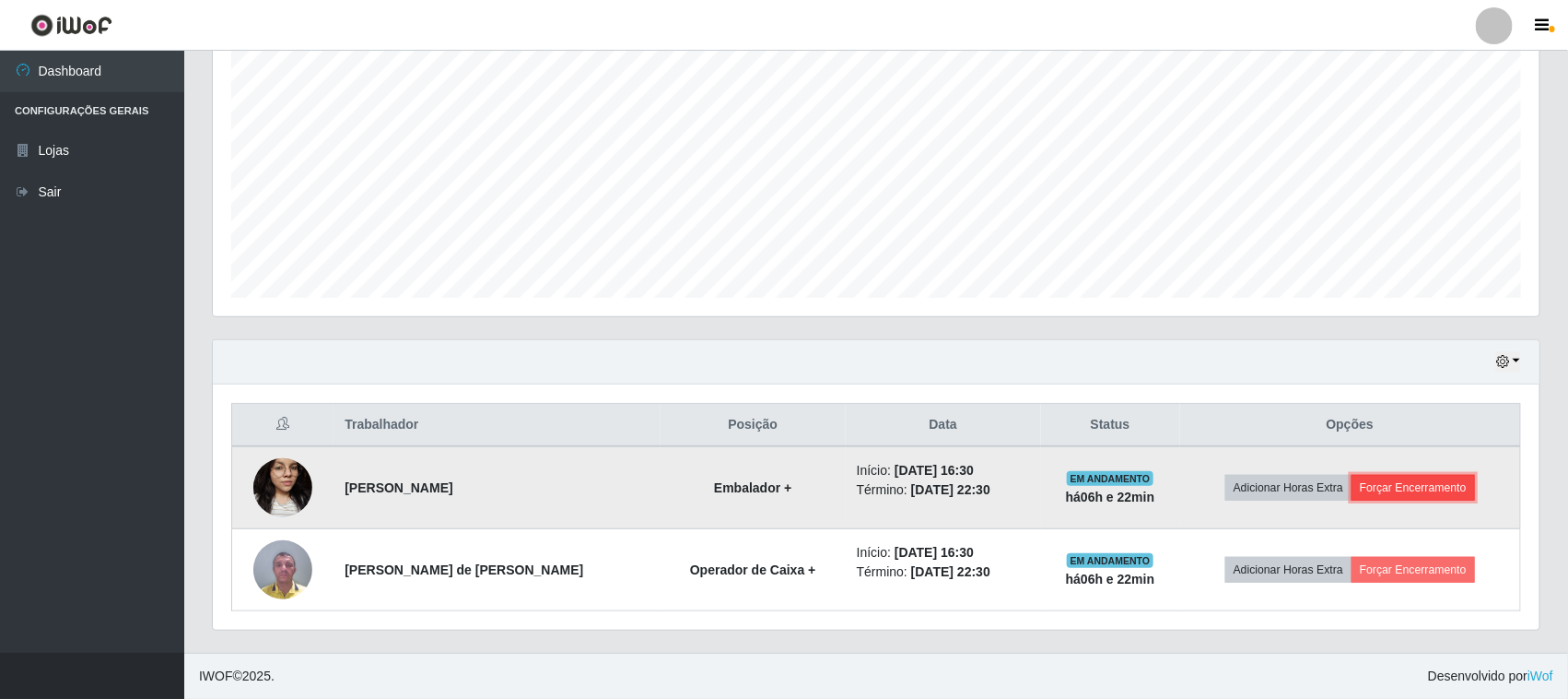
click at [1433, 493] on button "Forçar Encerramento" at bounding box center [1413, 488] width 123 height 26
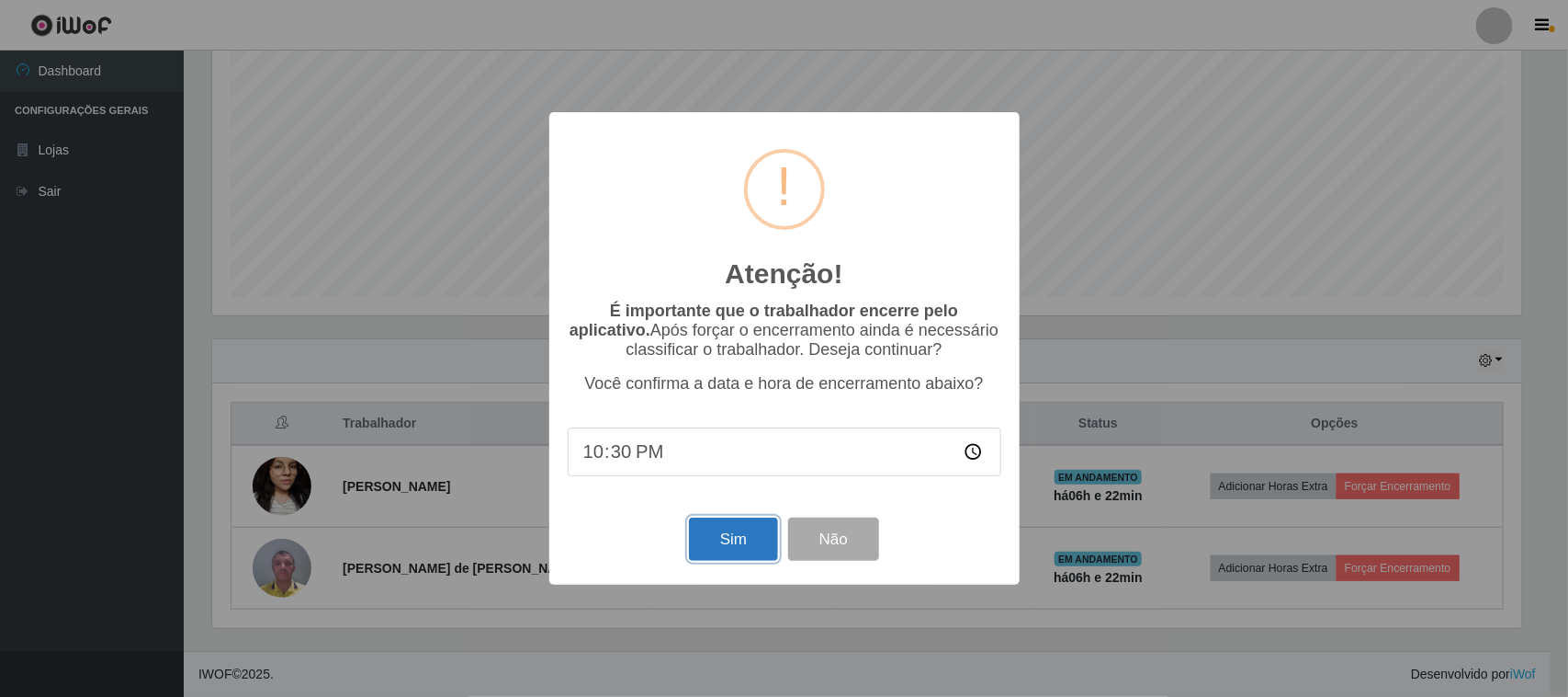
click at [721, 543] on button "Sim" at bounding box center [734, 539] width 89 height 43
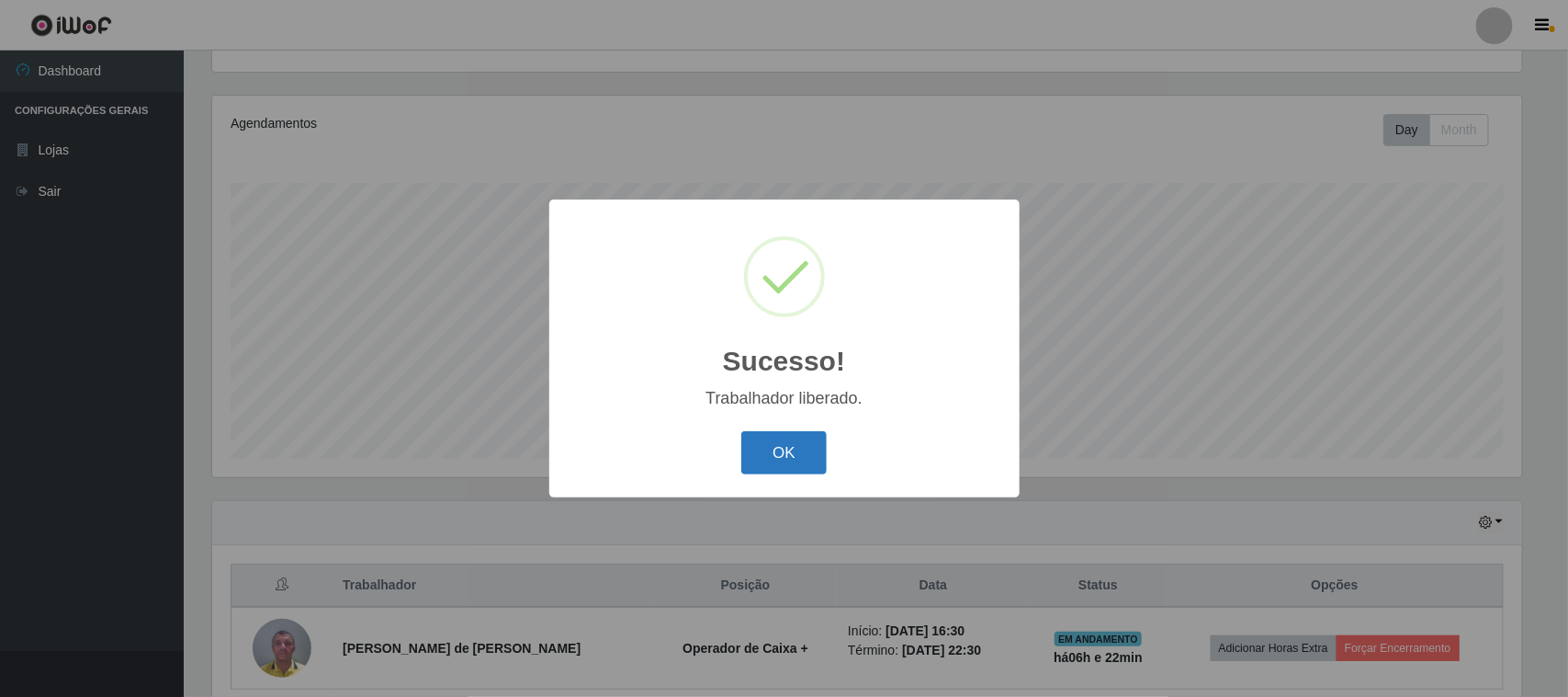
click at [786, 453] on button "OK" at bounding box center [784, 452] width 86 height 43
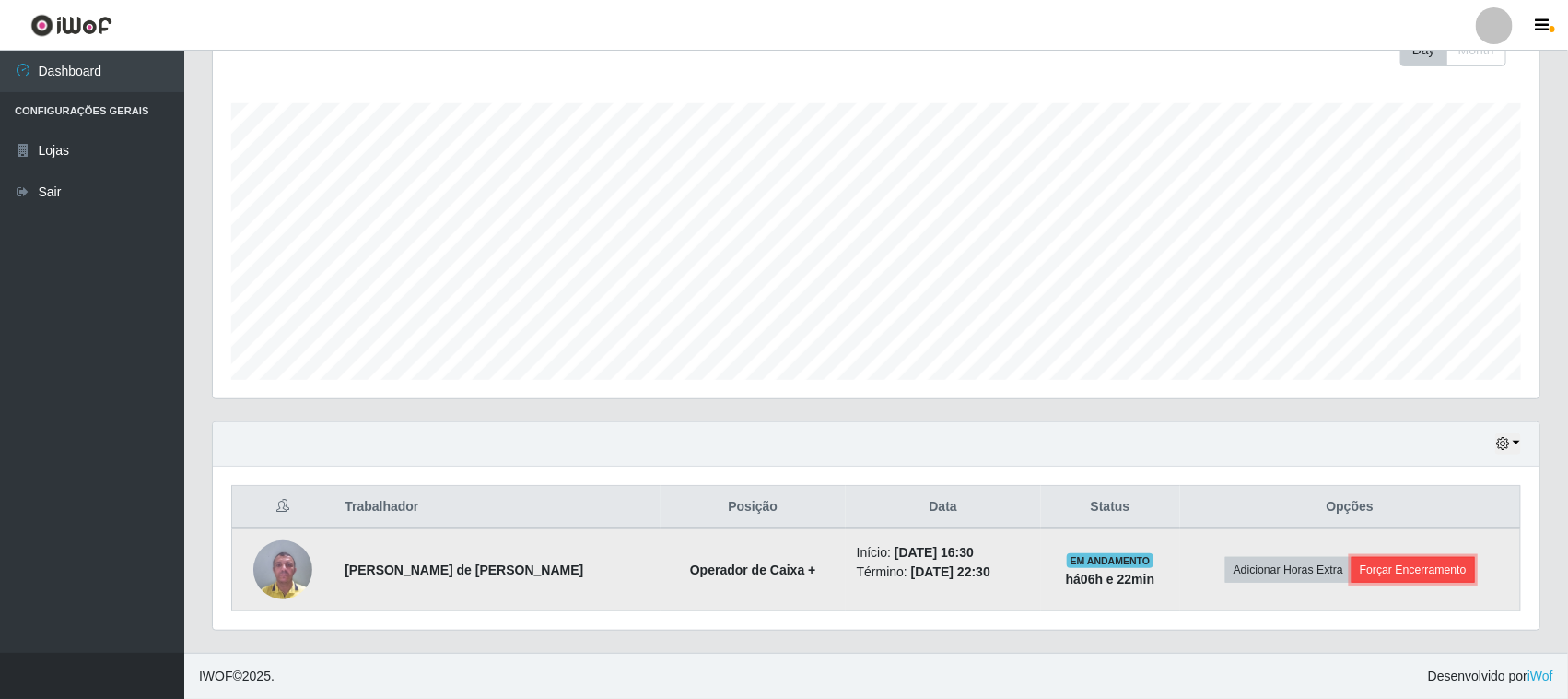
click at [1442, 571] on button "Forçar Encerramento" at bounding box center [1413, 570] width 123 height 26
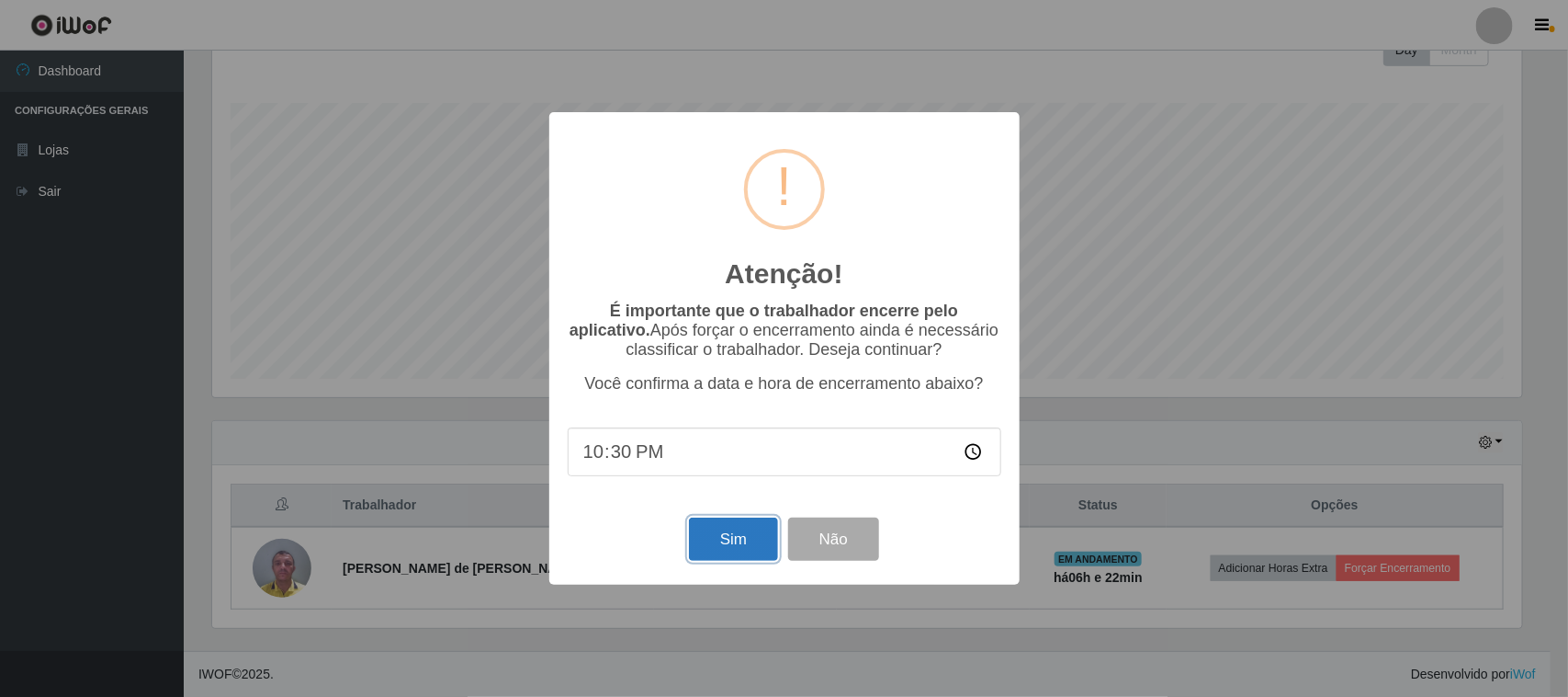
click at [728, 541] on button "Sim" at bounding box center [734, 539] width 89 height 43
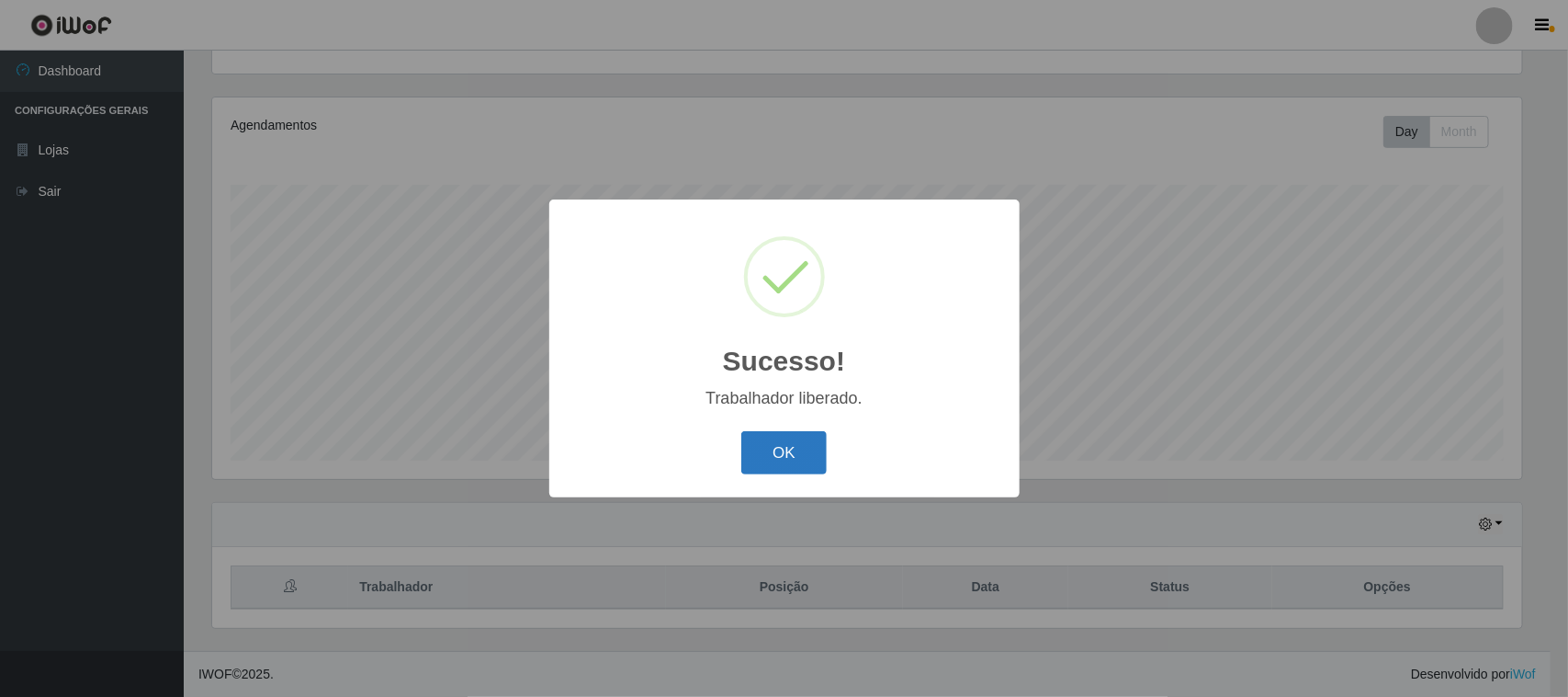
click at [756, 461] on button "OK" at bounding box center [784, 452] width 86 height 43
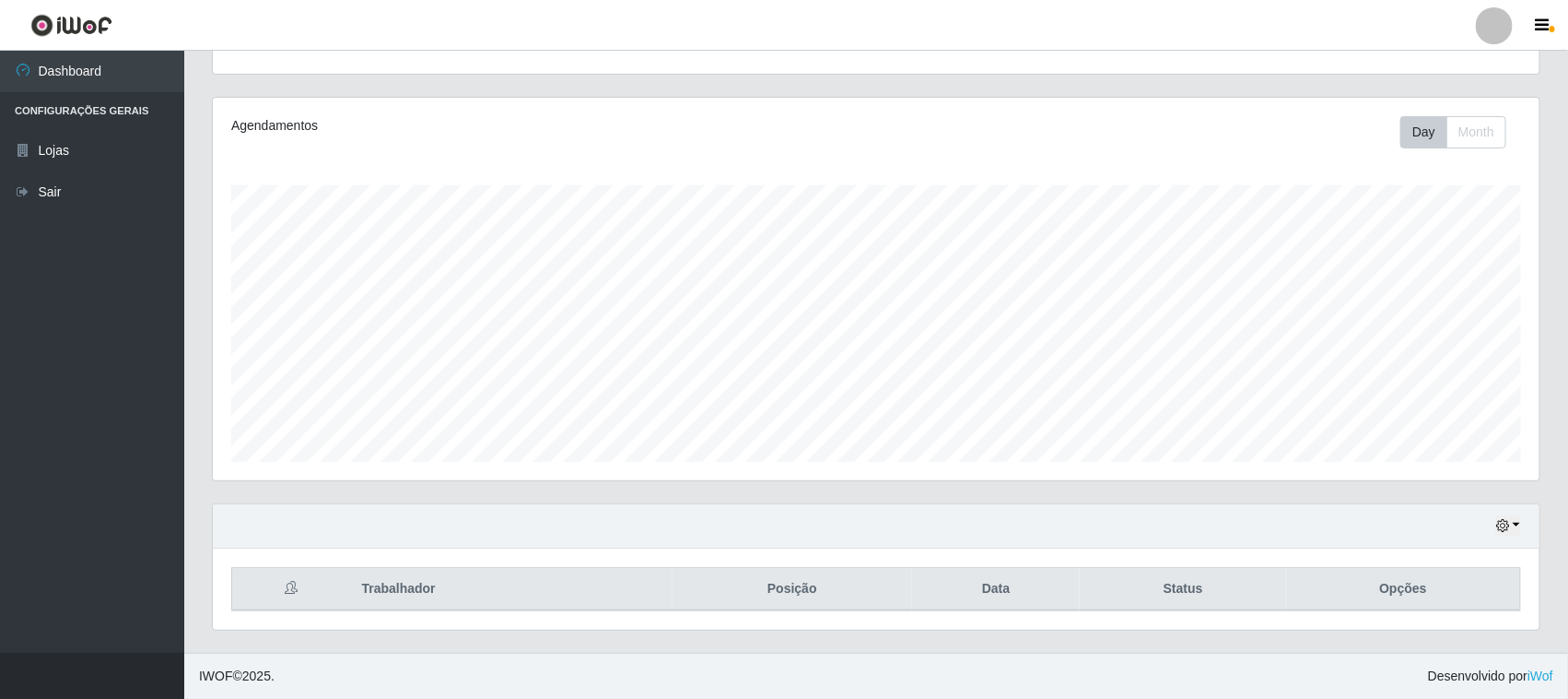
click at [1523, 525] on div "Hoje 1 dia 3 dias 1 Semana Não encerrados" at bounding box center [876, 525] width 1326 height 44
click at [1505, 528] on icon "button" at bounding box center [1503, 525] width 13 height 13
click at [1398, 371] on button "1 dia" at bounding box center [1447, 378] width 146 height 38
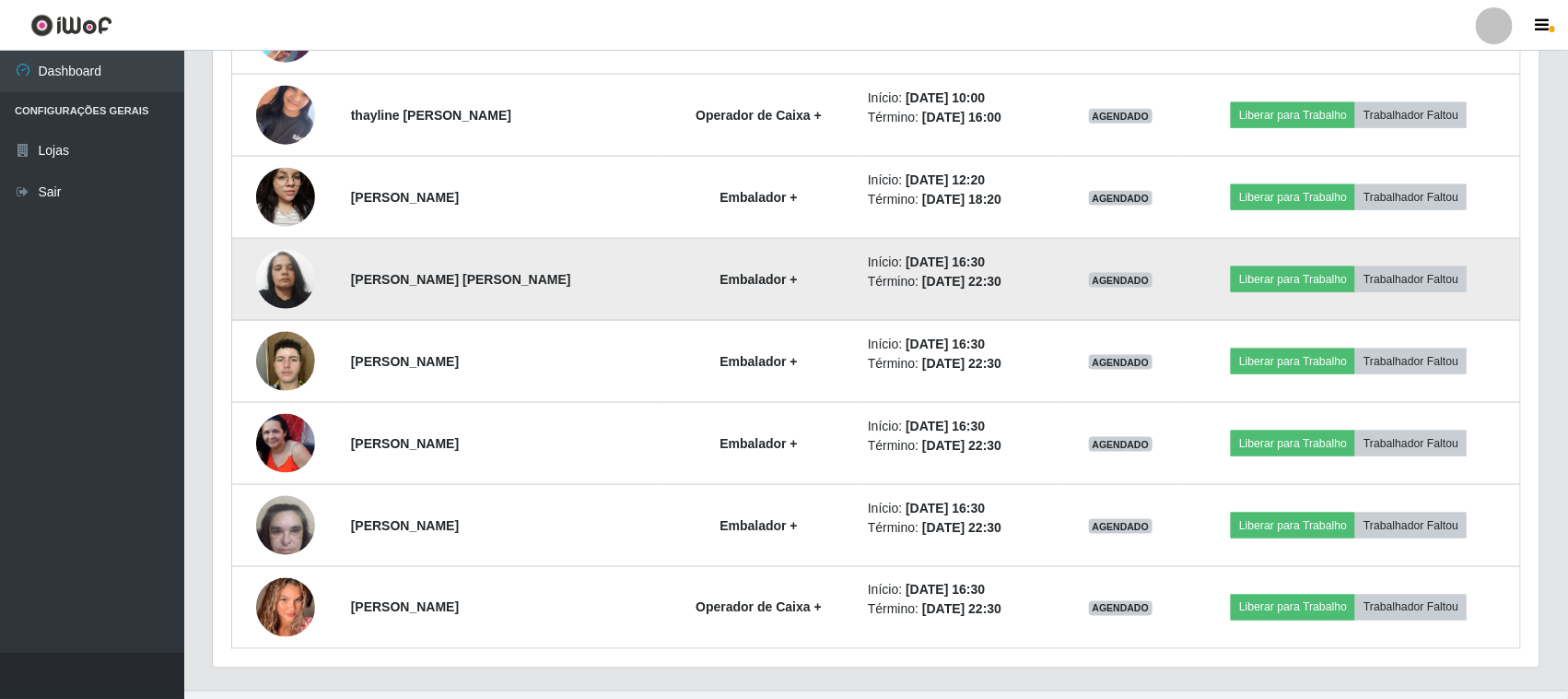
scroll to position [1020, 0]
